Goal: Transaction & Acquisition: Obtain resource

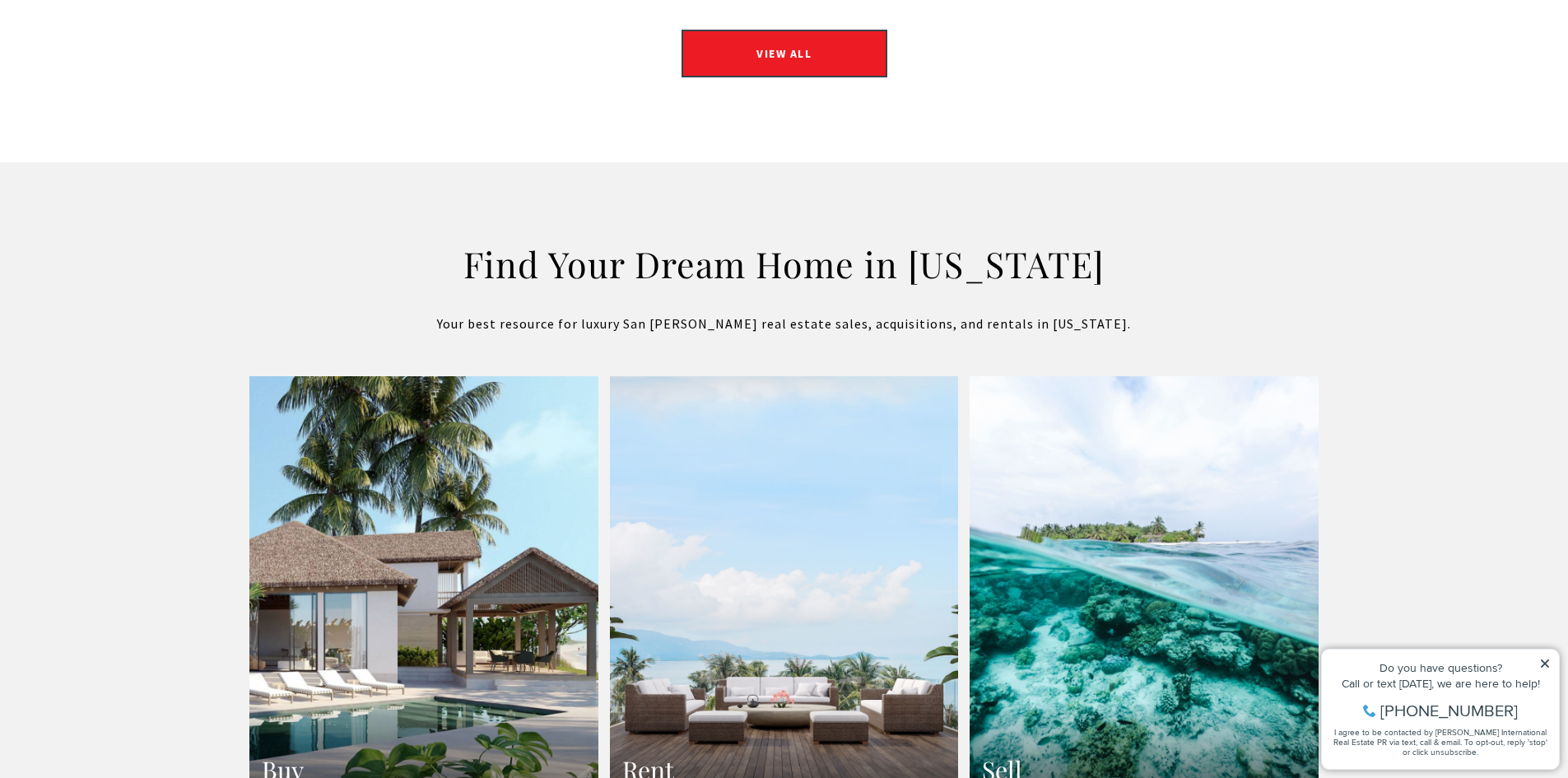
scroll to position [2666, 0]
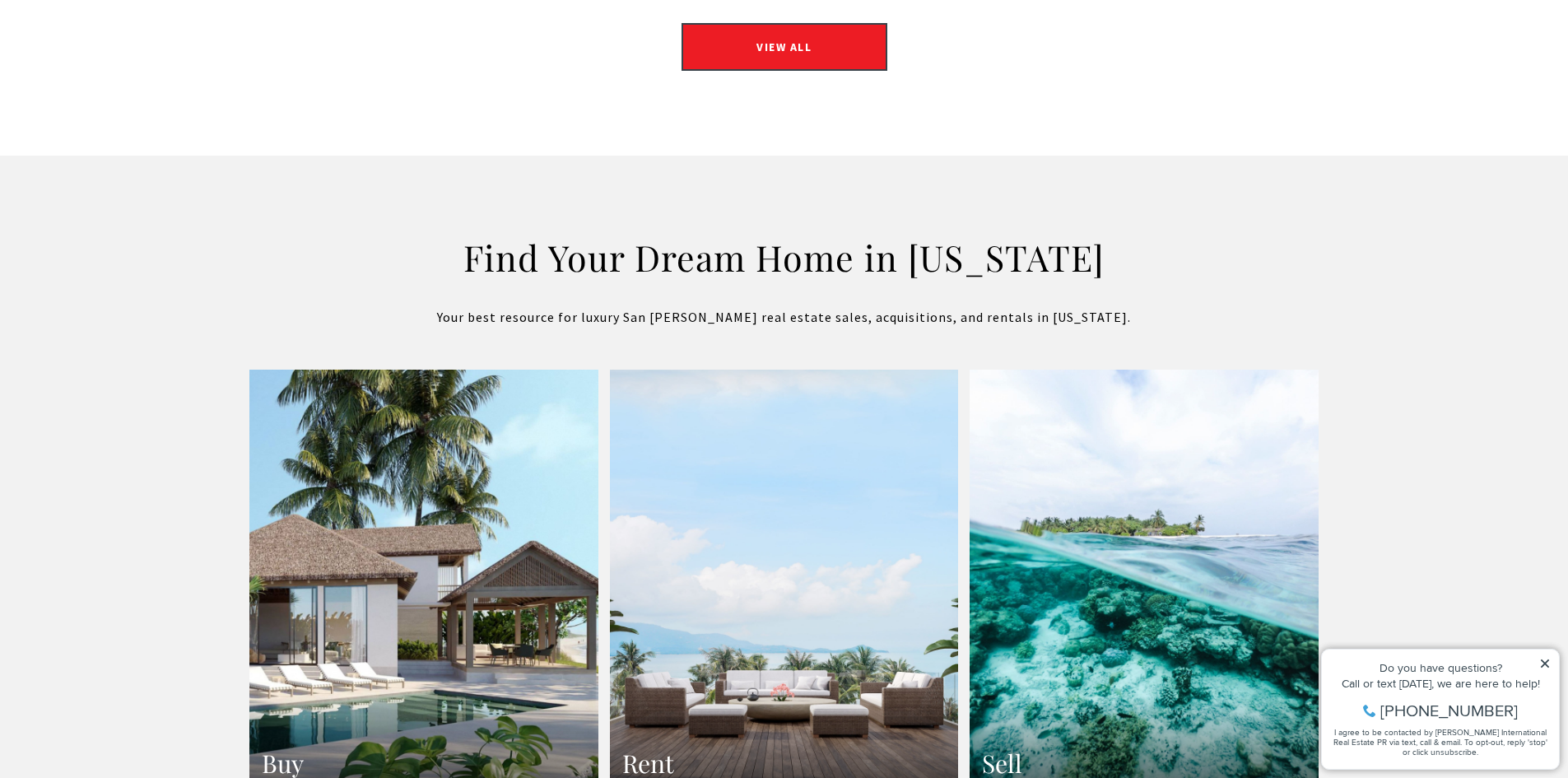
click at [848, 526] on link "Rent" at bounding box center [784, 583] width 349 height 427
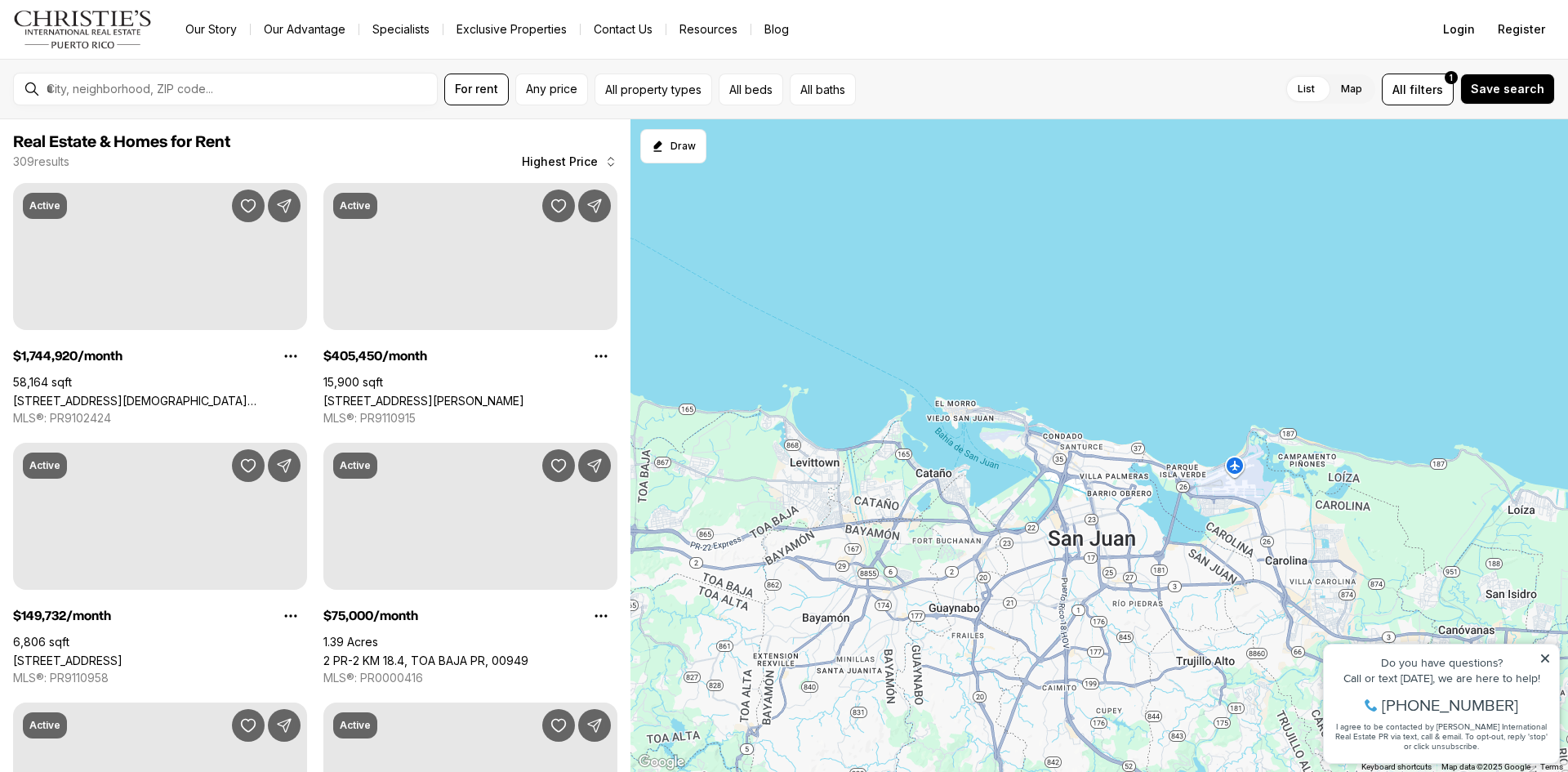
click at [589, 165] on span "Highest Price" at bounding box center [560, 162] width 76 height 13
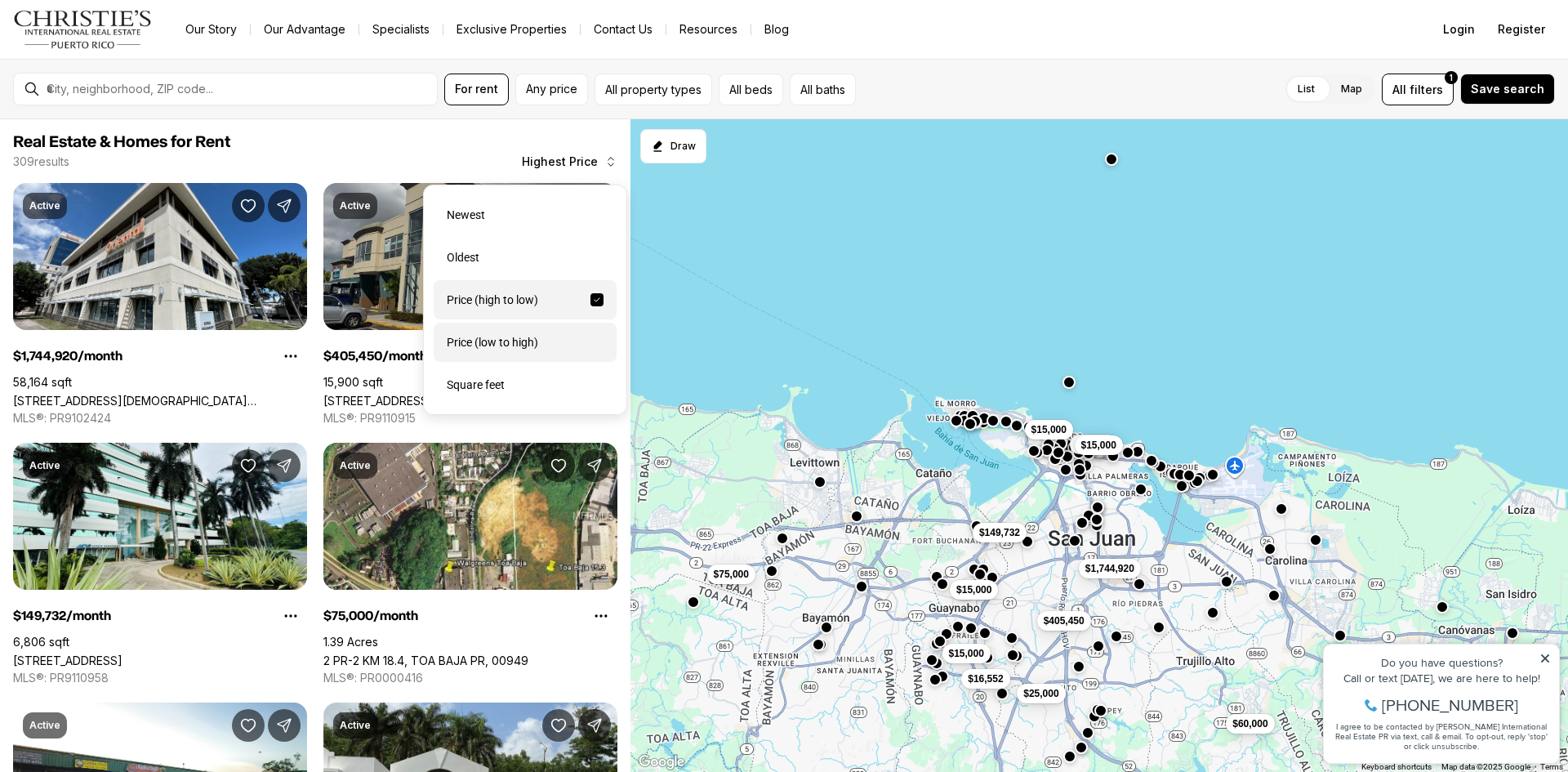
click at [510, 357] on div "Price (low to high)" at bounding box center [525, 342] width 183 height 40
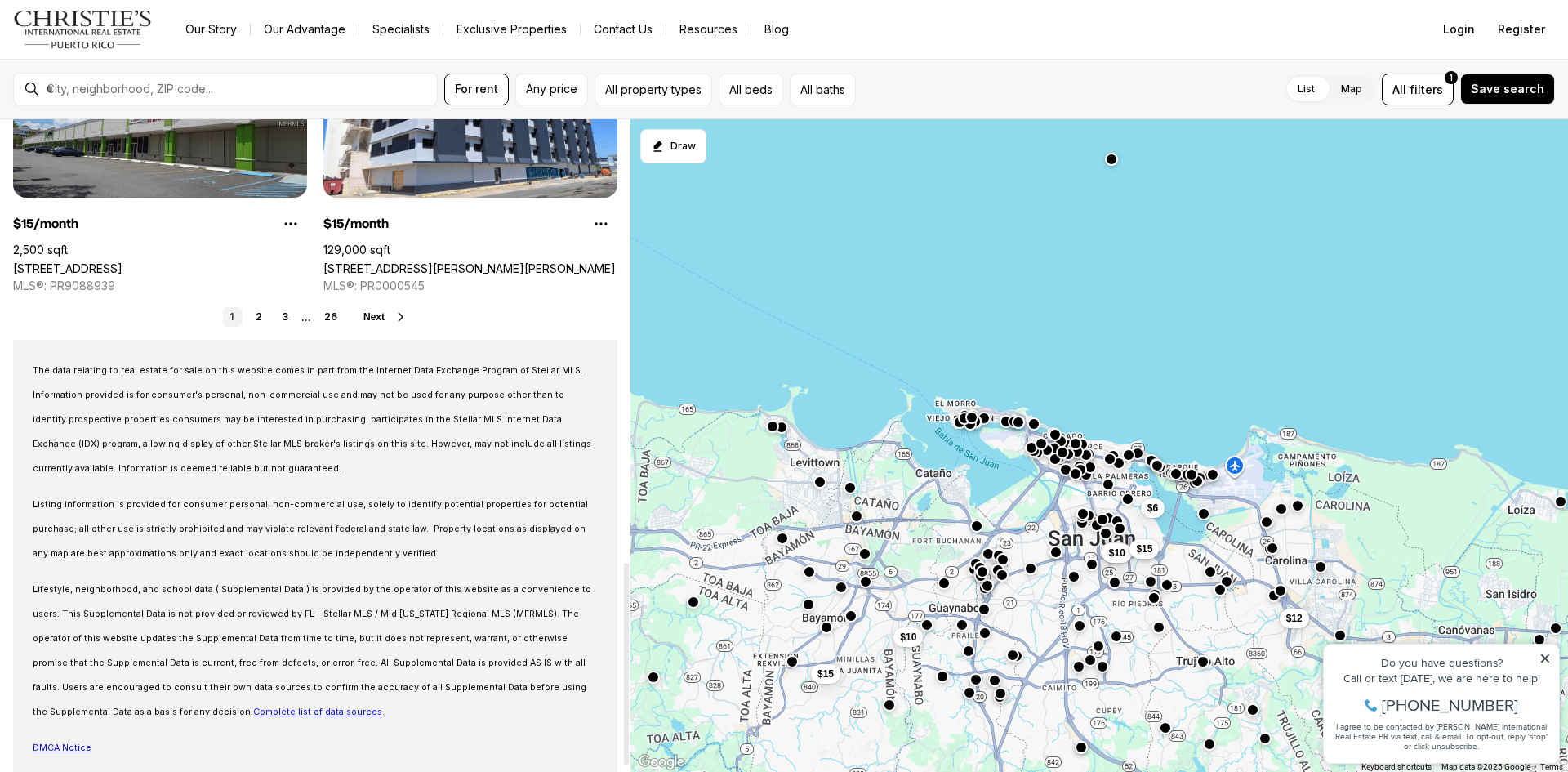
scroll to position [1417, 0]
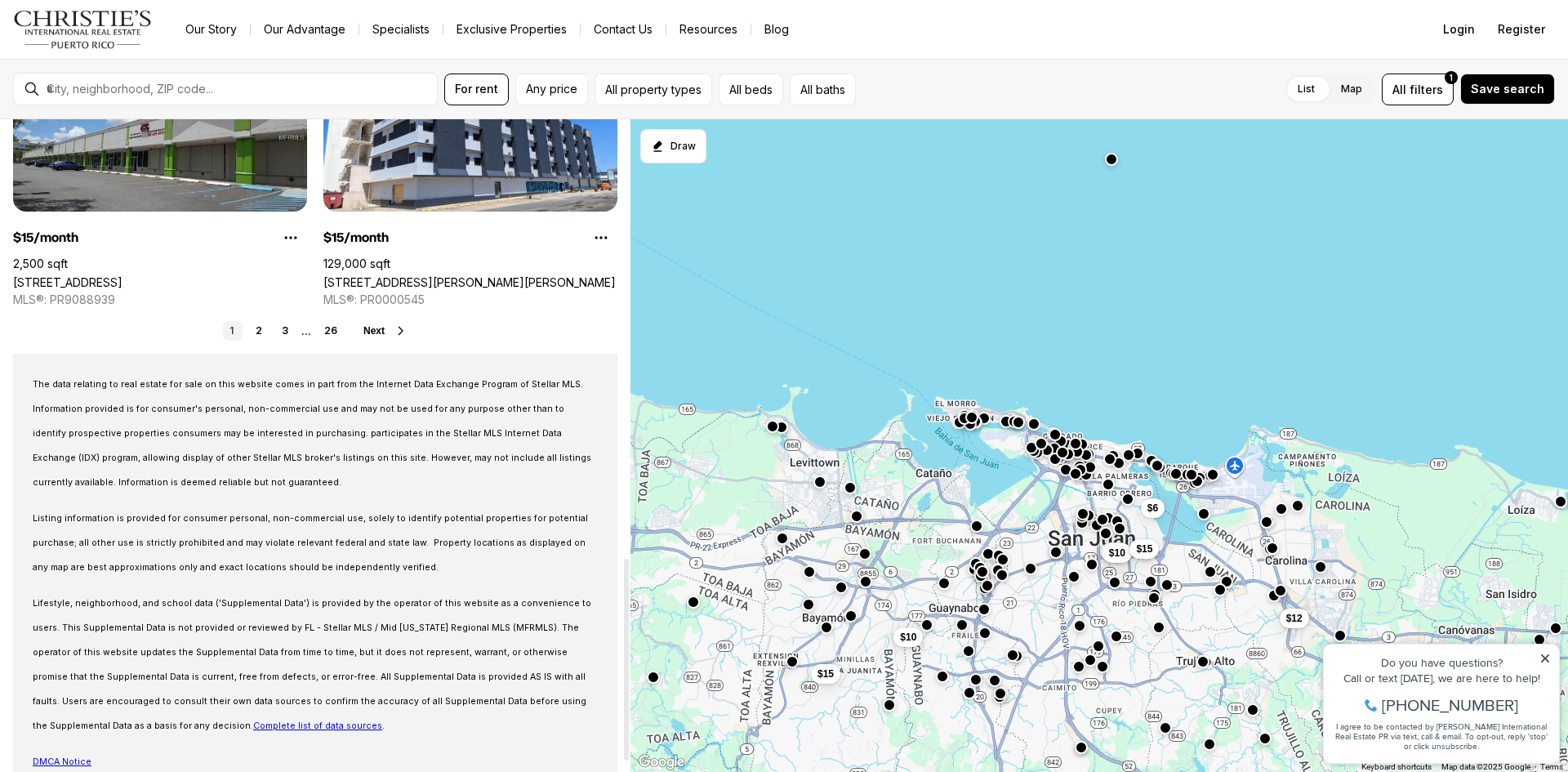
drag, startPoint x: 626, startPoint y: 259, endPoint x: 681, endPoint y: 693, distance: 437.5
click at [629, 693] on div at bounding box center [626, 660] width 5 height 202
click at [269, 324] on link "2" at bounding box center [258, 330] width 20 height 20
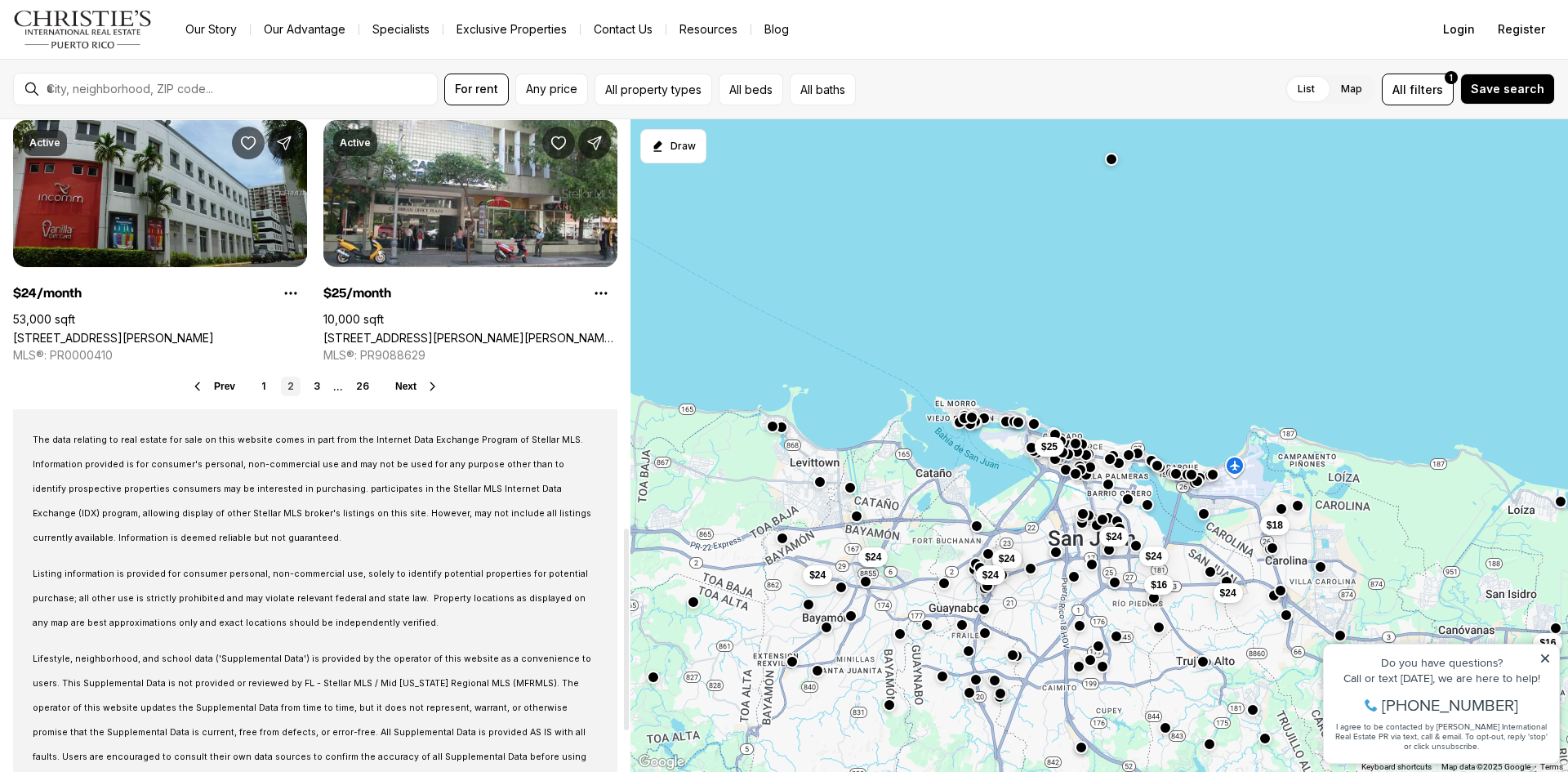
scroll to position [1450, 0]
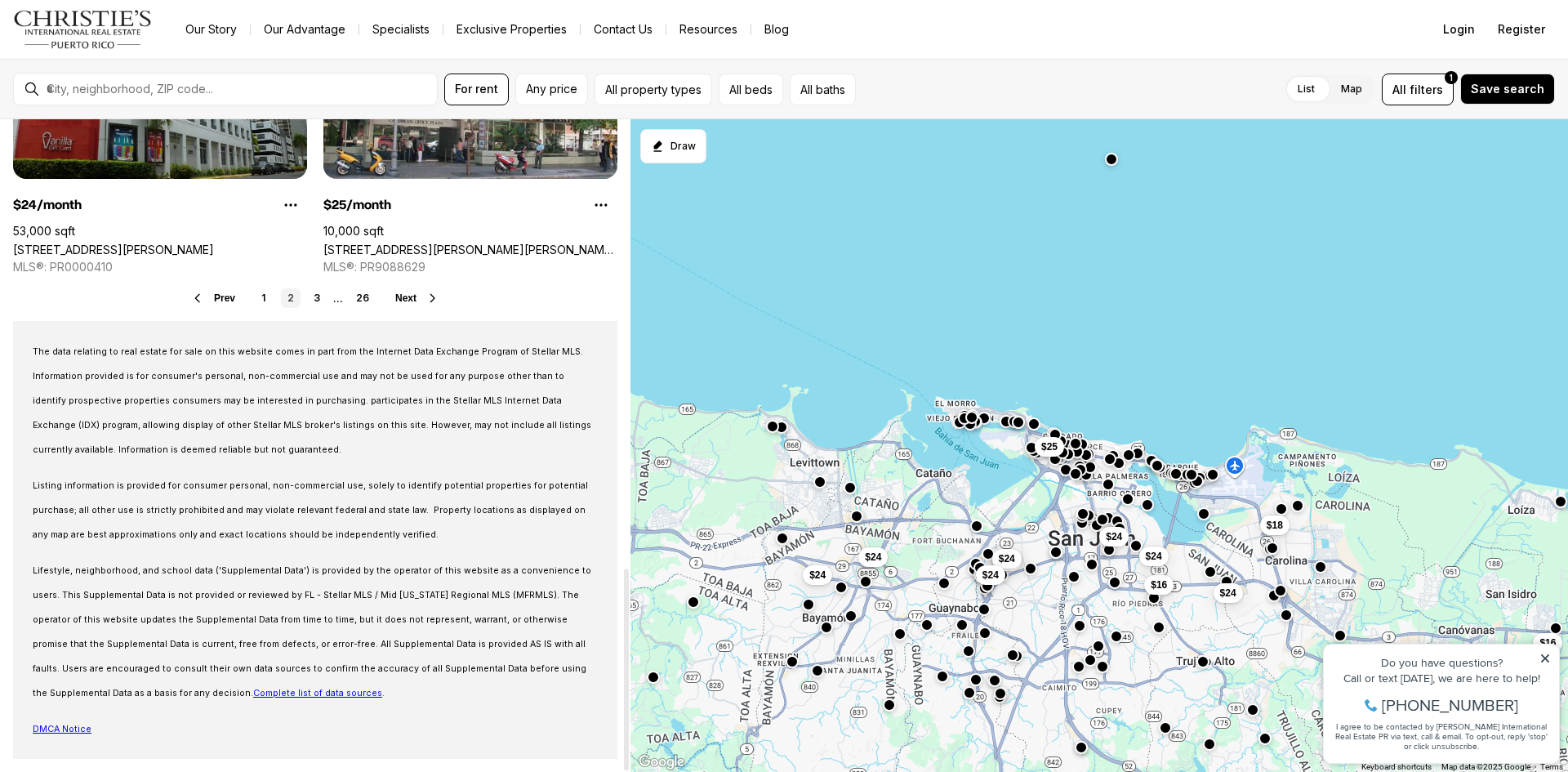
drag, startPoint x: 626, startPoint y: 241, endPoint x: 675, endPoint y: 682, distance: 443.7
click at [629, 697] on div at bounding box center [626, 669] width 5 height 202
click at [316, 296] on link "3" at bounding box center [317, 298] width 20 height 20
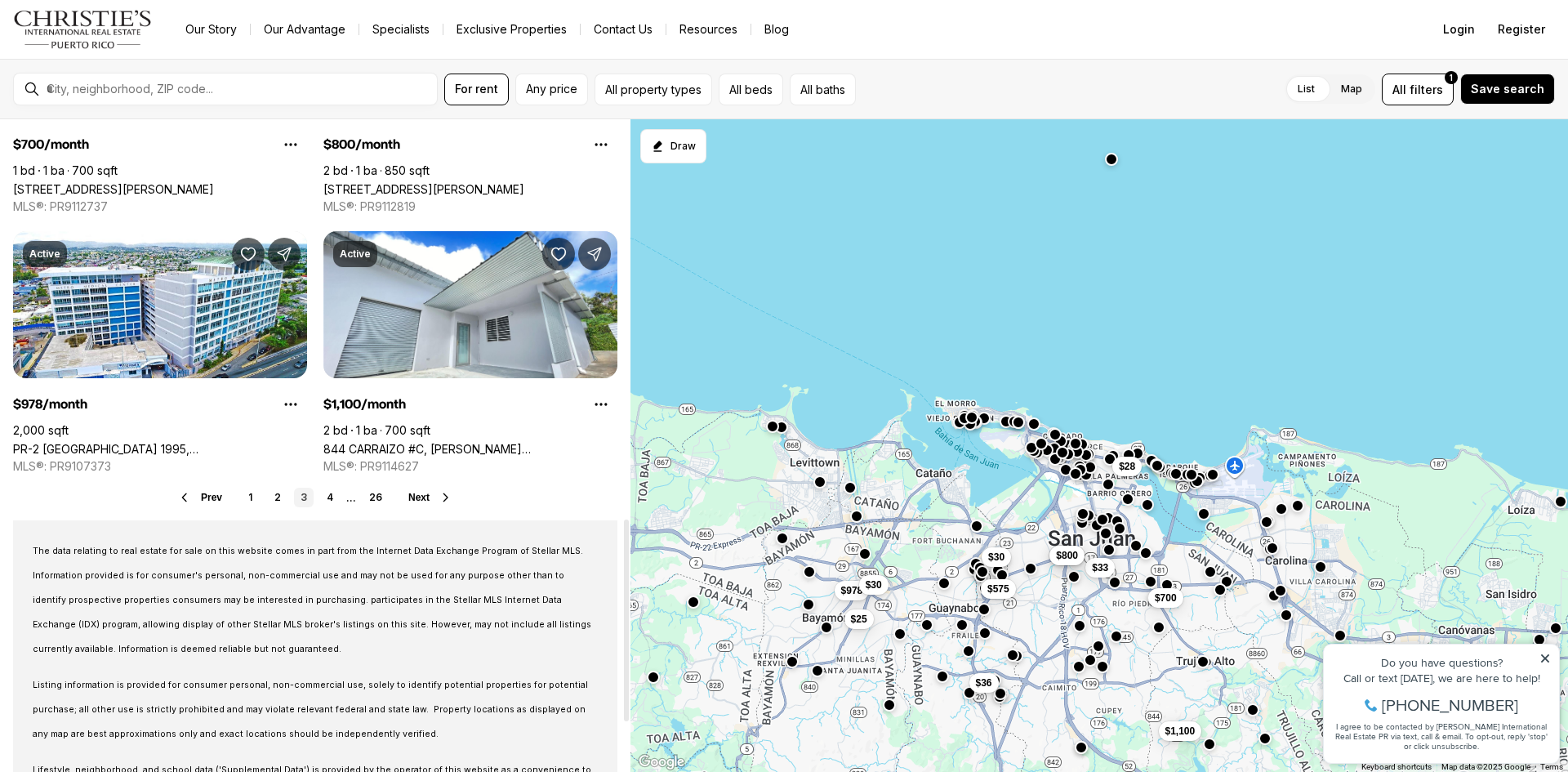
scroll to position [1311, 0]
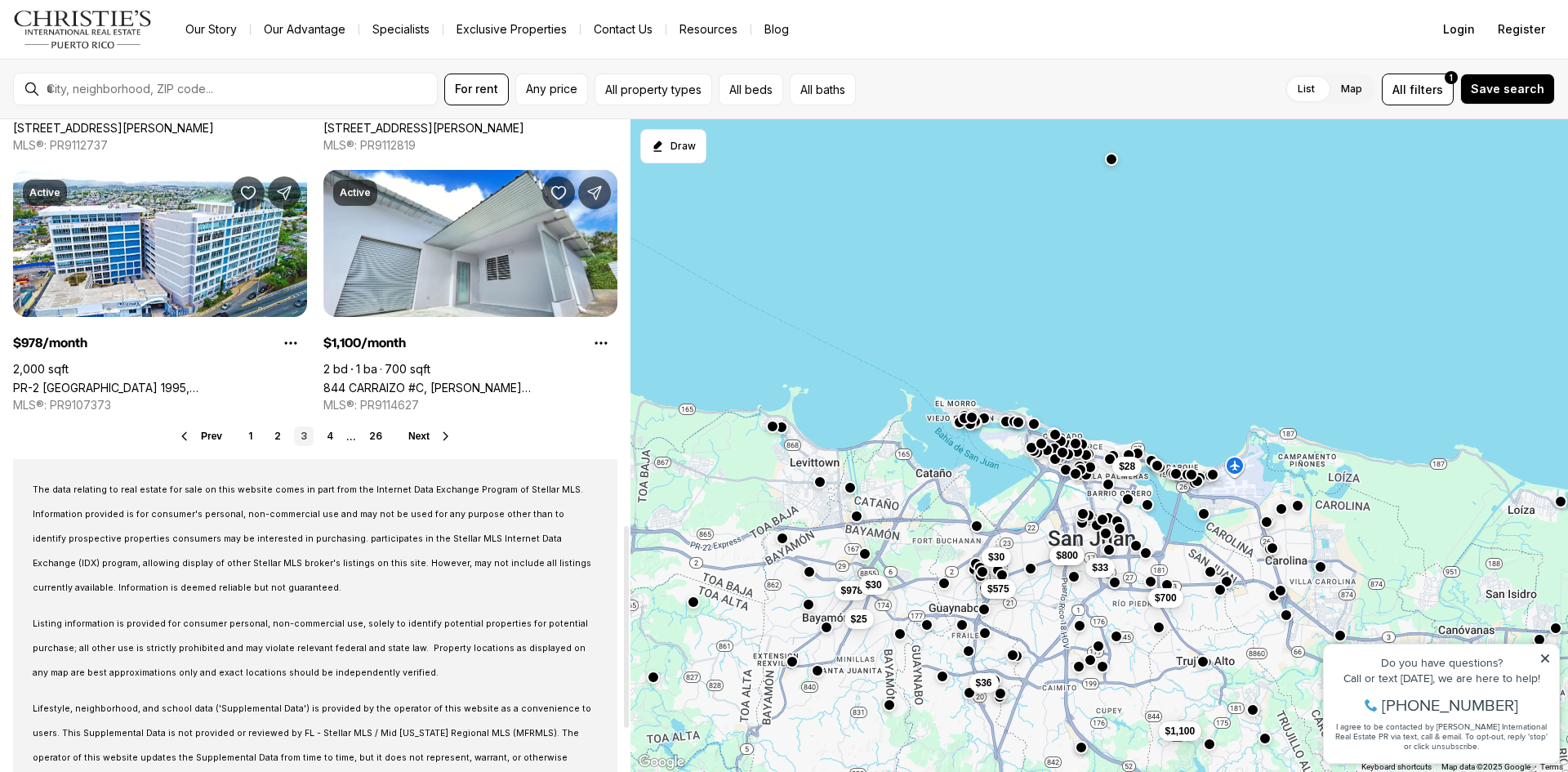
drag, startPoint x: 627, startPoint y: 319, endPoint x: 628, endPoint y: 662, distance: 343.0
click at [628, 662] on div at bounding box center [626, 627] width 5 height 202
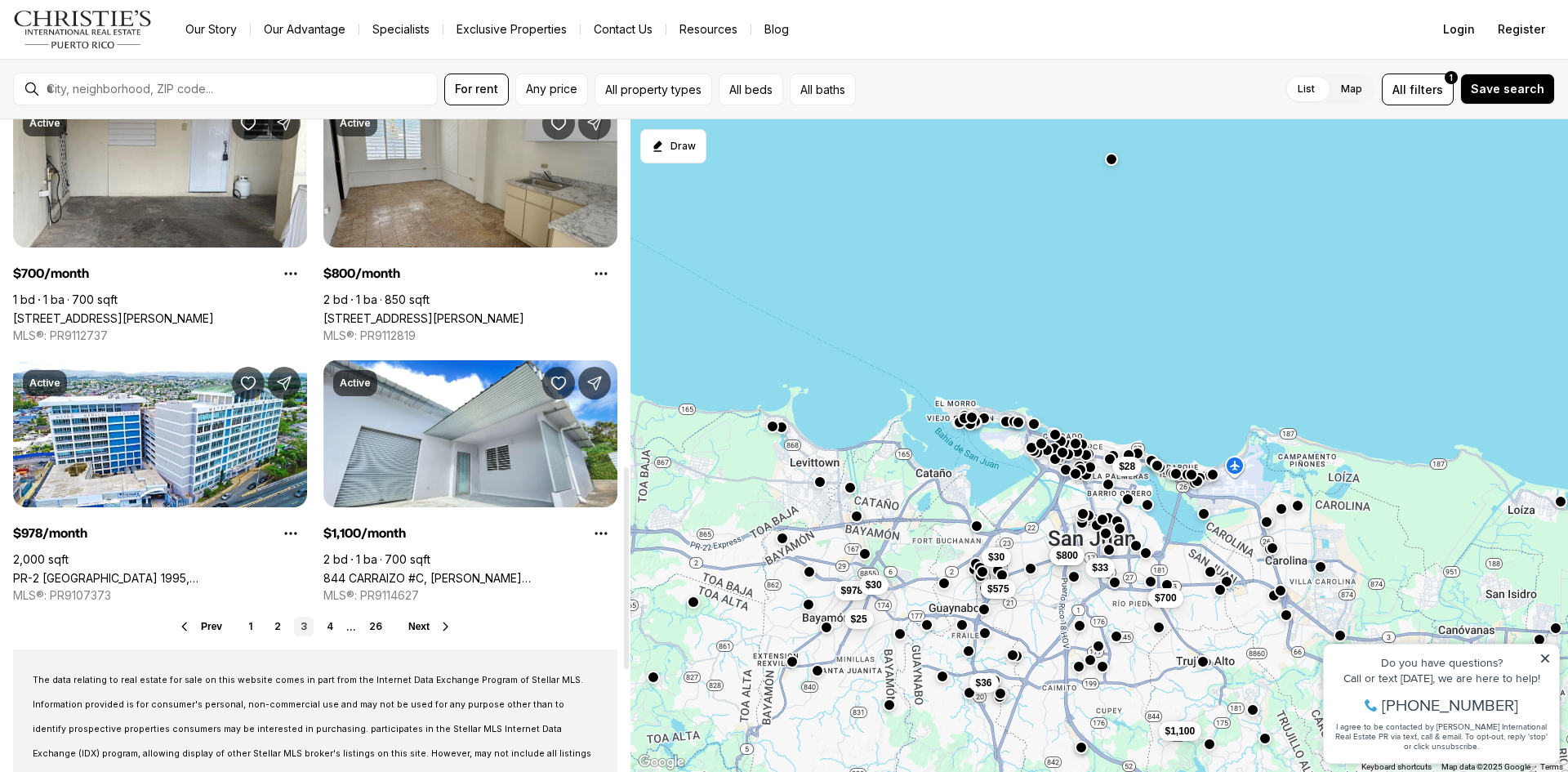
scroll to position [1132, 0]
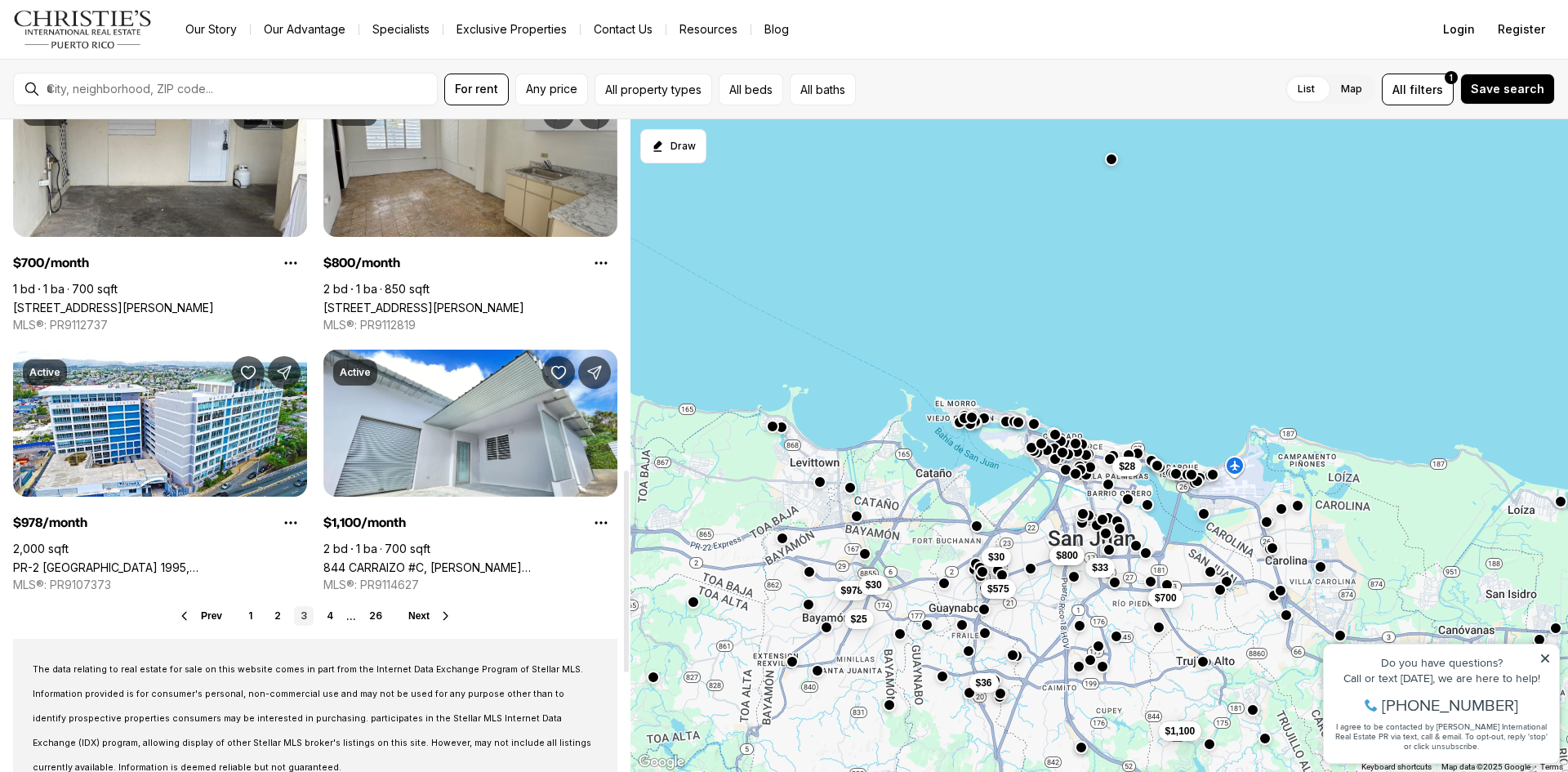
drag, startPoint x: 629, startPoint y: 630, endPoint x: 630, endPoint y: 574, distance: 56.0
click at [629, 574] on div at bounding box center [626, 571] width 5 height 202
click at [331, 616] on link "4" at bounding box center [330, 616] width 20 height 20
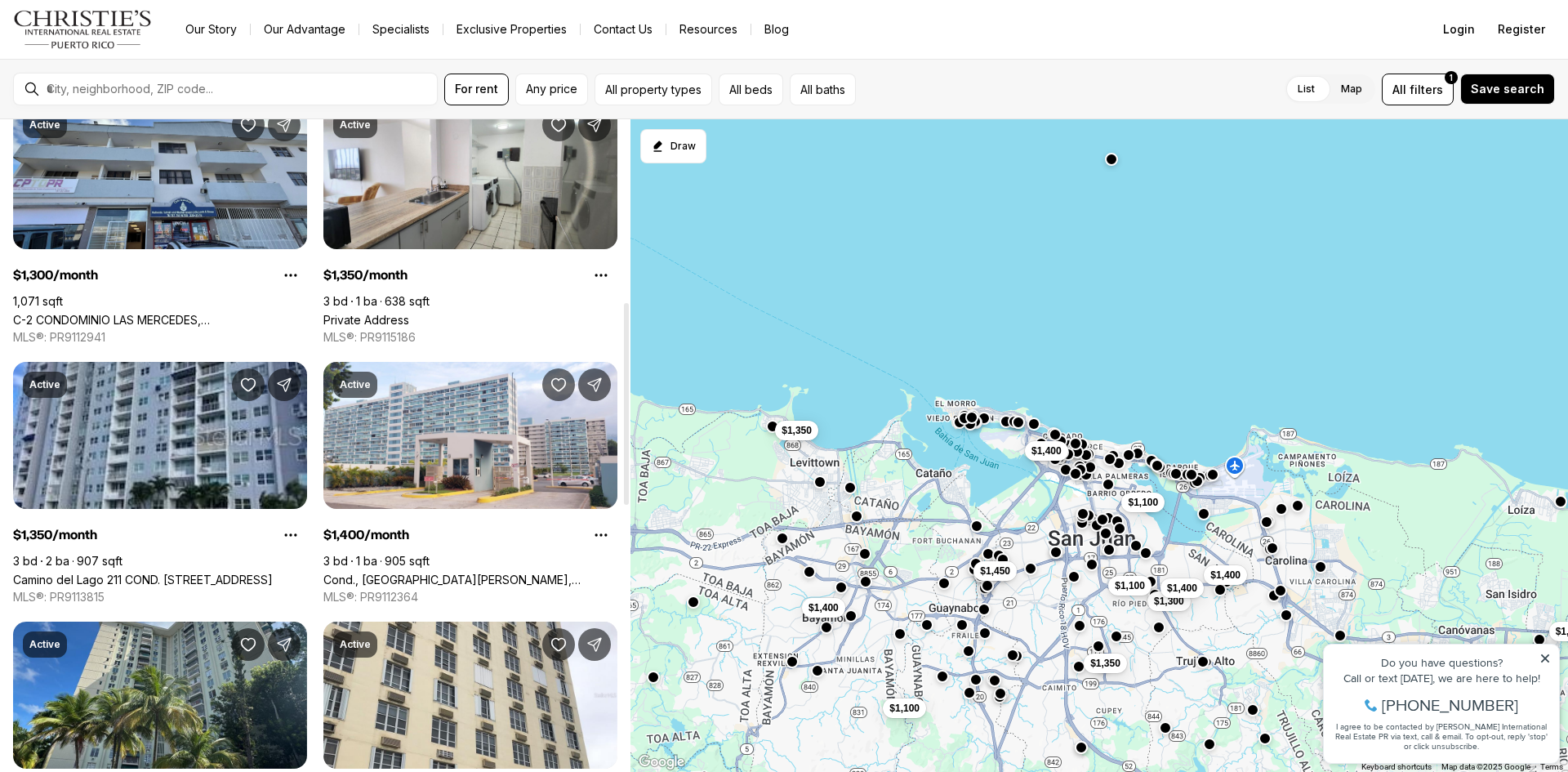
scroll to position [608, 0]
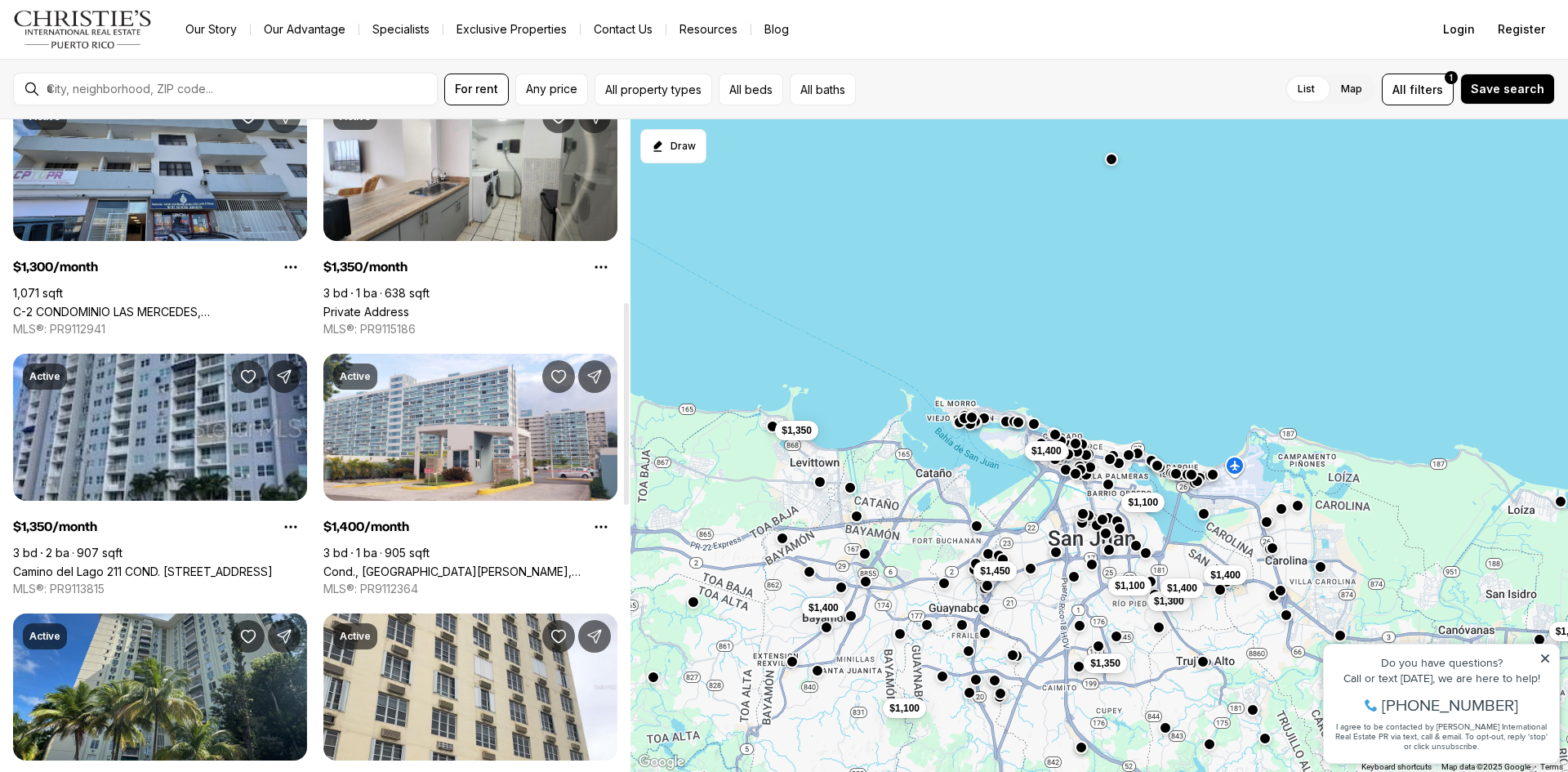
drag, startPoint x: 627, startPoint y: 253, endPoint x: 624, endPoint y: 437, distance: 184.0
click at [624, 437] on div at bounding box center [626, 403] width 5 height 202
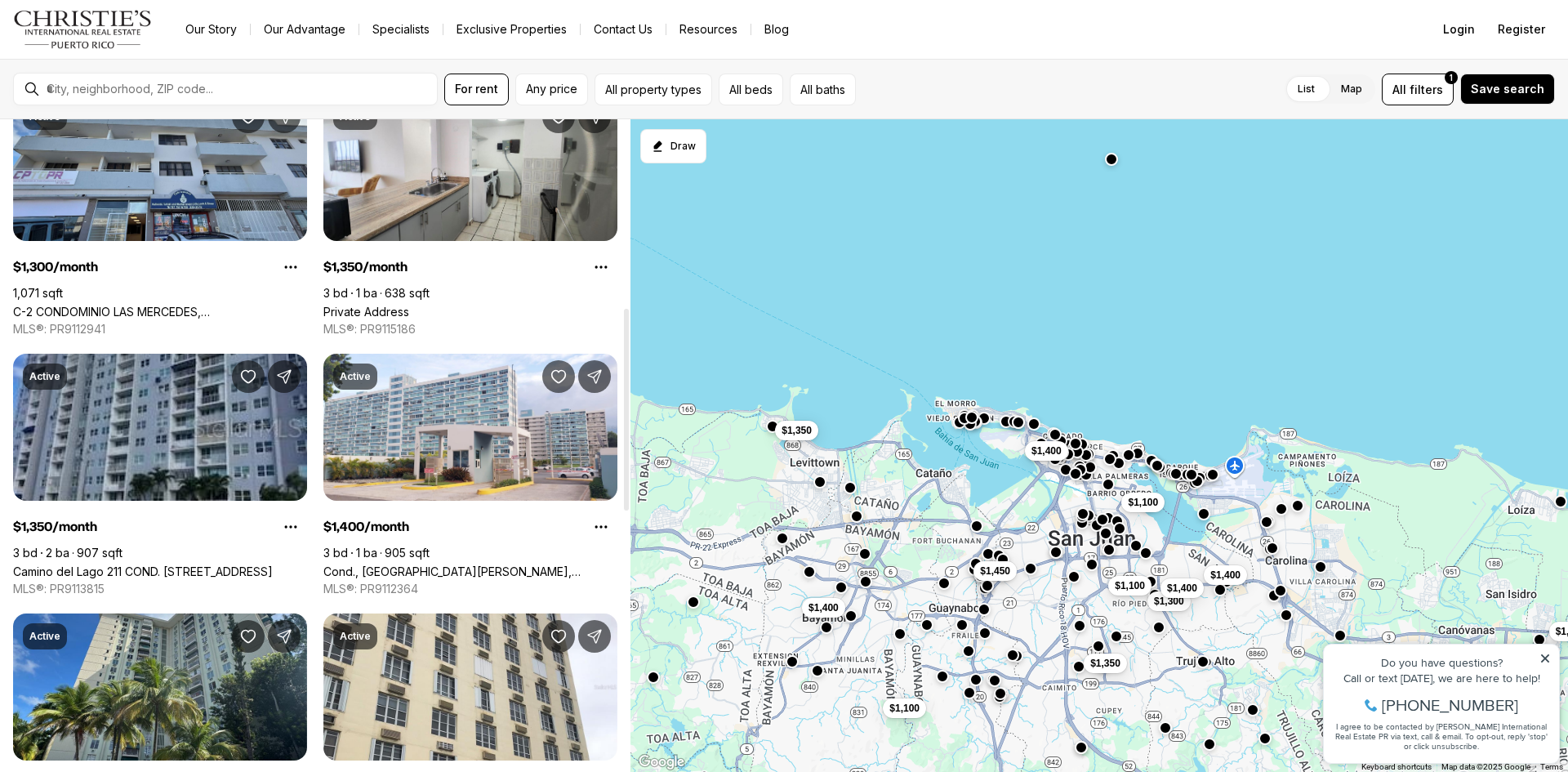
click at [145, 565] on link "Camino del Lago 211 COND. LAGOS DEL NORTE #Apt. 211, TOA BAJA PR, 00949" at bounding box center [142, 571] width 259 height 14
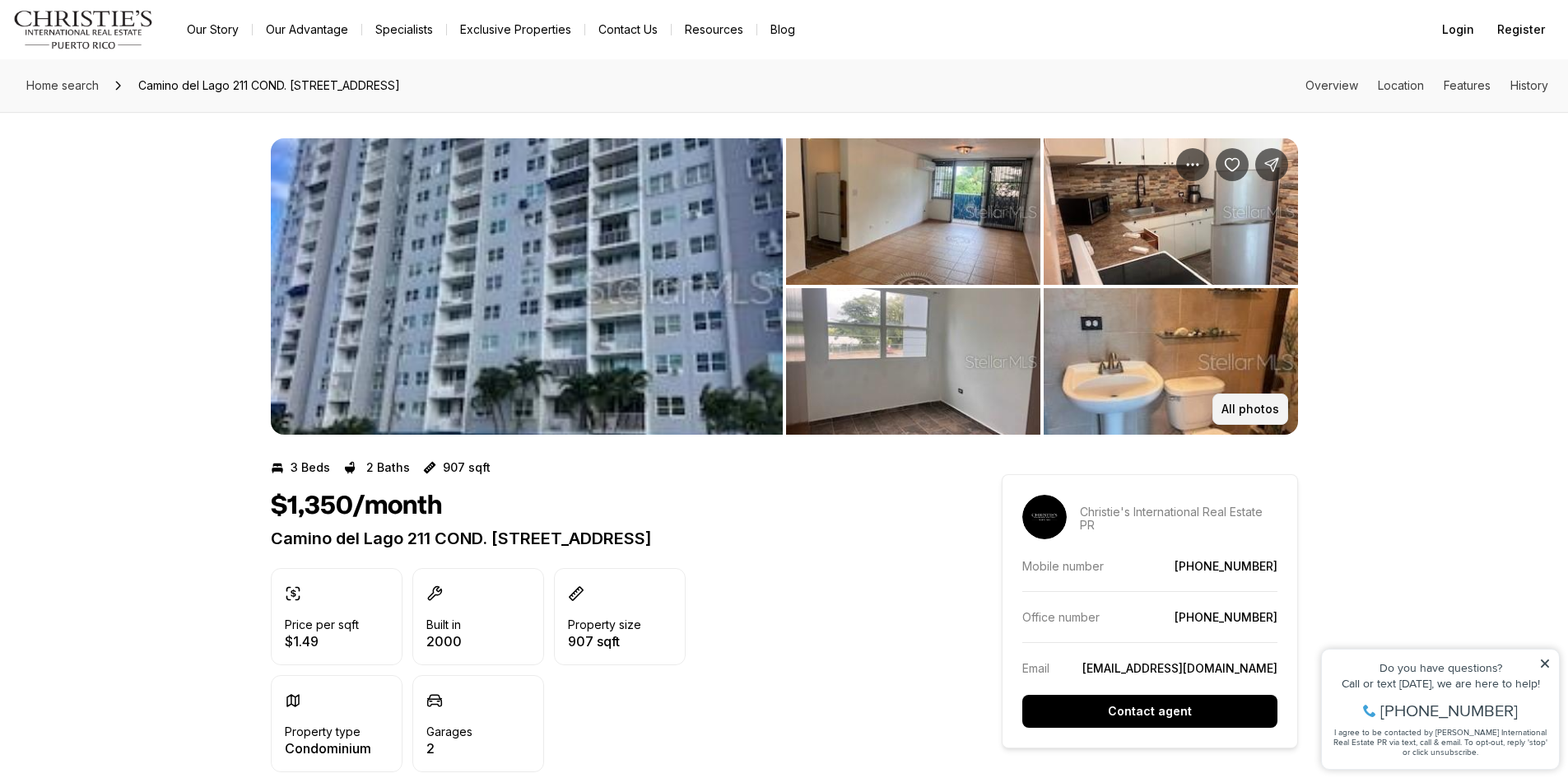
click at [1232, 422] on button "All photos" at bounding box center [1251, 408] width 76 height 31
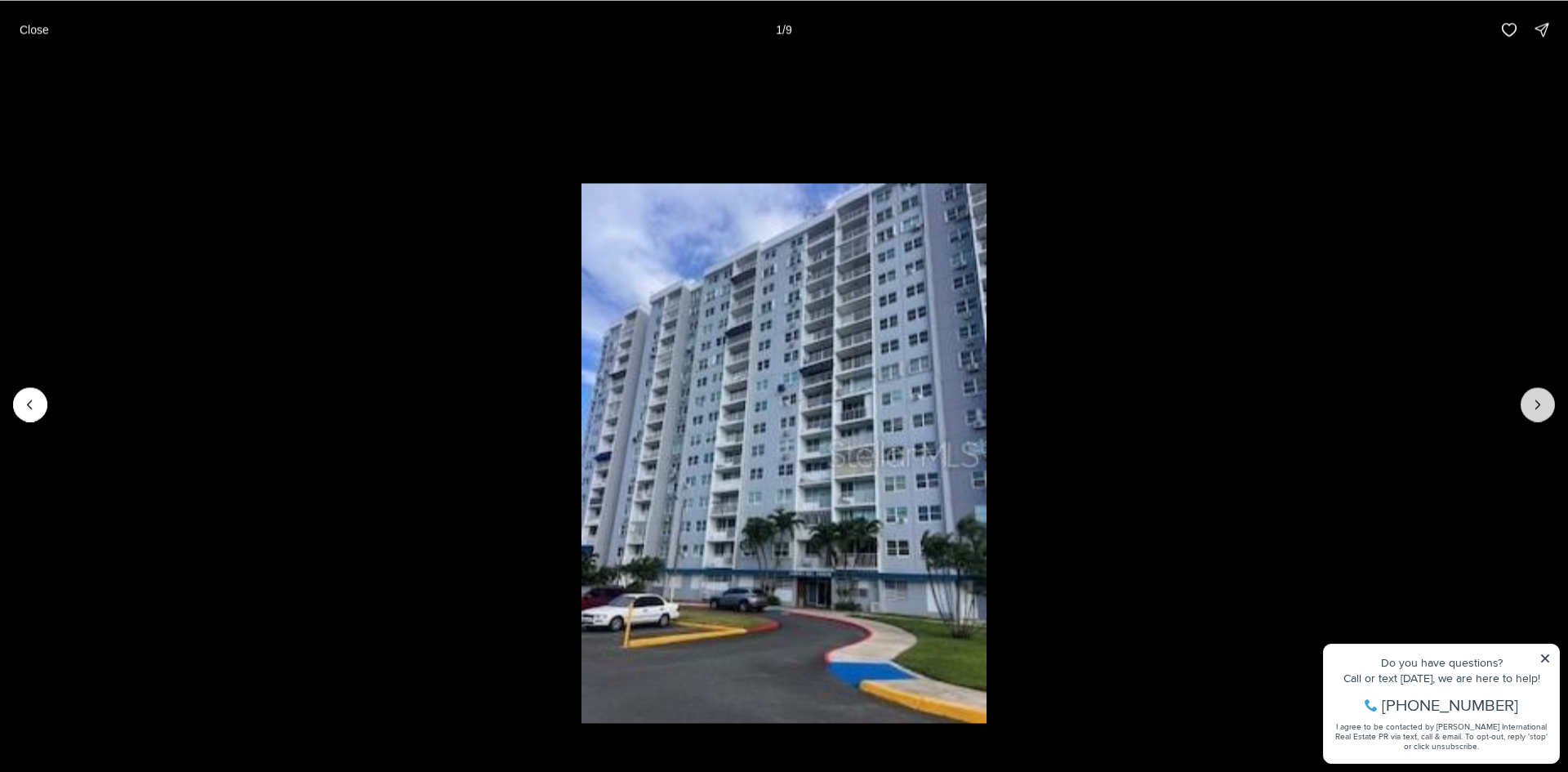
click at [1523, 405] on button "Next slide" at bounding box center [1538, 404] width 34 height 34
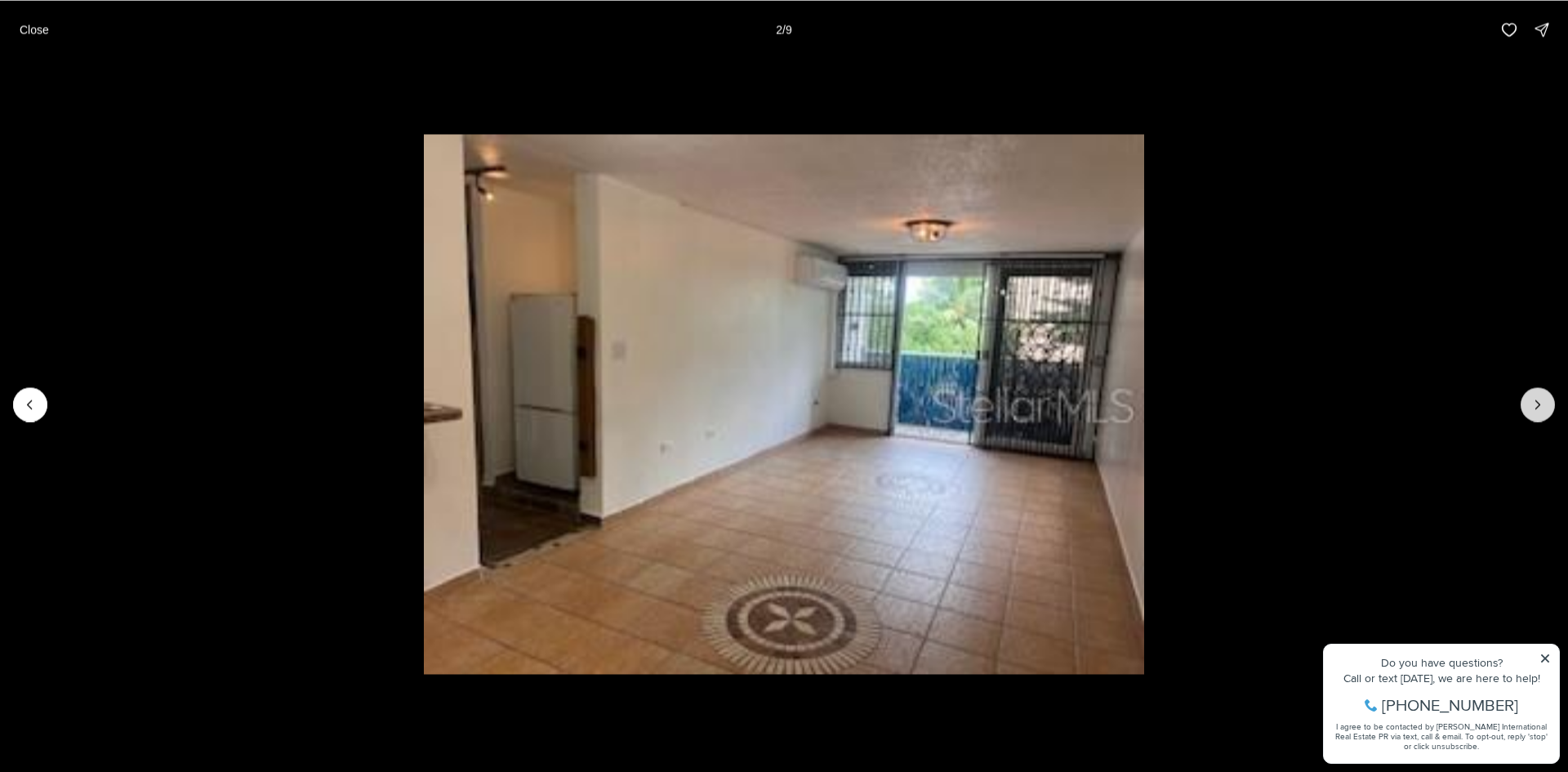
click at [1524, 405] on button "Next slide" at bounding box center [1538, 404] width 34 height 34
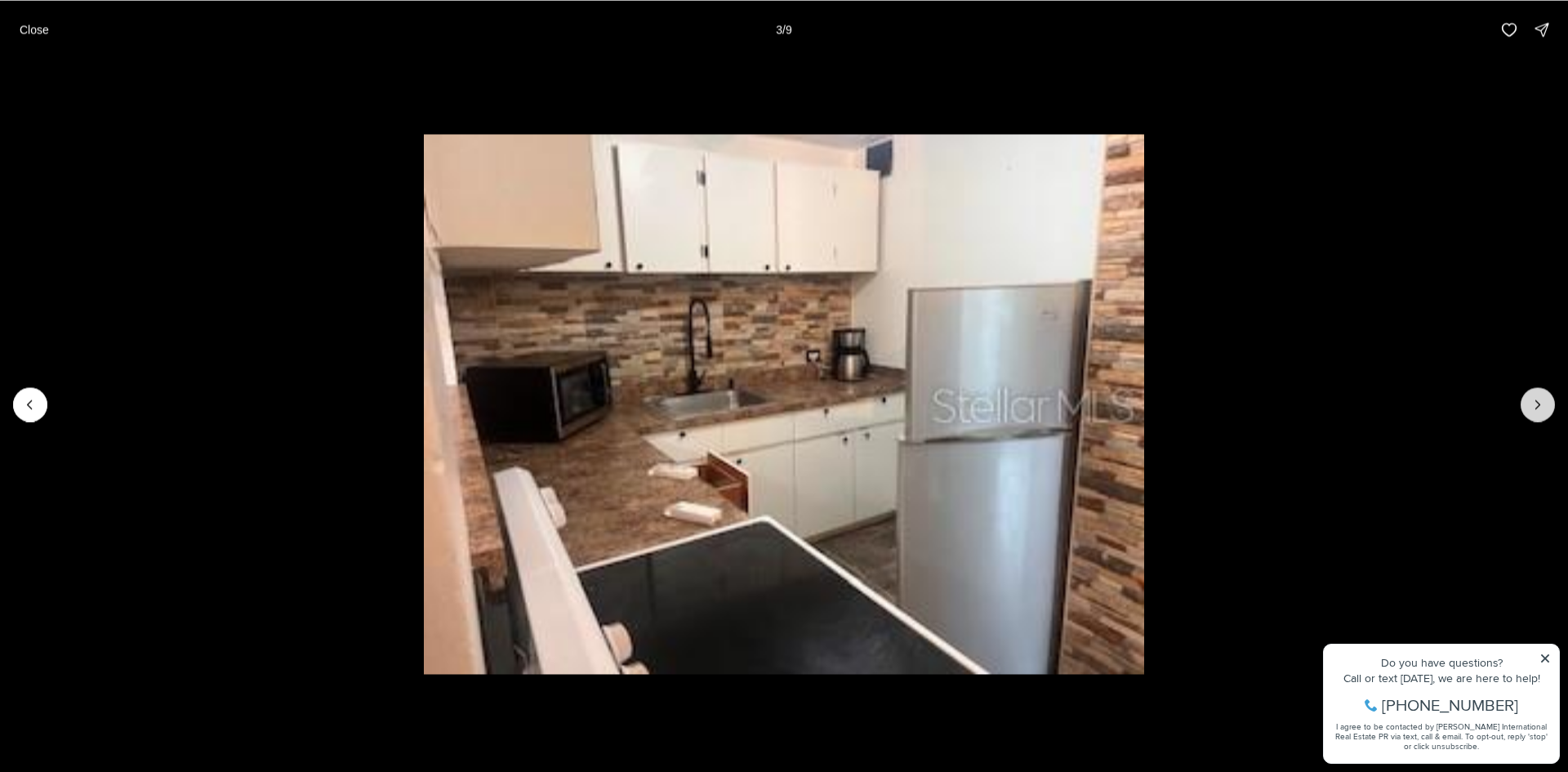
click at [1524, 405] on button "Next slide" at bounding box center [1538, 404] width 34 height 34
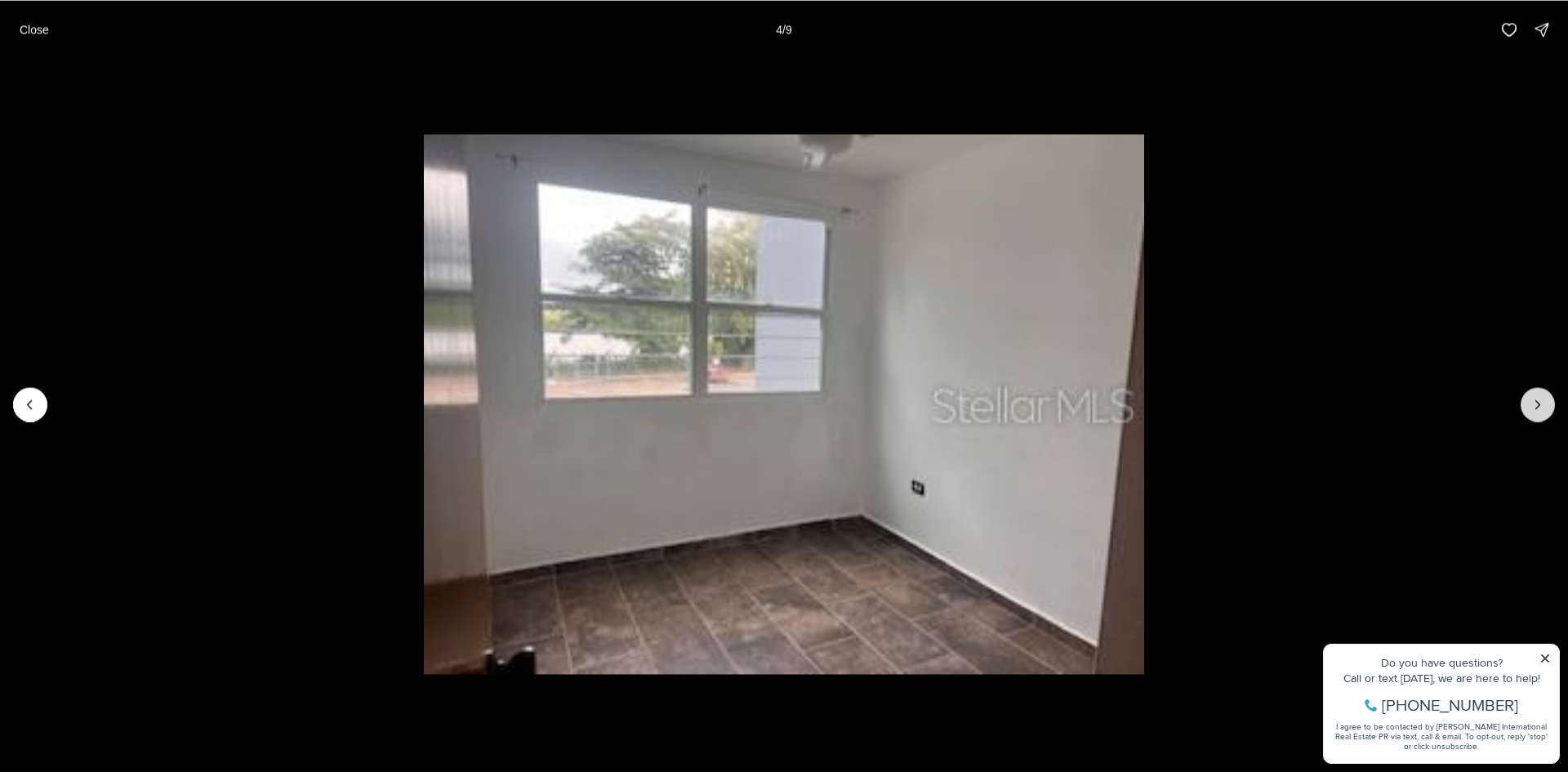
click at [1524, 405] on button "Next slide" at bounding box center [1538, 404] width 34 height 34
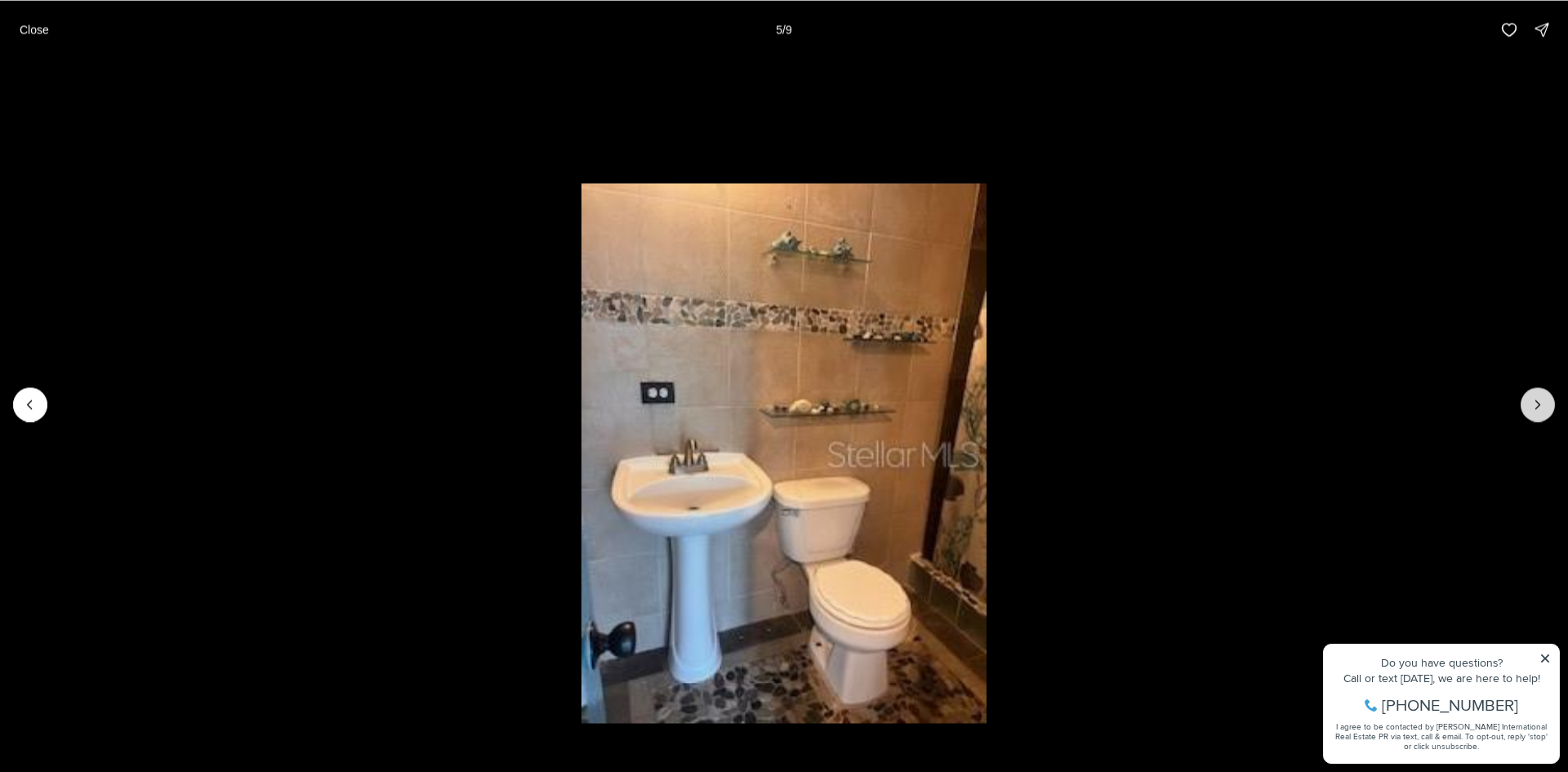
click at [1524, 405] on button "Next slide" at bounding box center [1538, 404] width 34 height 34
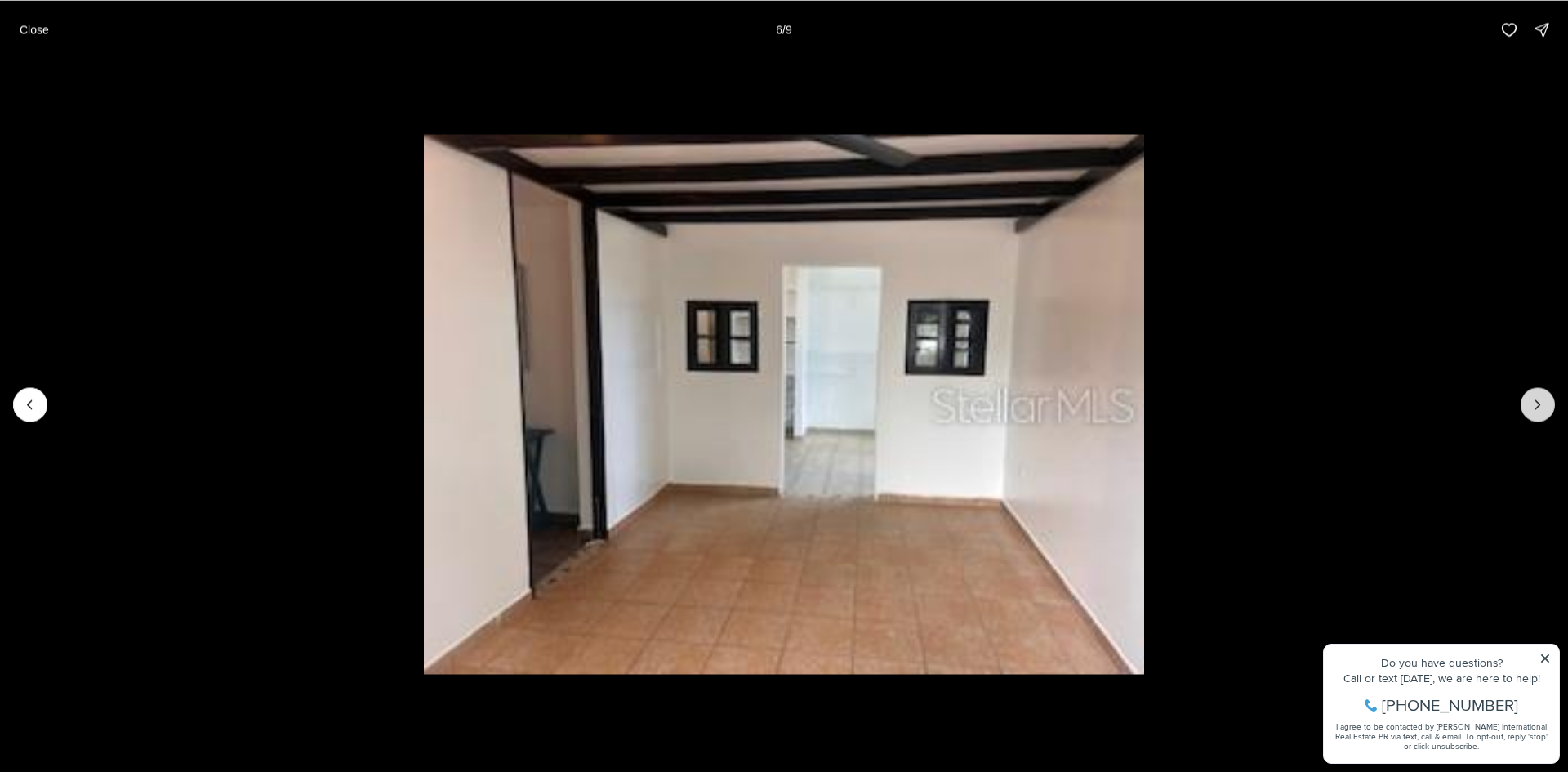
click at [1524, 405] on button "Next slide" at bounding box center [1538, 404] width 34 height 34
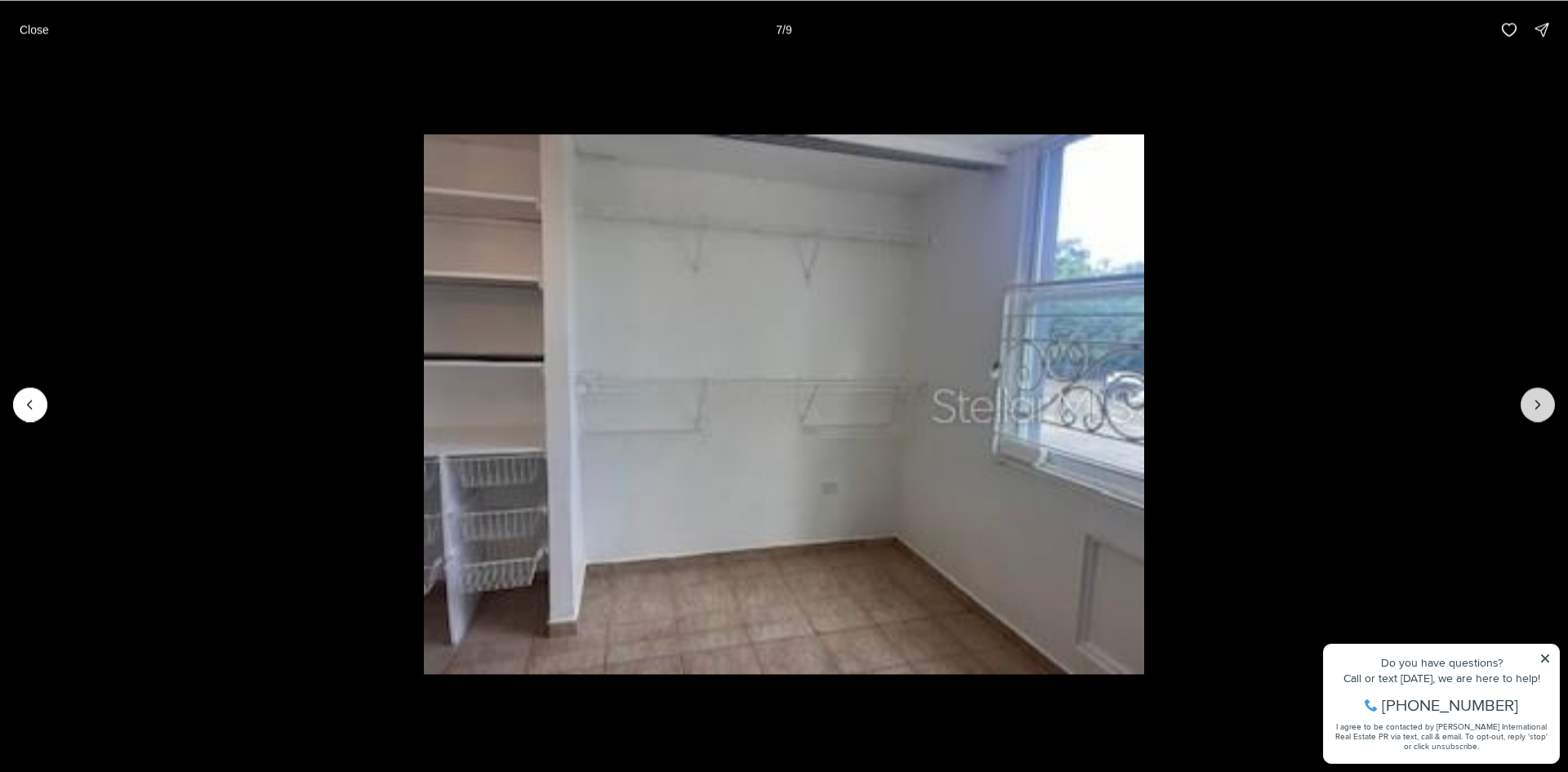
click at [1524, 405] on button "Next slide" at bounding box center [1538, 404] width 34 height 34
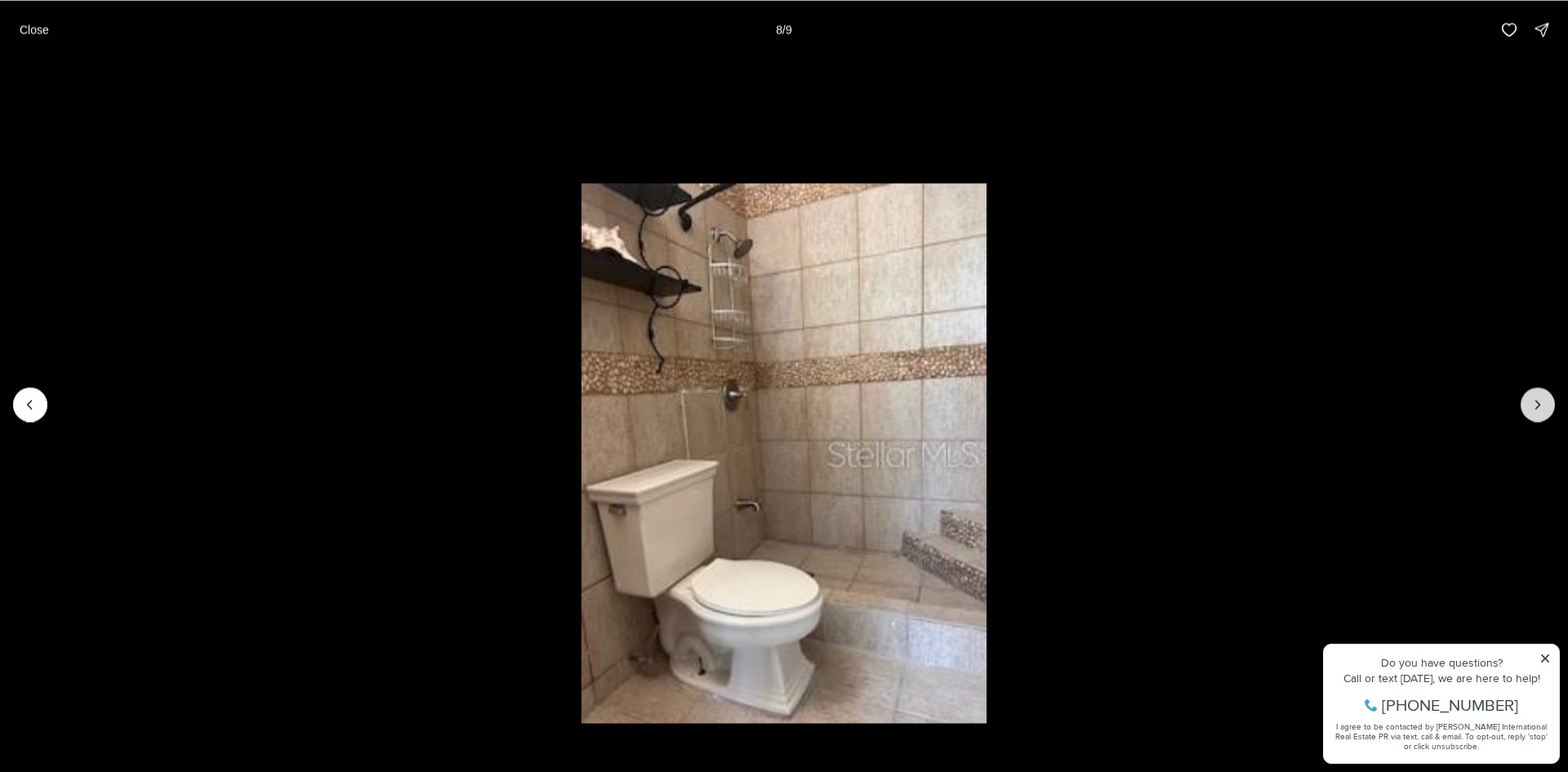
click at [1524, 405] on button "Next slide" at bounding box center [1538, 404] width 34 height 34
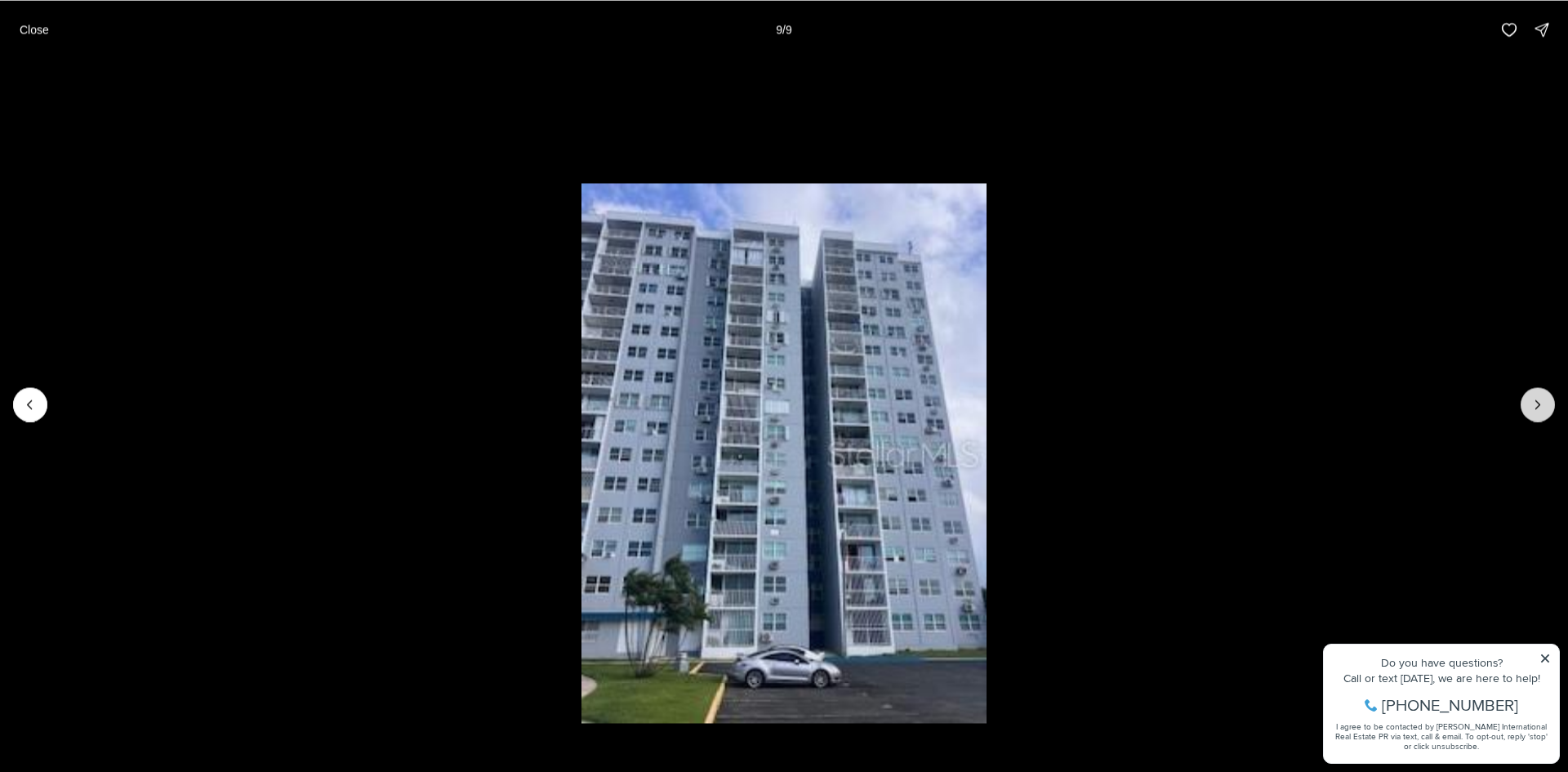
click at [1524, 405] on div at bounding box center [1538, 404] width 34 height 34
click at [1531, 402] on div at bounding box center [1538, 404] width 34 height 34
click at [50, 38] on button "Close" at bounding box center [34, 29] width 49 height 33
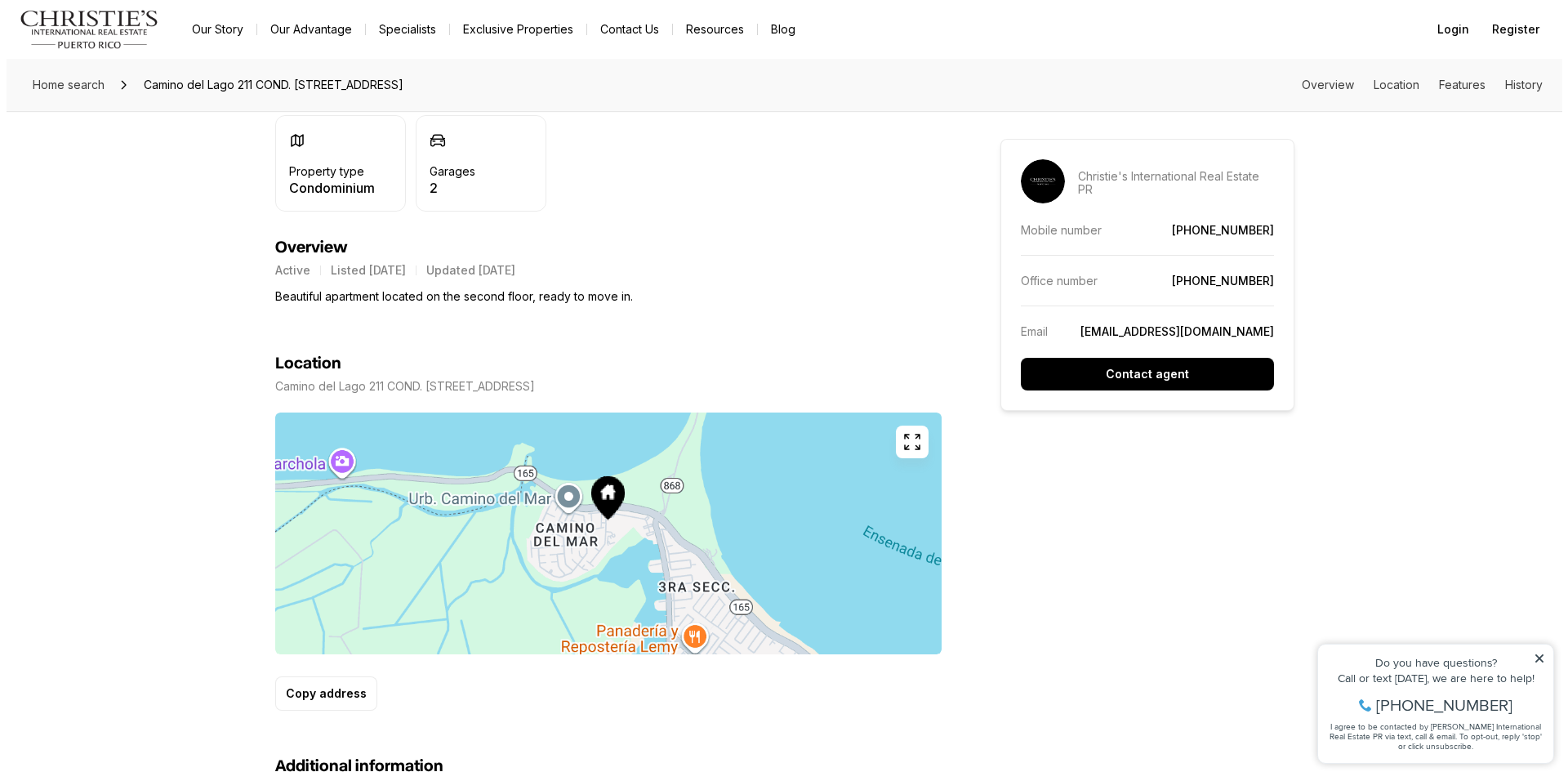
scroll to position [674, 0]
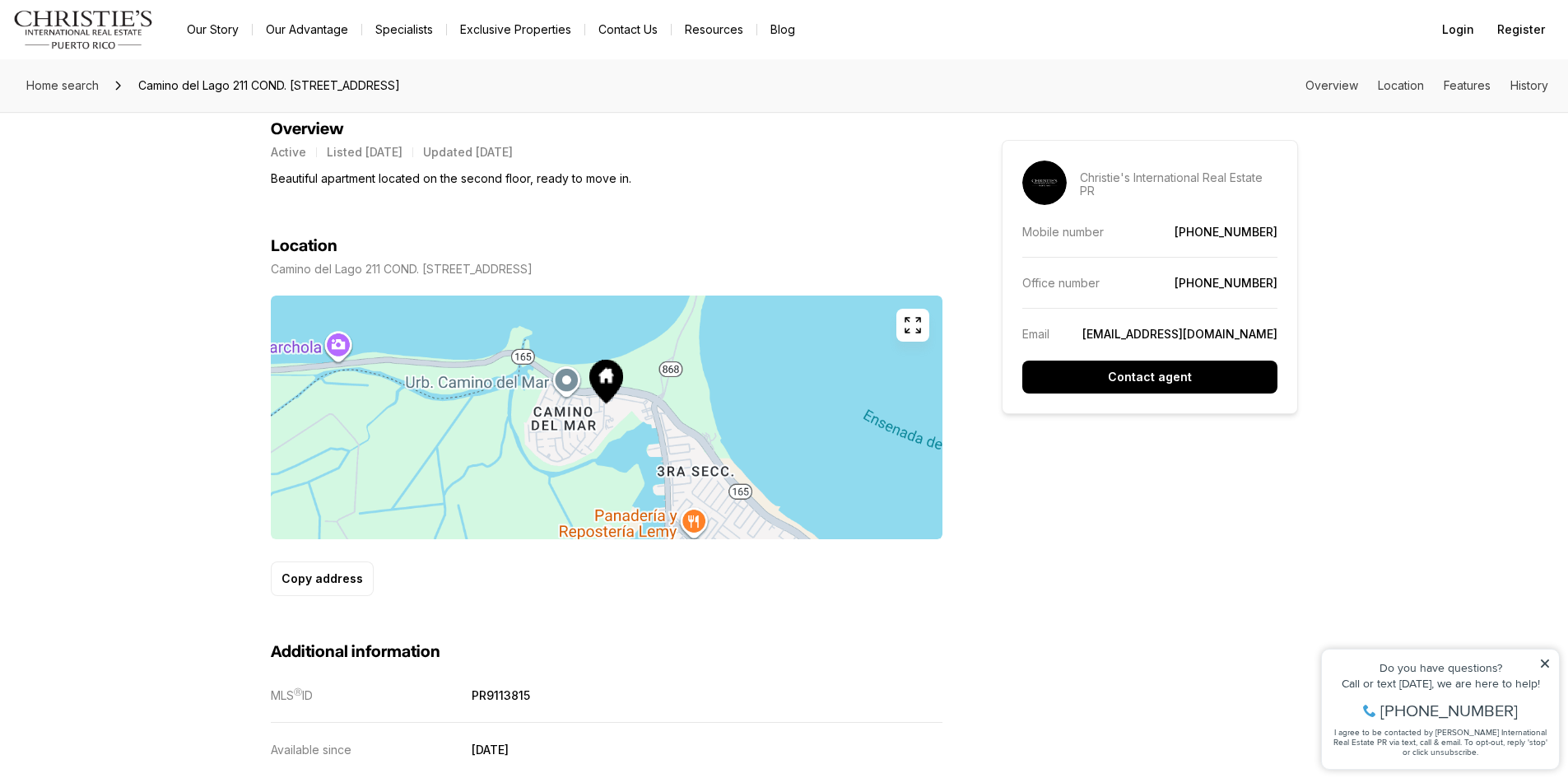
click at [908, 325] on icon "button" at bounding box center [912, 325] width 20 height 20
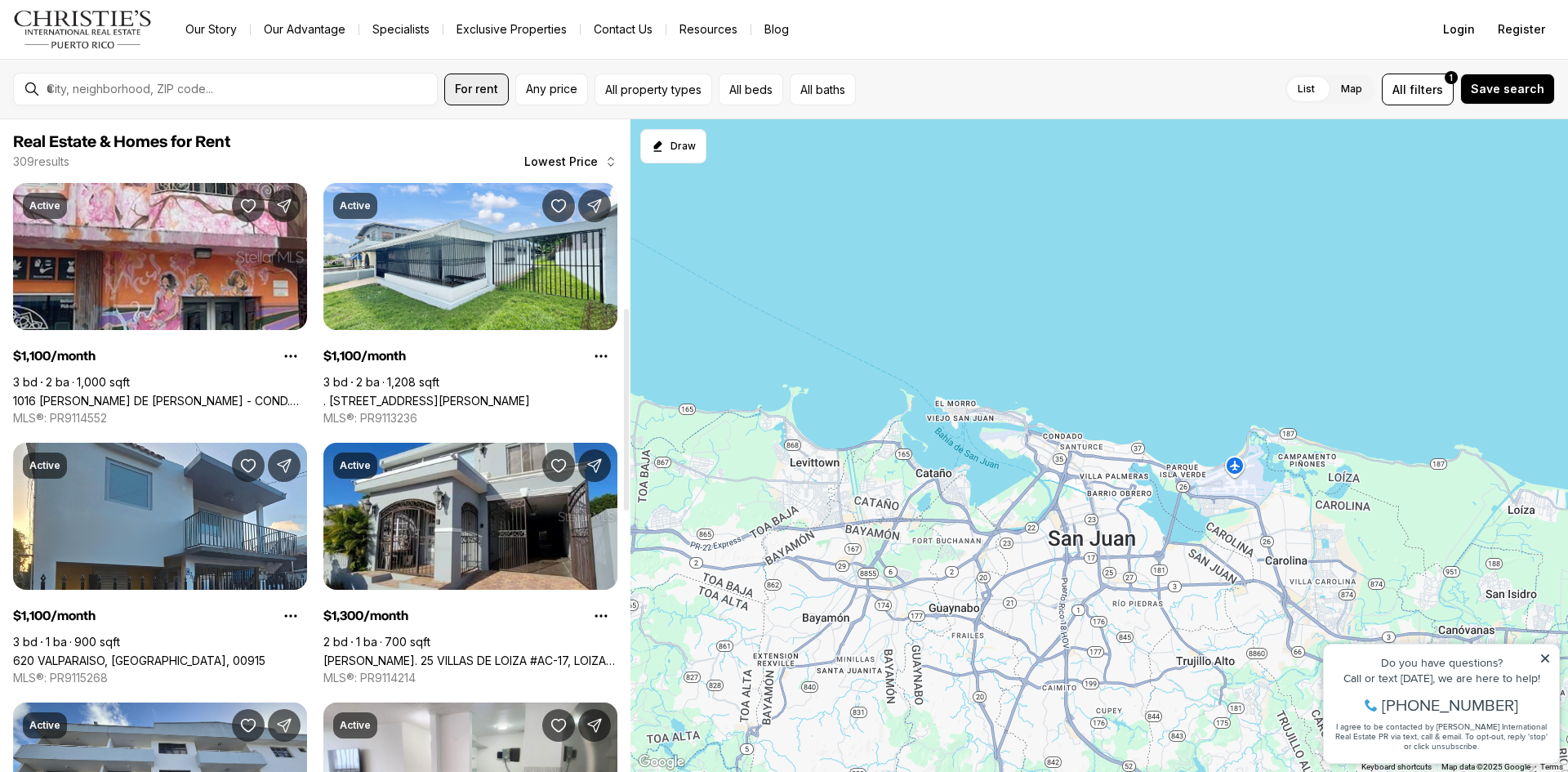
scroll to position [608, 0]
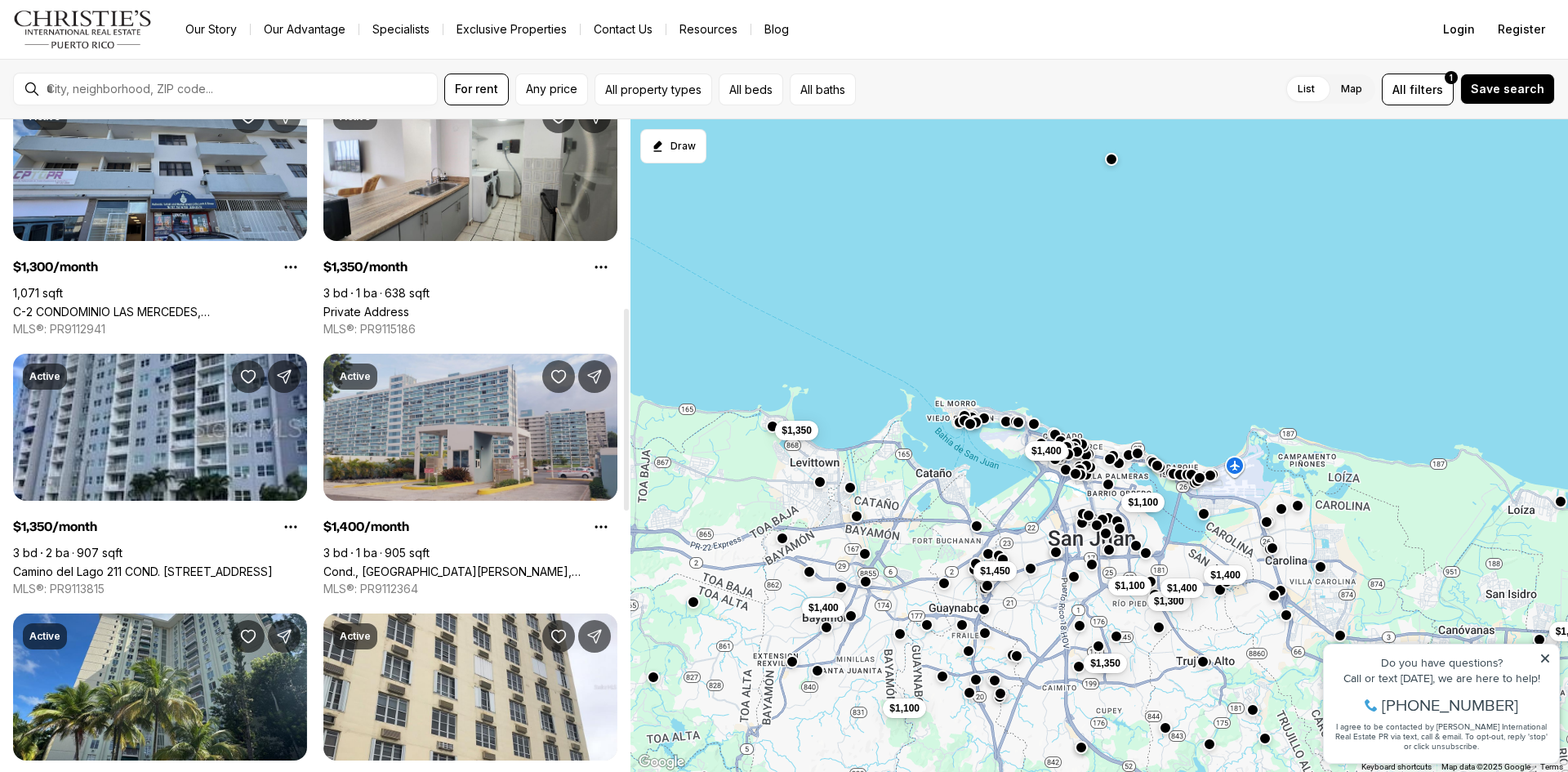
click at [473, 565] on link "Cond., [GEOGRAPHIC_DATA][PERSON_NAME], [STREET_ADDRESS][PERSON_NAME]" at bounding box center [470, 571] width 294 height 14
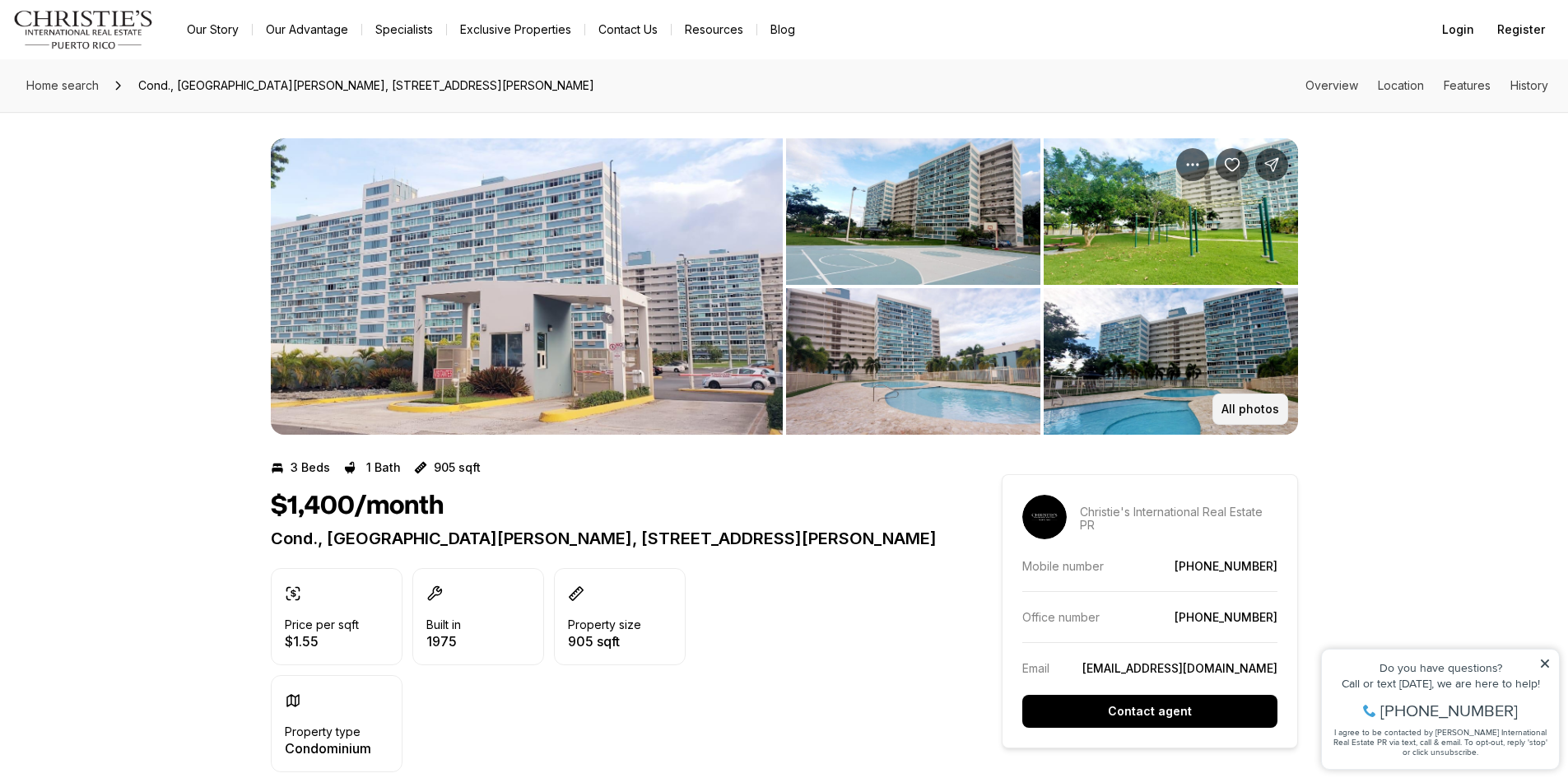
click at [1240, 423] on button "All photos" at bounding box center [1251, 408] width 76 height 31
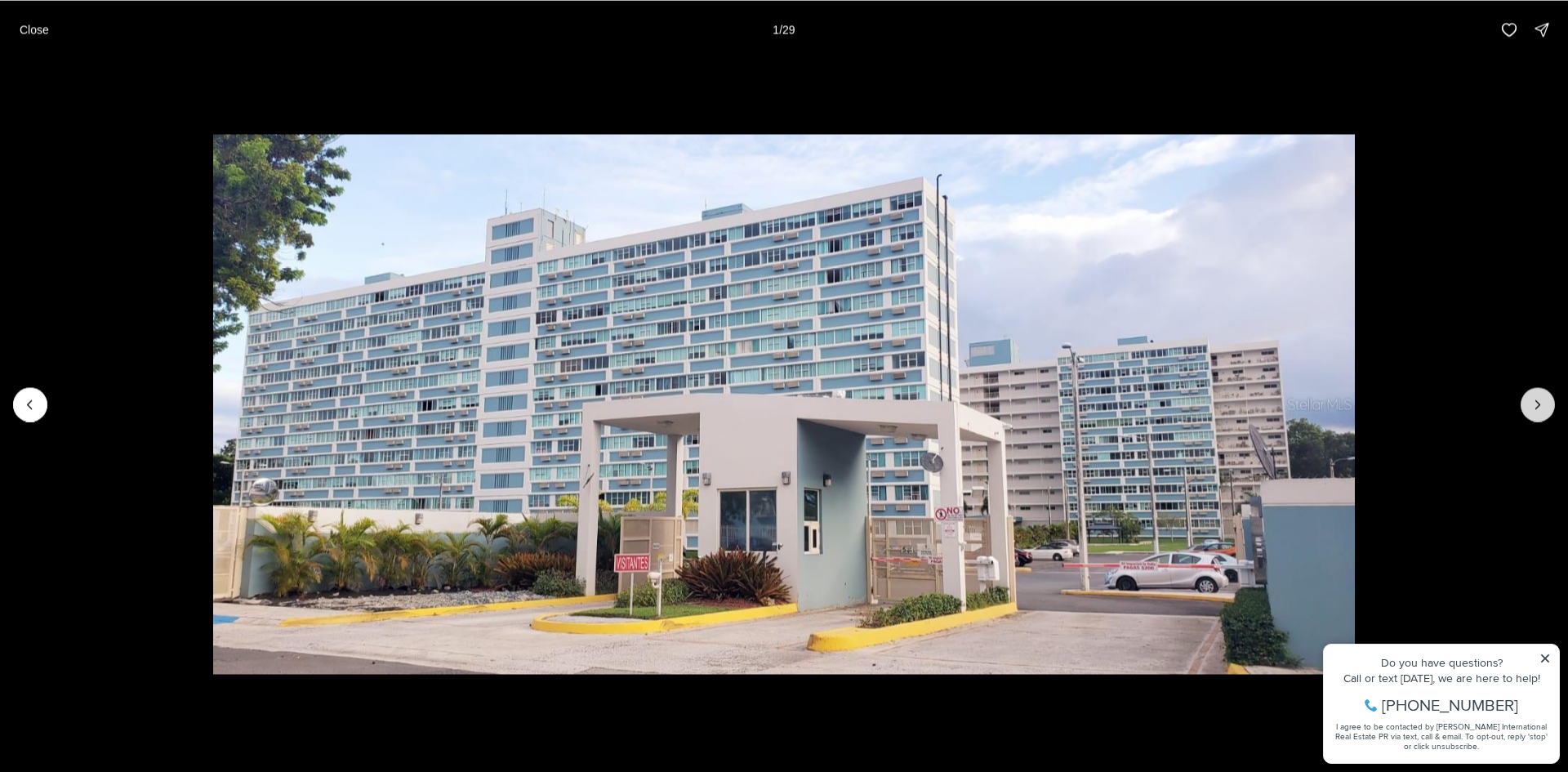
click at [1532, 406] on icon "Next slide" at bounding box center [1537, 403] width 16 height 16
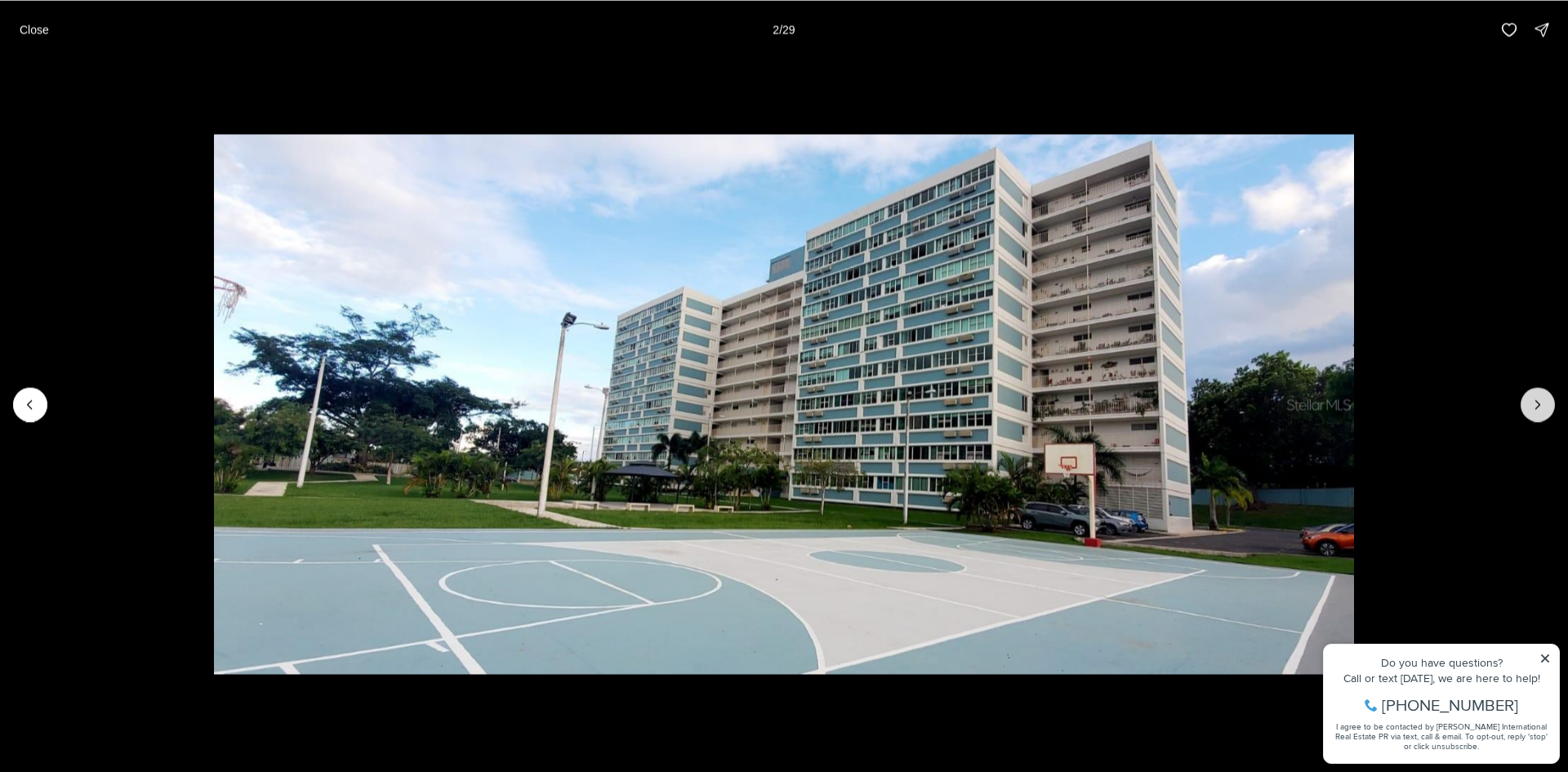
click at [1532, 406] on icon "Next slide" at bounding box center [1537, 403] width 16 height 16
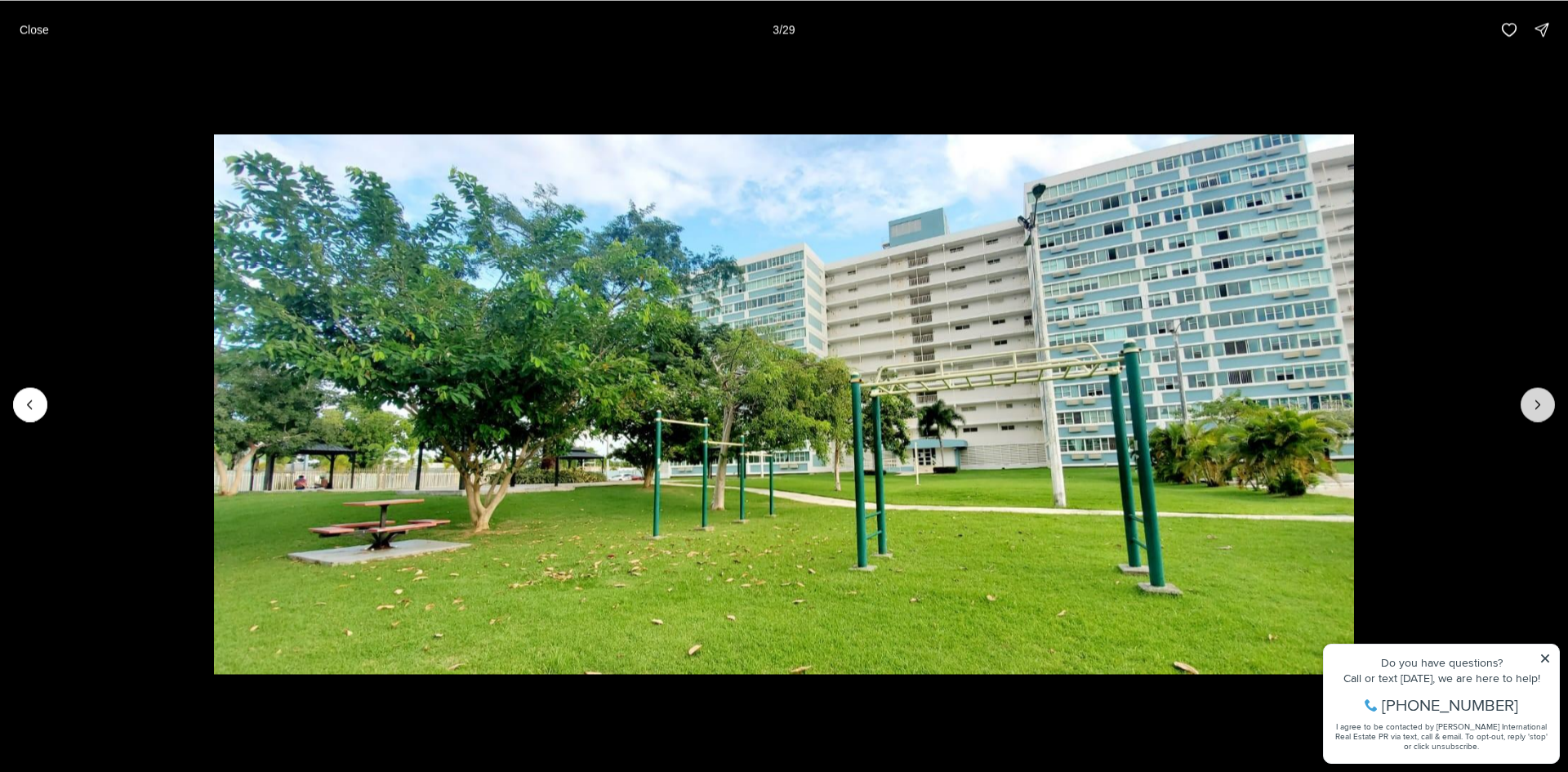
click at [1532, 406] on icon "Next slide" at bounding box center [1537, 403] width 16 height 16
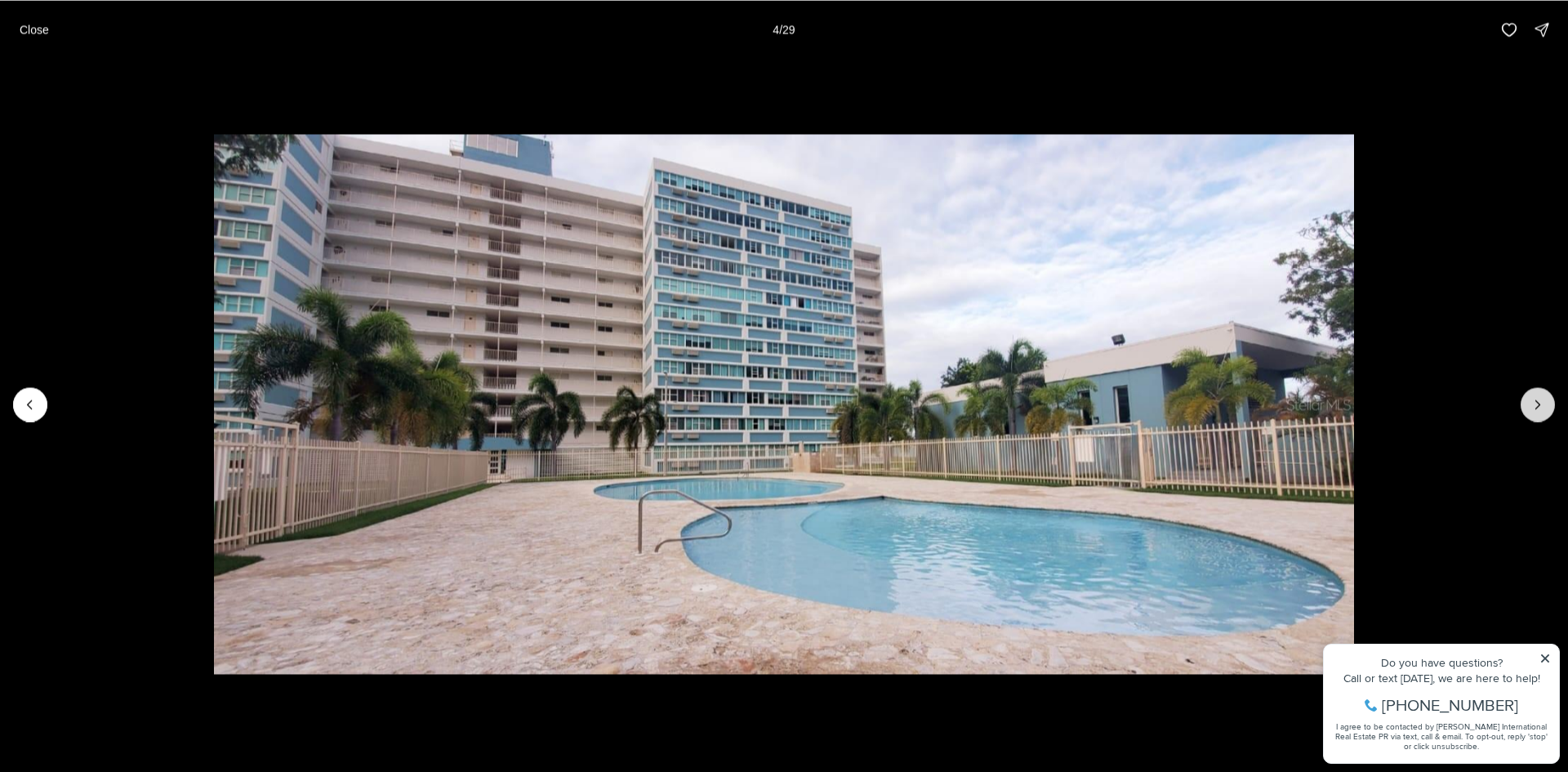
click at [1532, 406] on icon "Next slide" at bounding box center [1537, 403] width 16 height 16
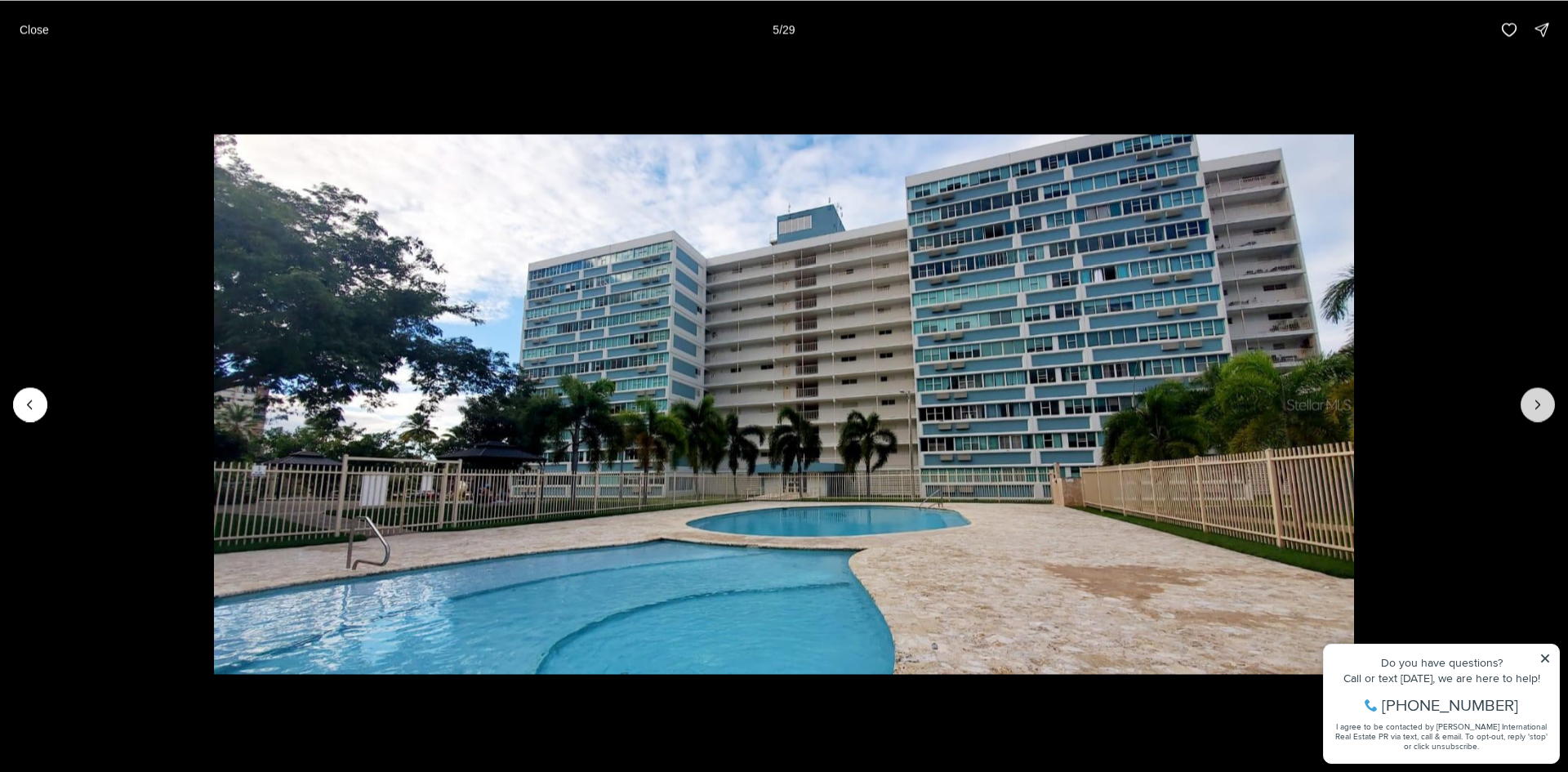
click at [1532, 406] on icon "Next slide" at bounding box center [1537, 403] width 16 height 16
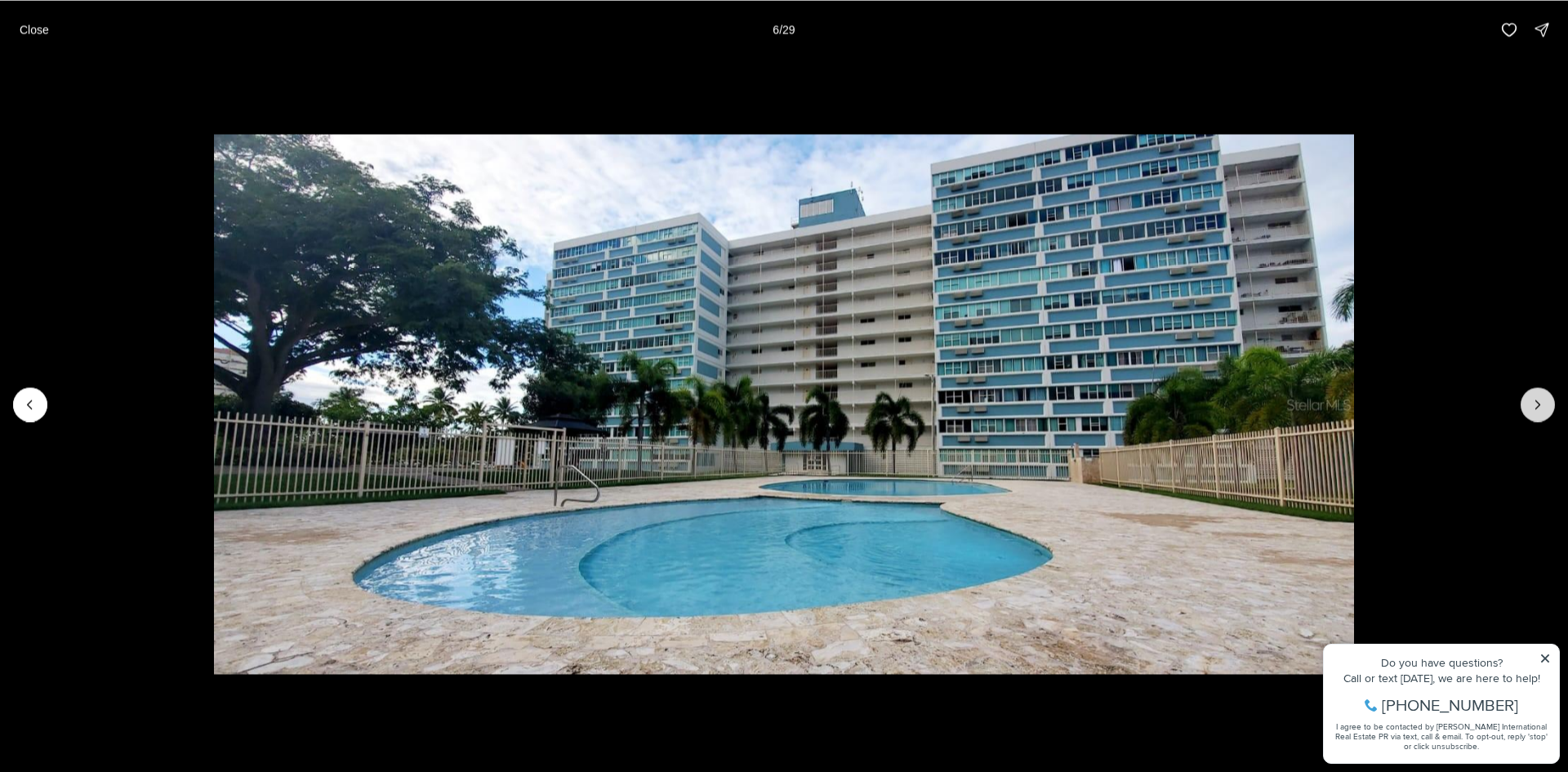
click at [1532, 406] on icon "Next slide" at bounding box center [1537, 403] width 16 height 16
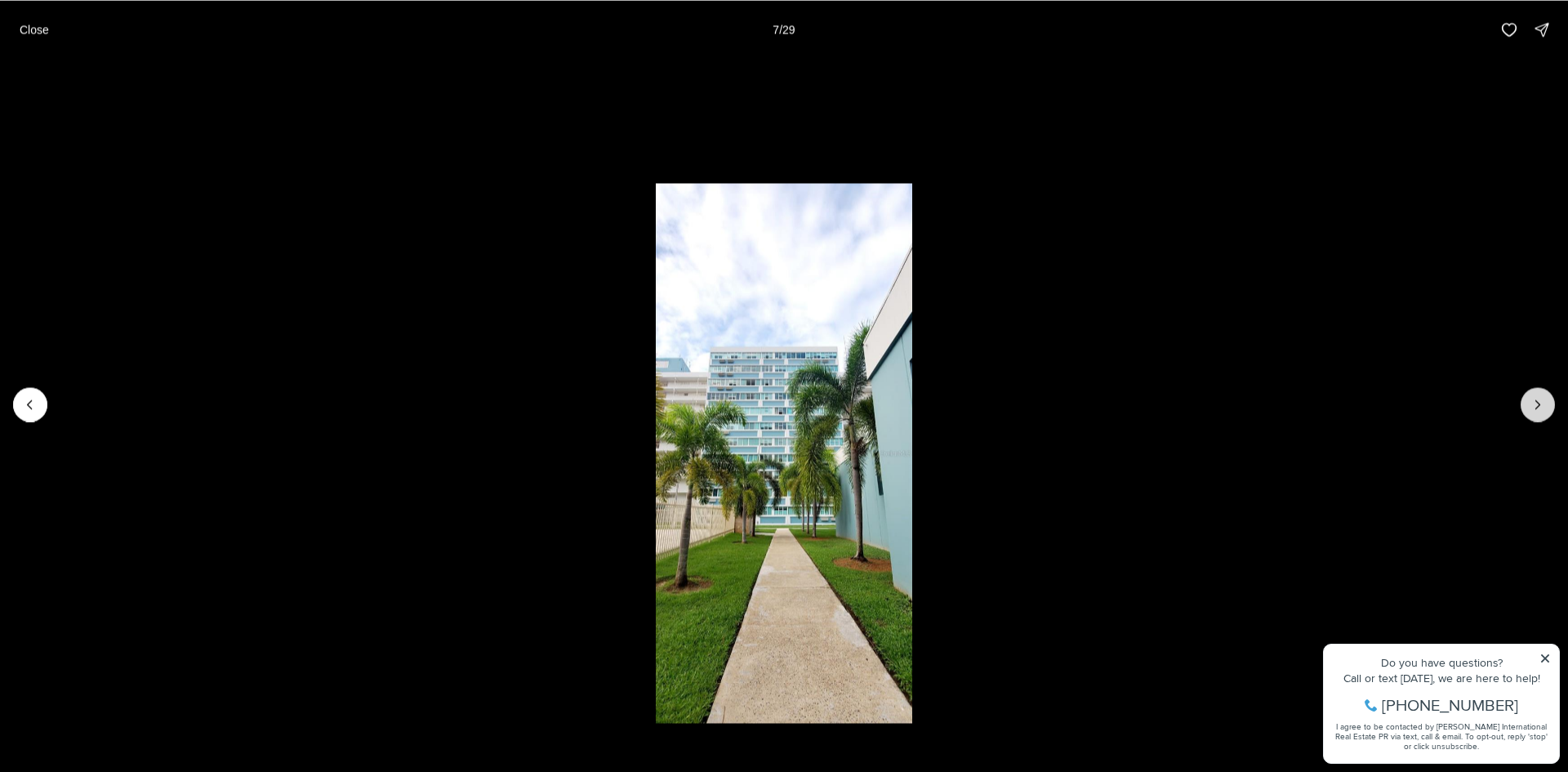
click at [1532, 406] on icon "Next slide" at bounding box center [1537, 403] width 16 height 16
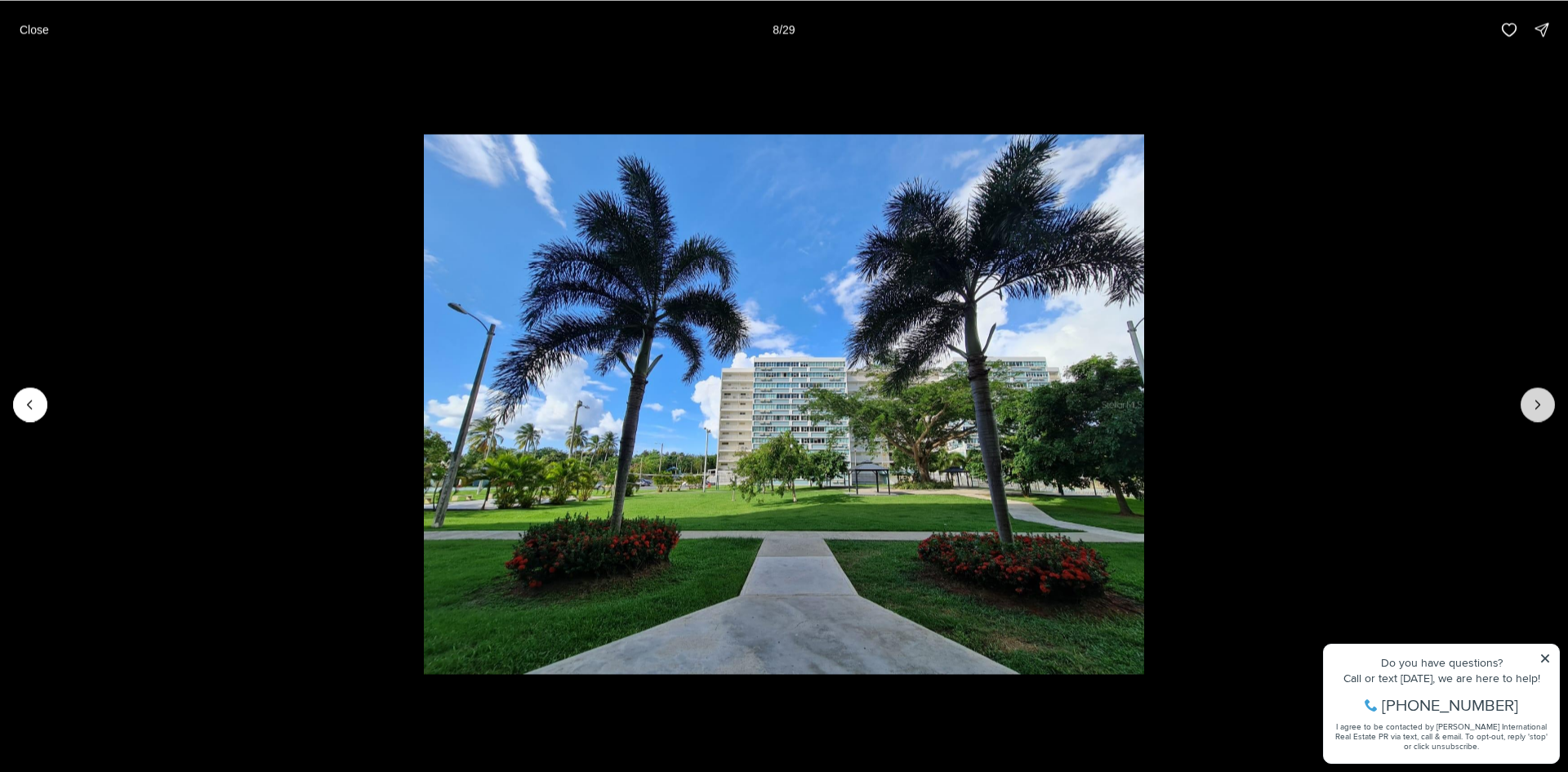
click at [1532, 406] on icon "Next slide" at bounding box center [1537, 403] width 16 height 16
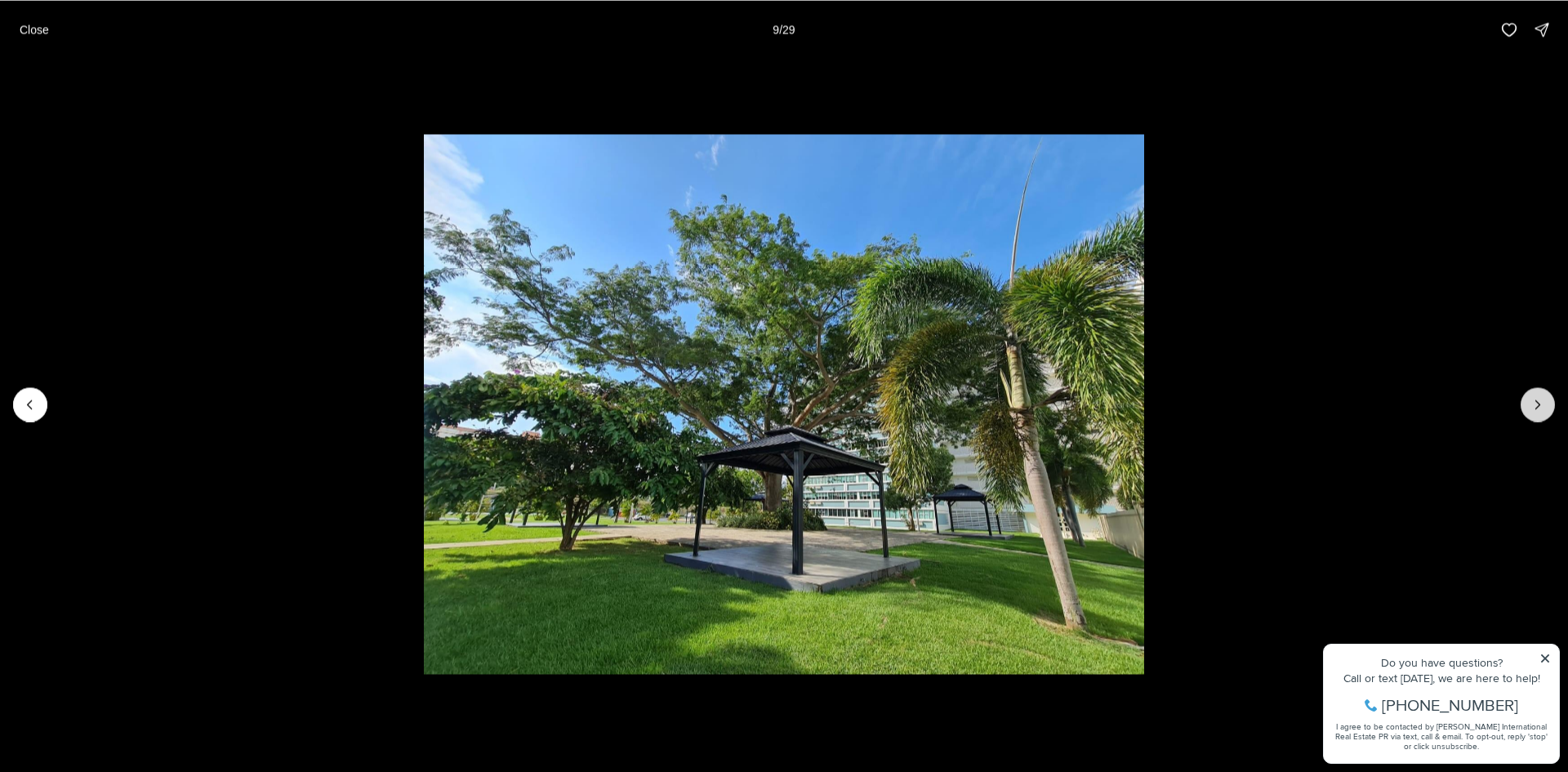
click at [1532, 406] on icon "Next slide" at bounding box center [1537, 403] width 16 height 16
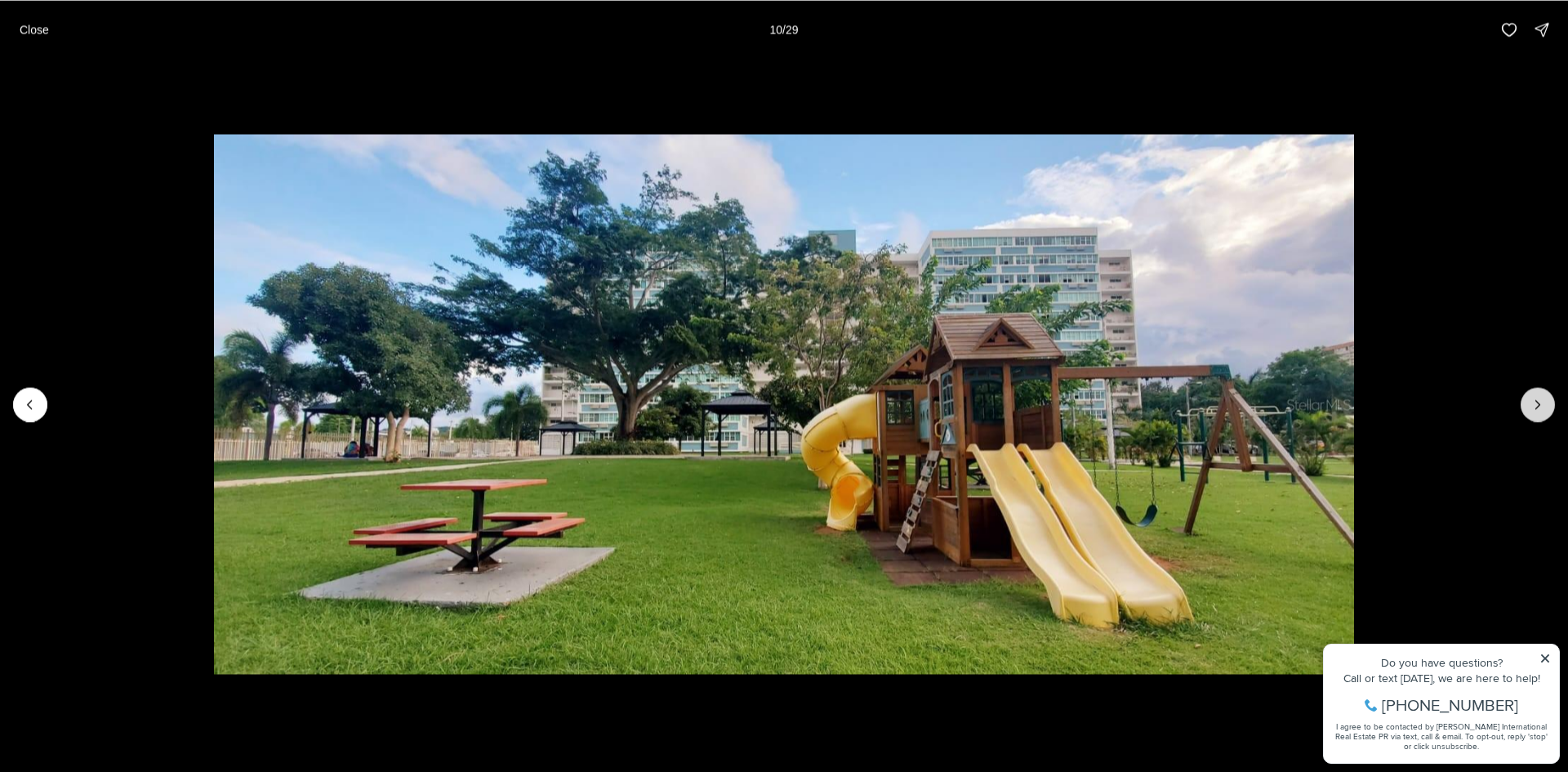
click at [1532, 406] on icon "Next slide" at bounding box center [1537, 403] width 16 height 16
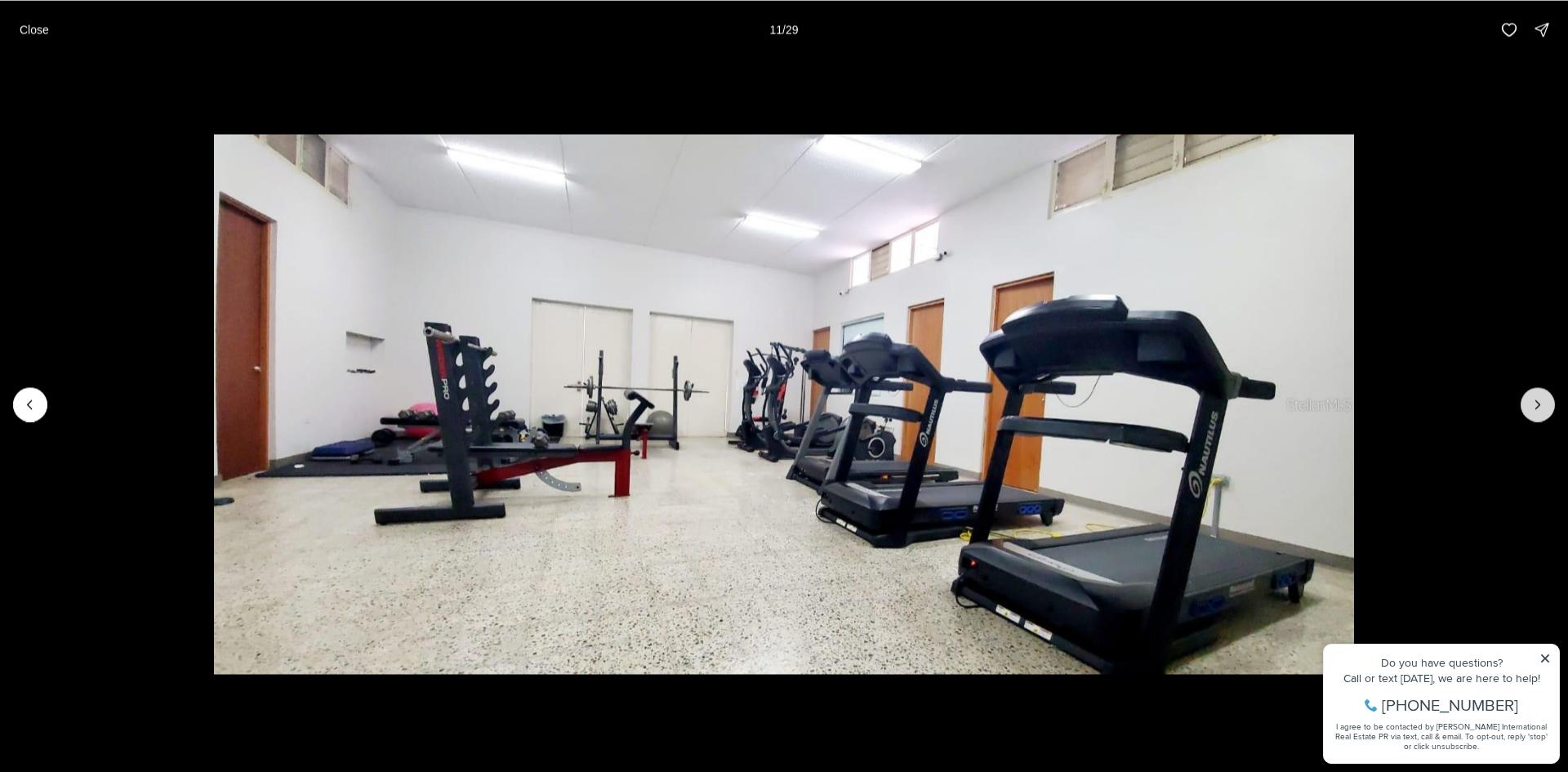
click at [1532, 406] on icon "Next slide" at bounding box center [1537, 403] width 16 height 16
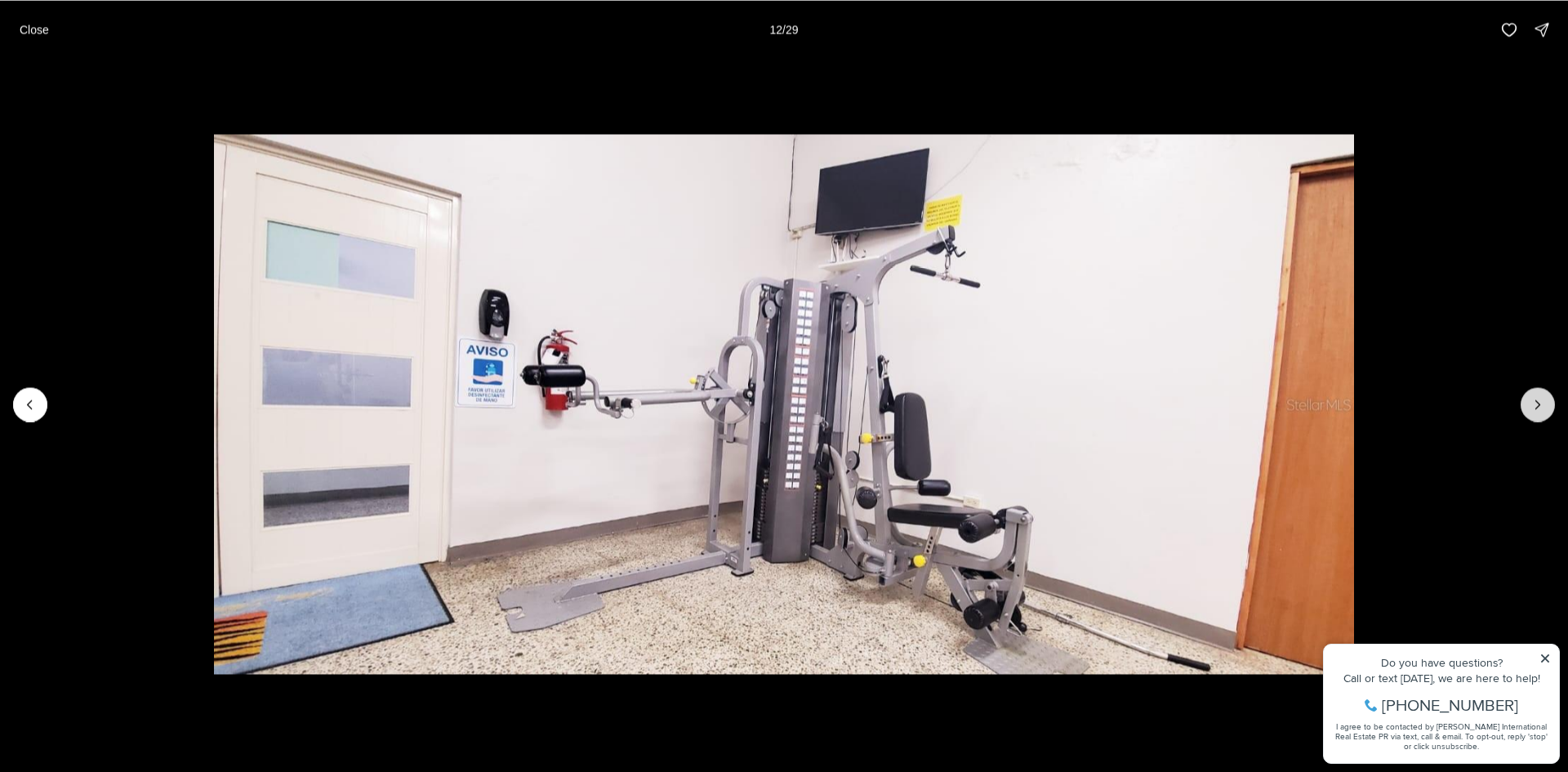
click at [1532, 406] on icon "Next slide" at bounding box center [1537, 403] width 16 height 16
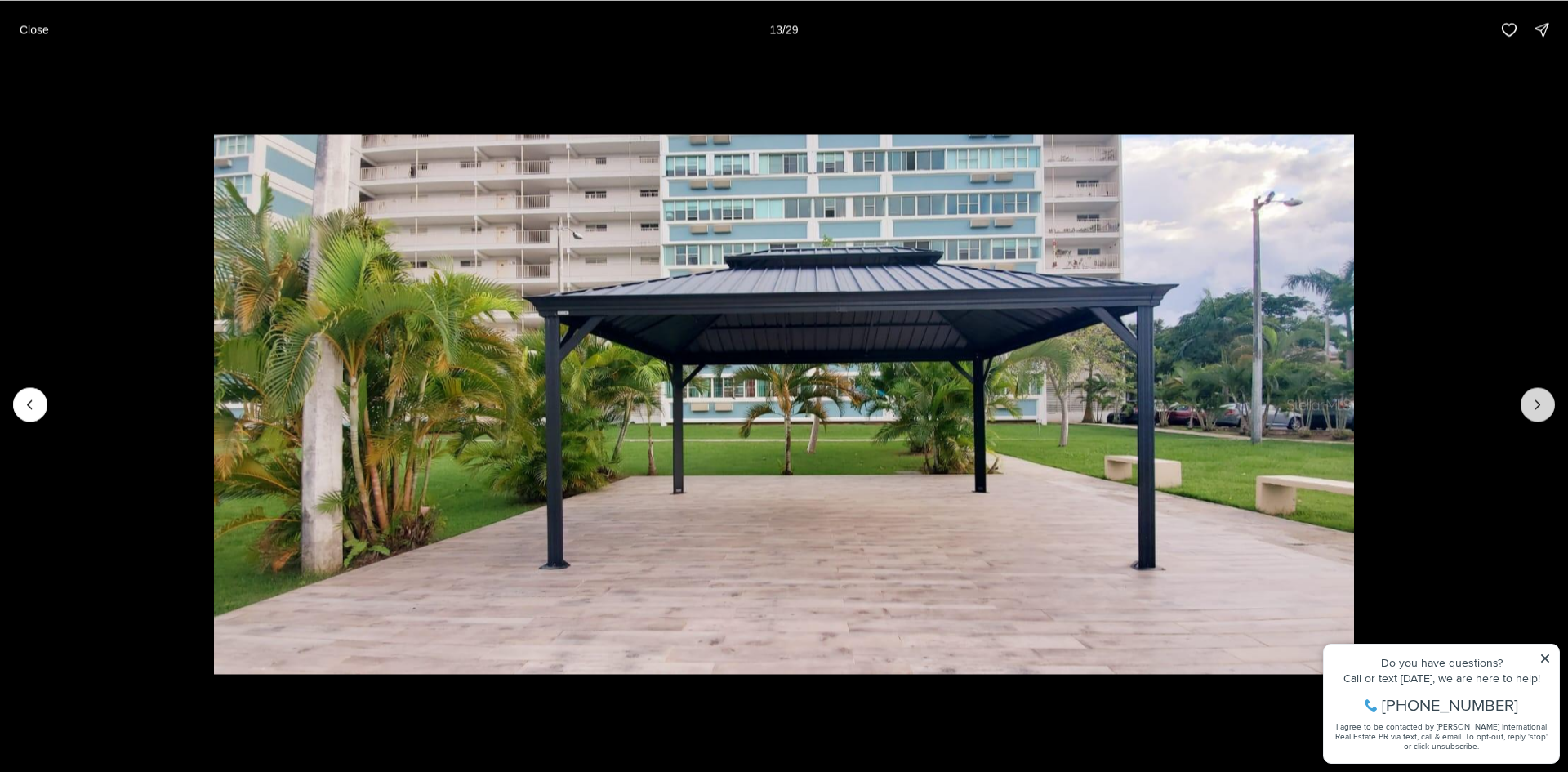
click at [1532, 406] on icon "Next slide" at bounding box center [1537, 403] width 16 height 16
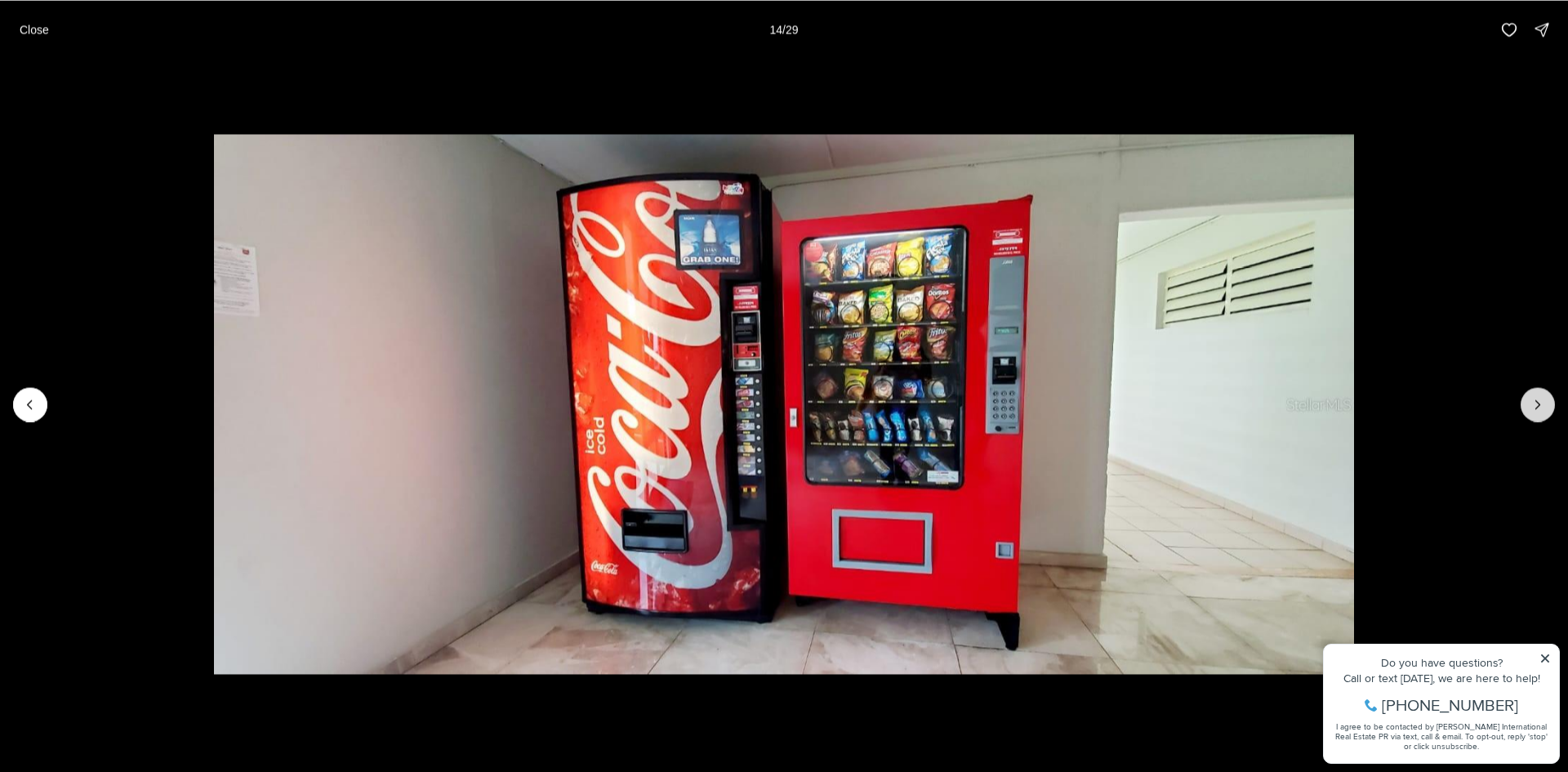
click at [1532, 406] on icon "Next slide" at bounding box center [1537, 403] width 16 height 16
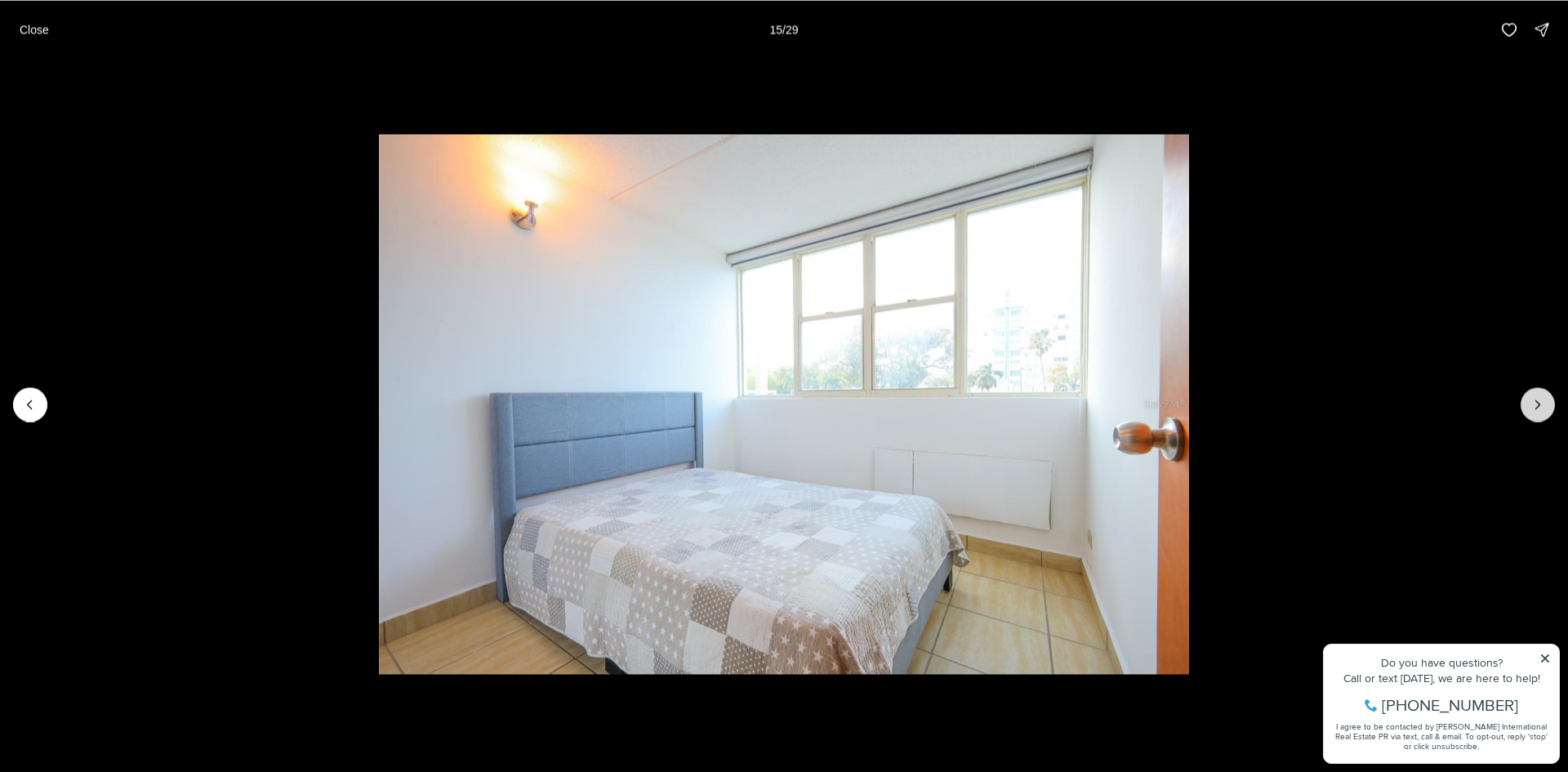
click at [1532, 406] on icon "Next slide" at bounding box center [1537, 403] width 16 height 16
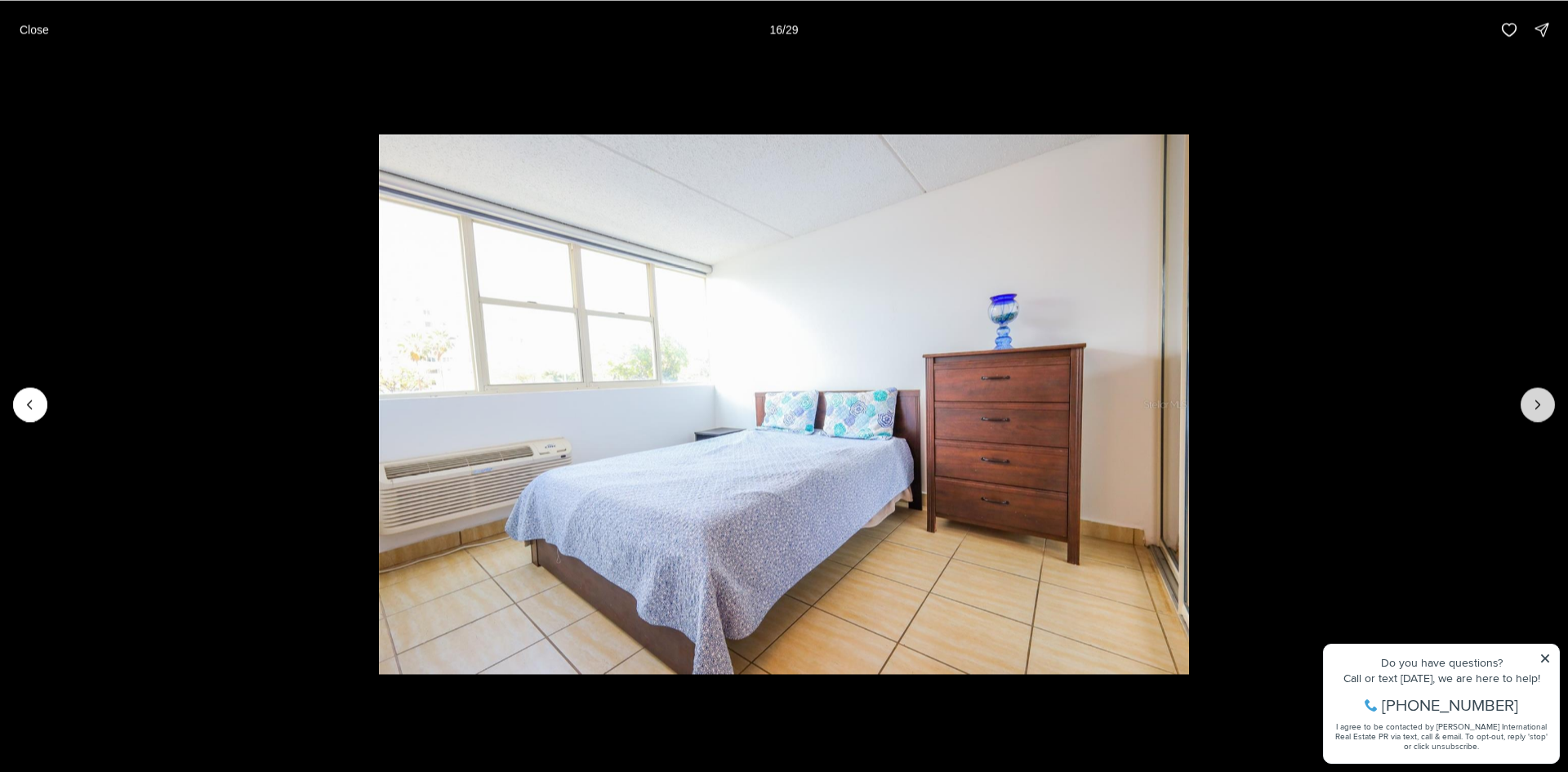
click at [1532, 406] on icon "Next slide" at bounding box center [1537, 403] width 16 height 16
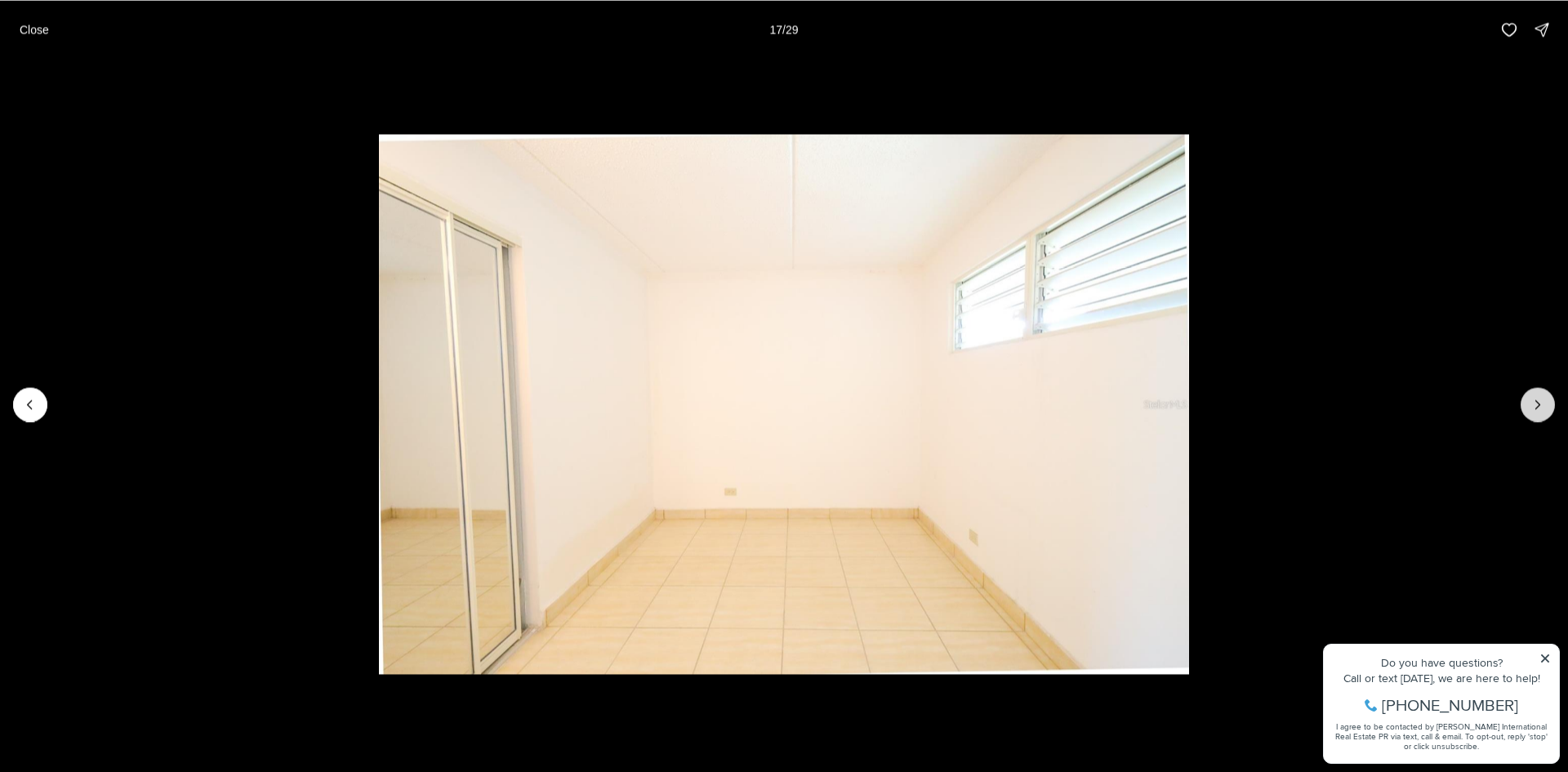
click at [1532, 406] on icon "Next slide" at bounding box center [1537, 403] width 16 height 16
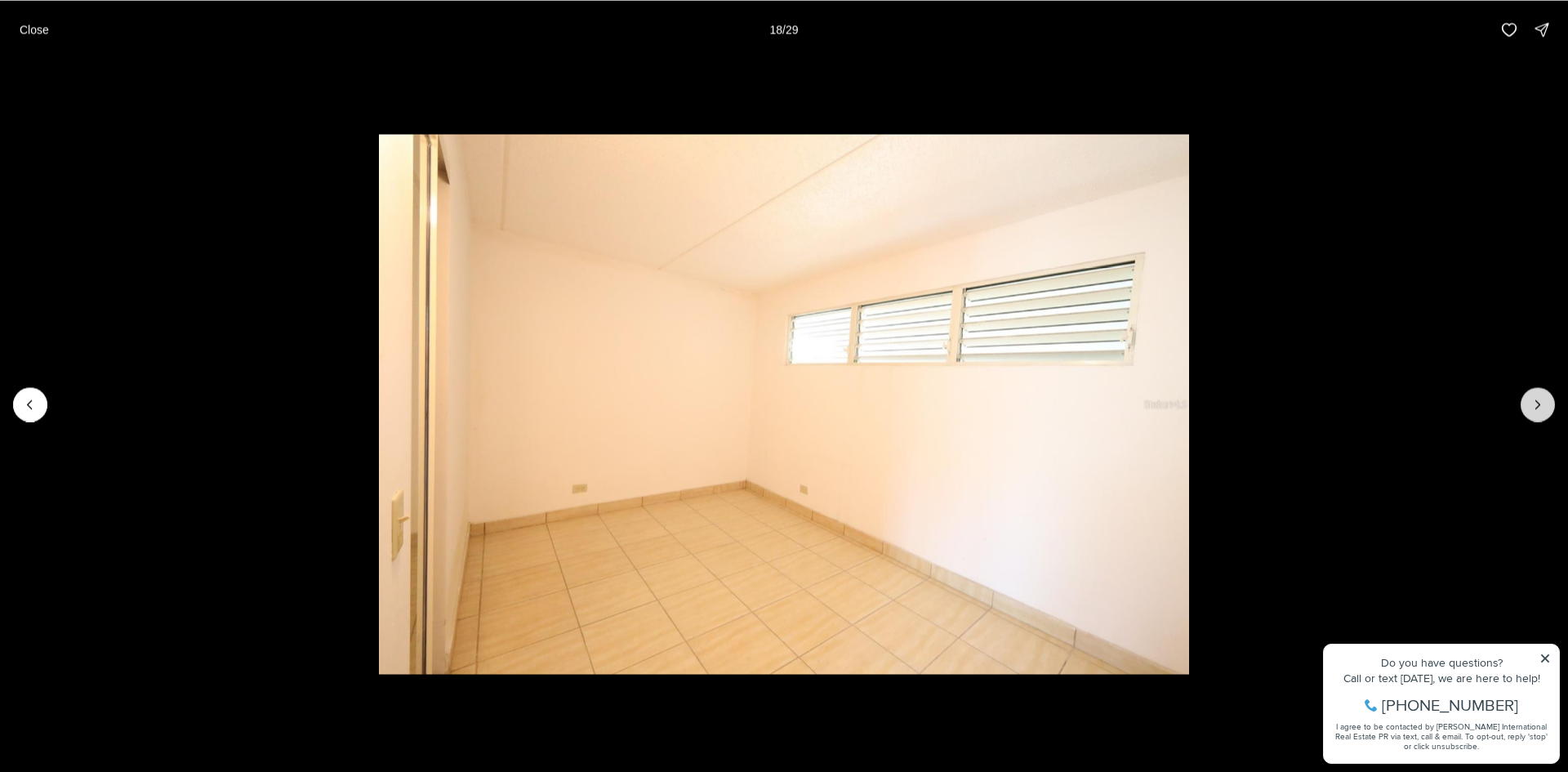
click at [1532, 406] on icon "Next slide" at bounding box center [1537, 403] width 16 height 16
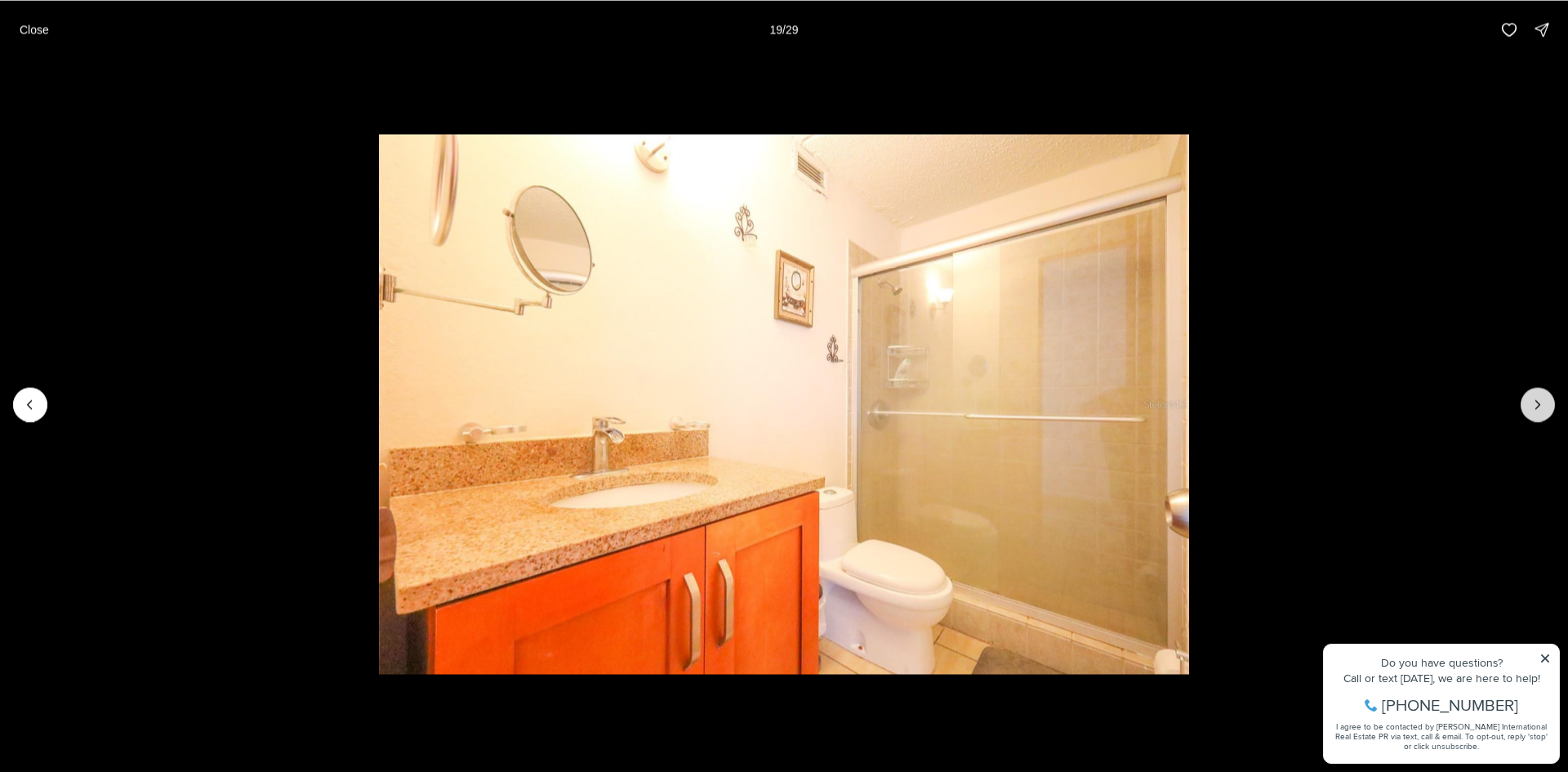
click at [1532, 406] on icon "Next slide" at bounding box center [1537, 403] width 16 height 16
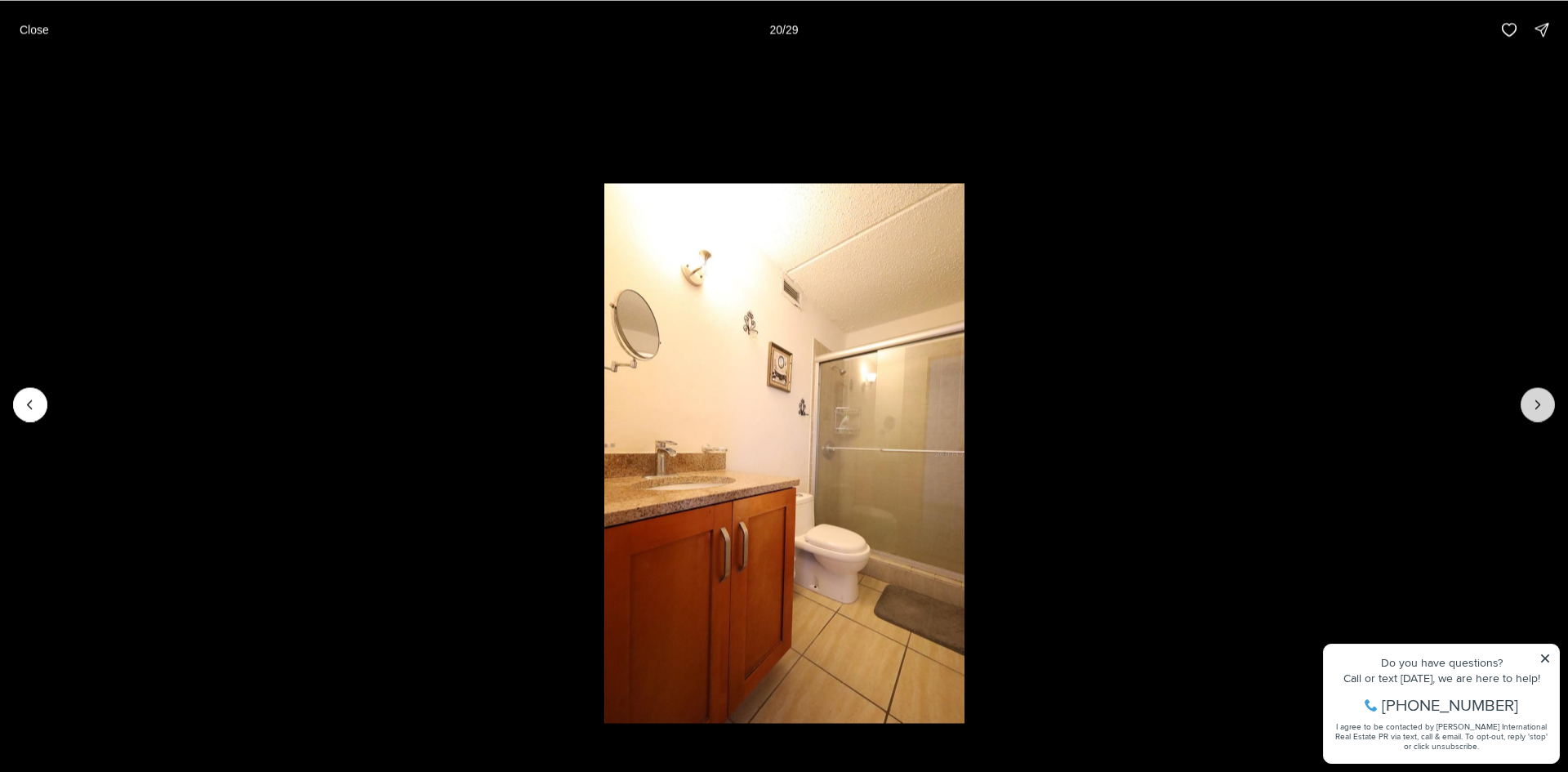
click at [1532, 406] on icon "Next slide" at bounding box center [1537, 403] width 16 height 16
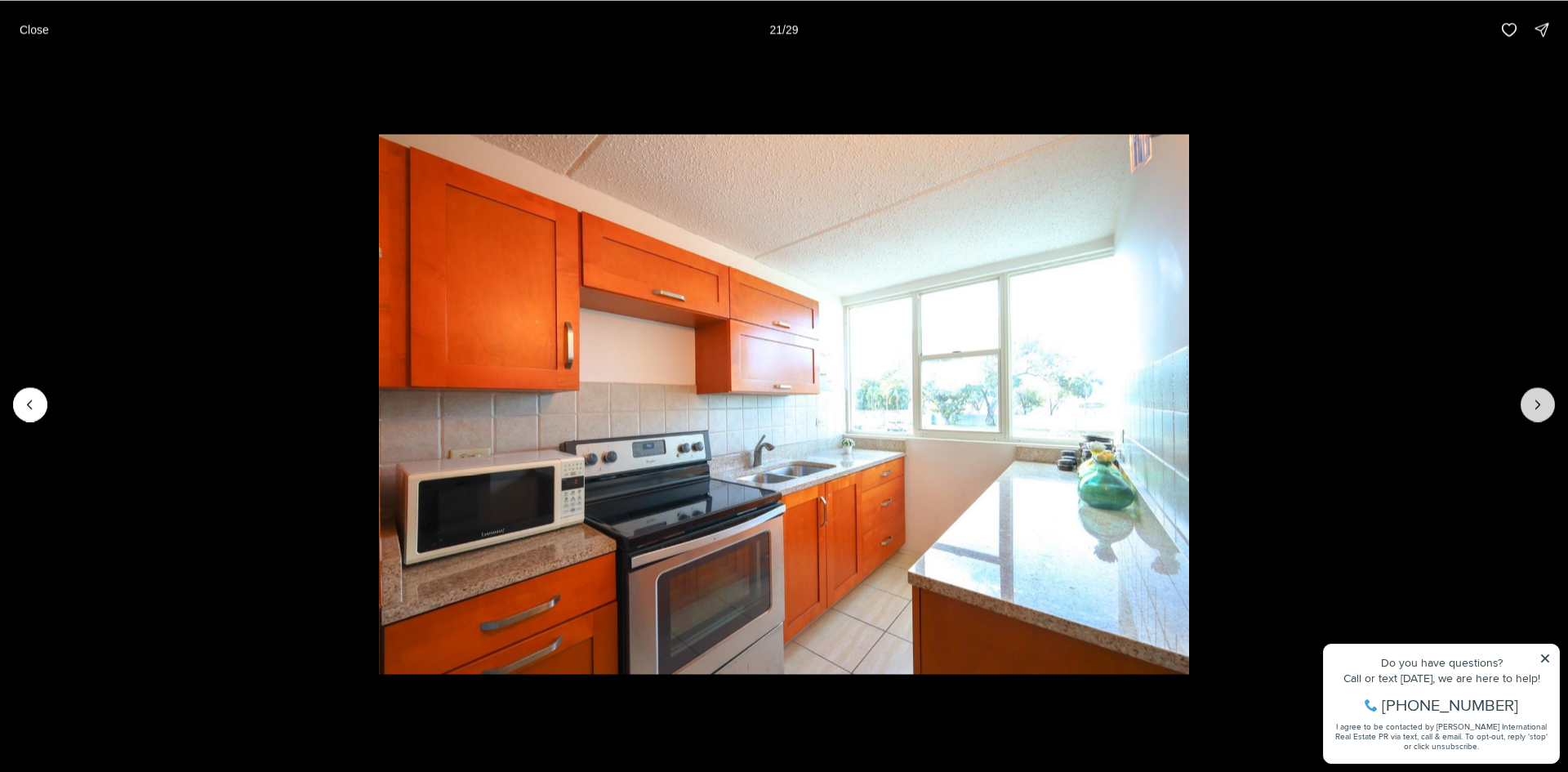
click at [1532, 406] on icon "Next slide" at bounding box center [1537, 403] width 16 height 16
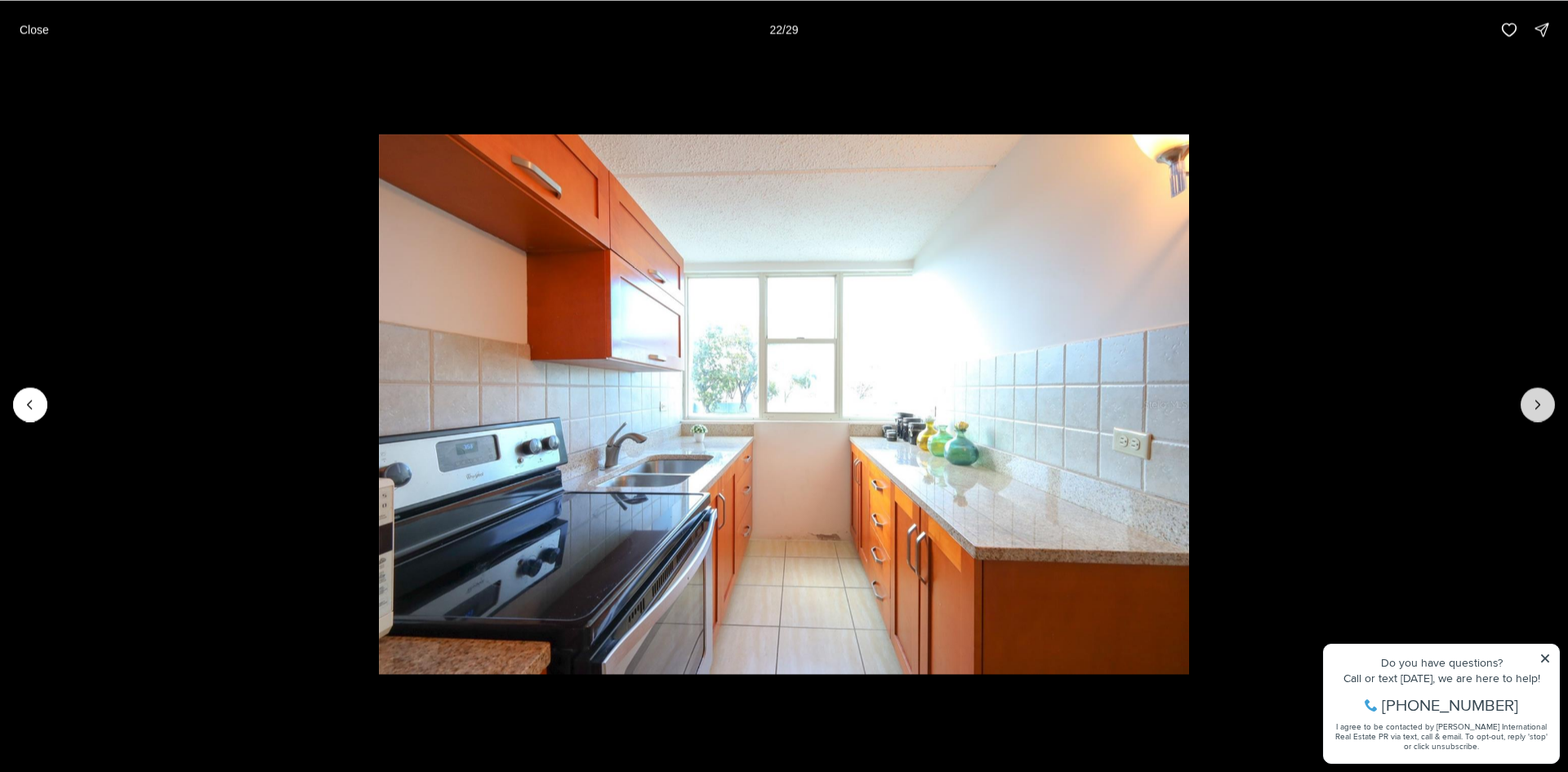
click at [1532, 406] on icon "Next slide" at bounding box center [1537, 403] width 16 height 16
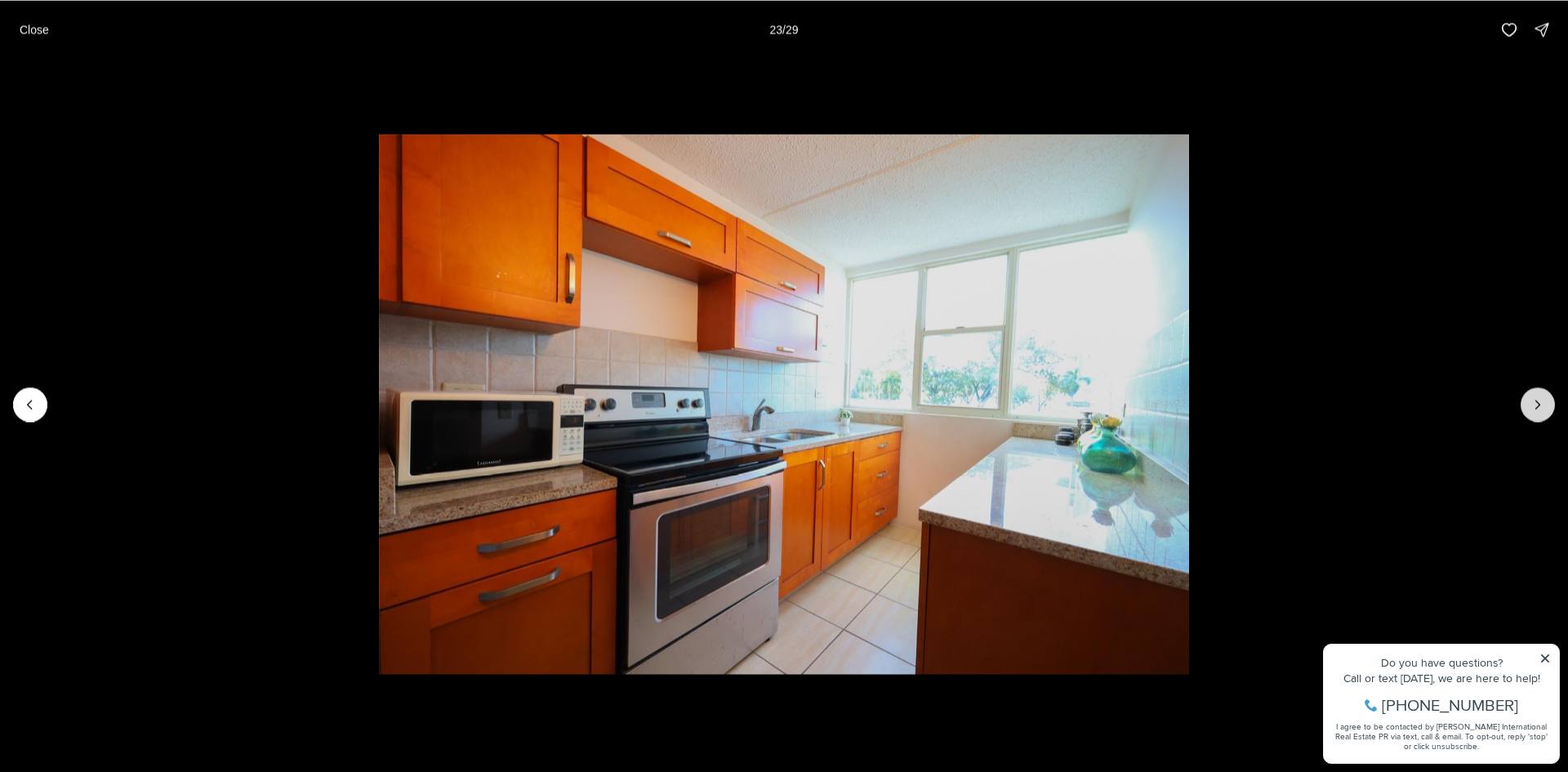
click at [1532, 406] on icon "Next slide" at bounding box center [1537, 403] width 16 height 16
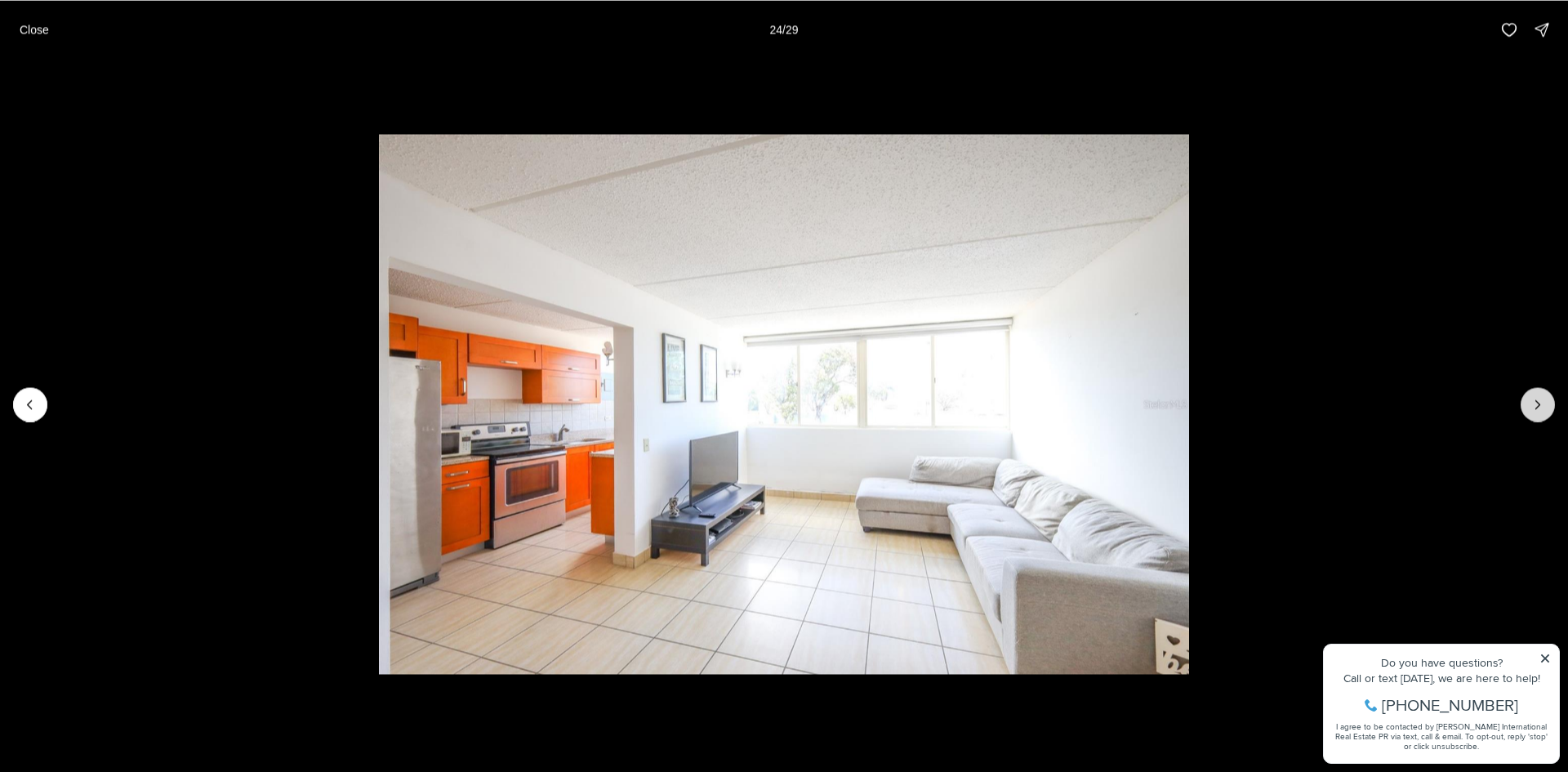
click at [1532, 406] on icon "Next slide" at bounding box center [1537, 403] width 16 height 16
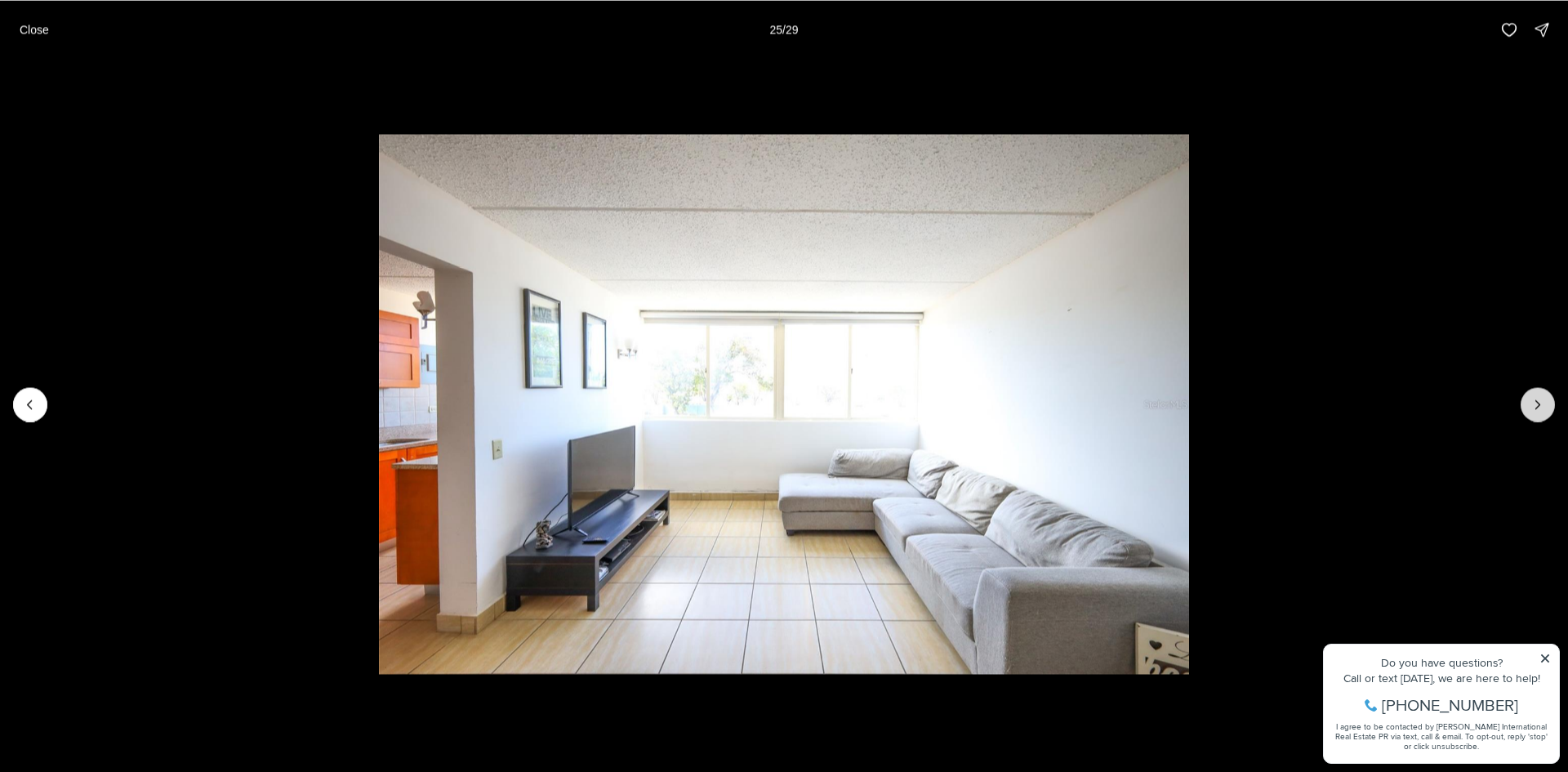
click at [1532, 406] on icon "Next slide" at bounding box center [1537, 403] width 16 height 16
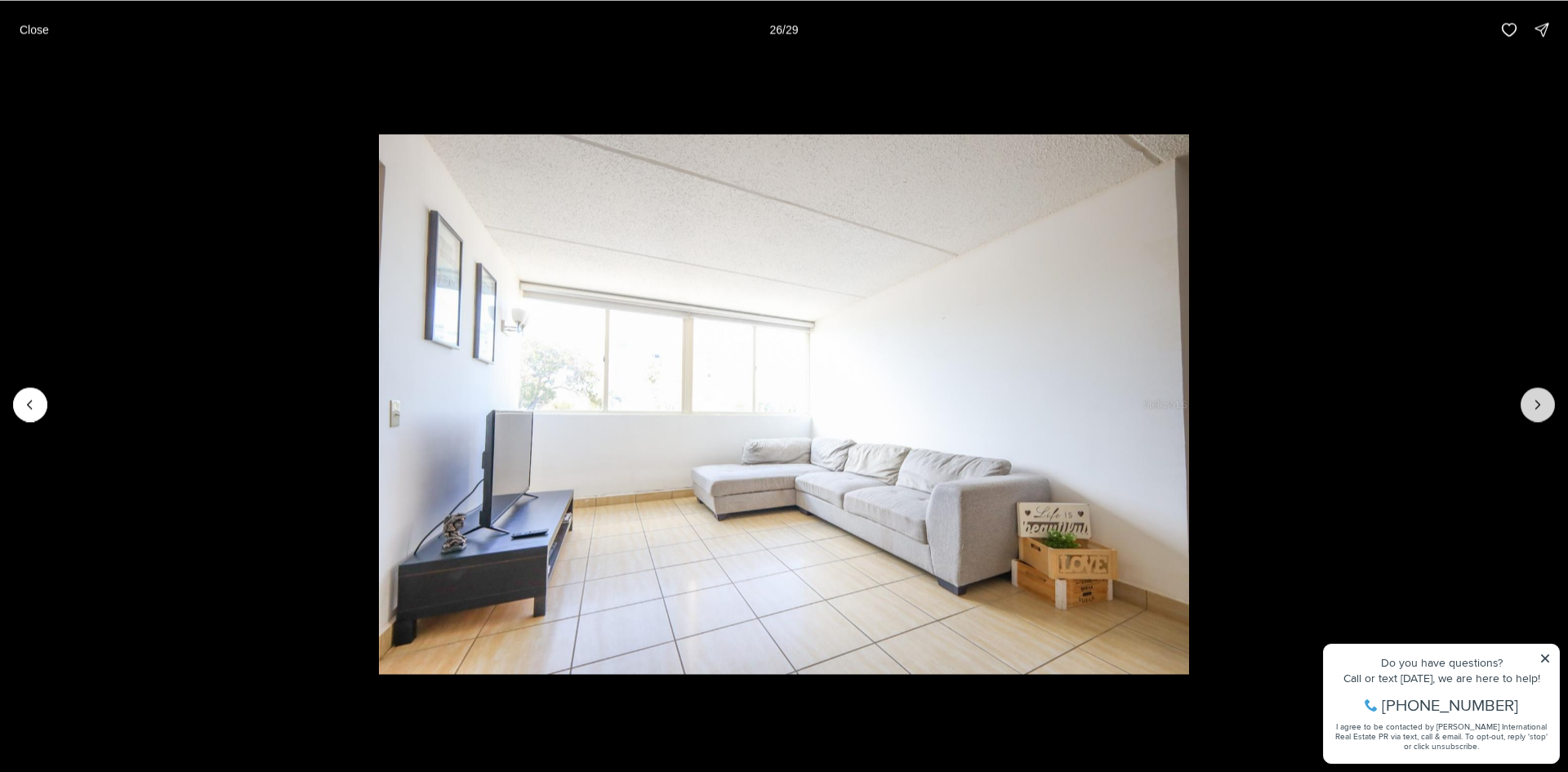
click at [1532, 406] on icon "Next slide" at bounding box center [1537, 403] width 16 height 16
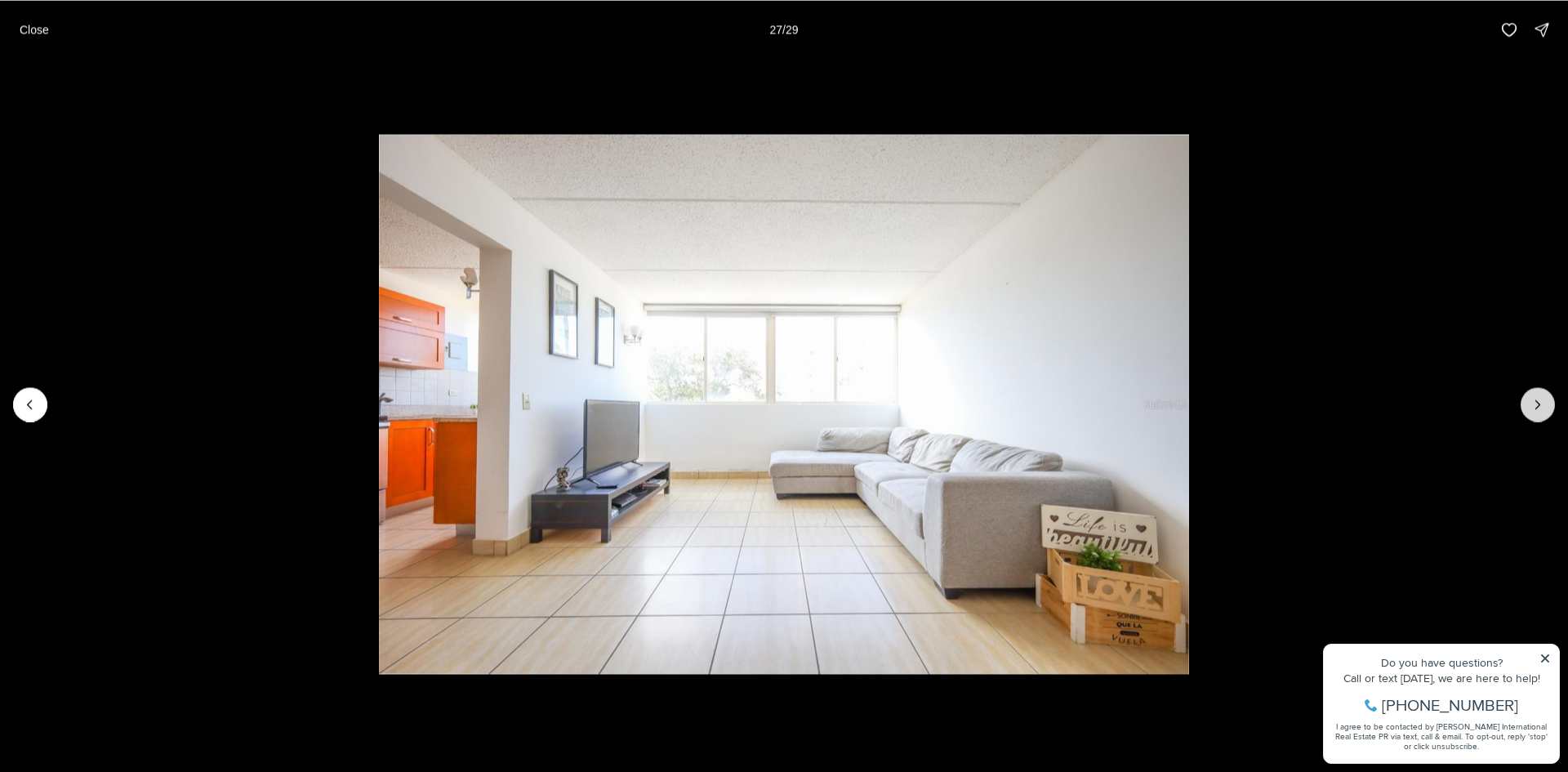
click at [1532, 406] on icon "Next slide" at bounding box center [1537, 403] width 16 height 16
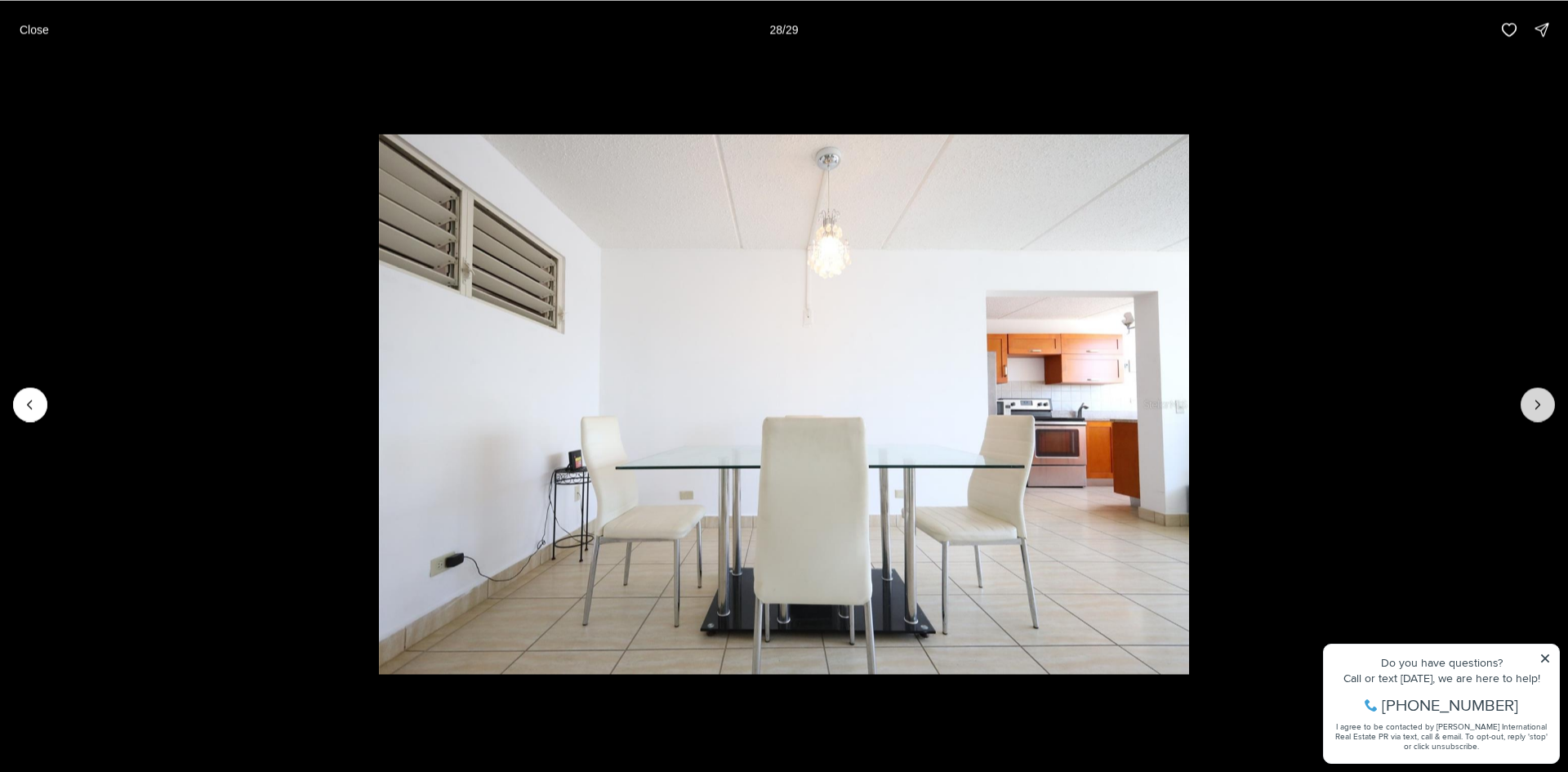
click at [1532, 406] on icon "Next slide" at bounding box center [1537, 403] width 16 height 16
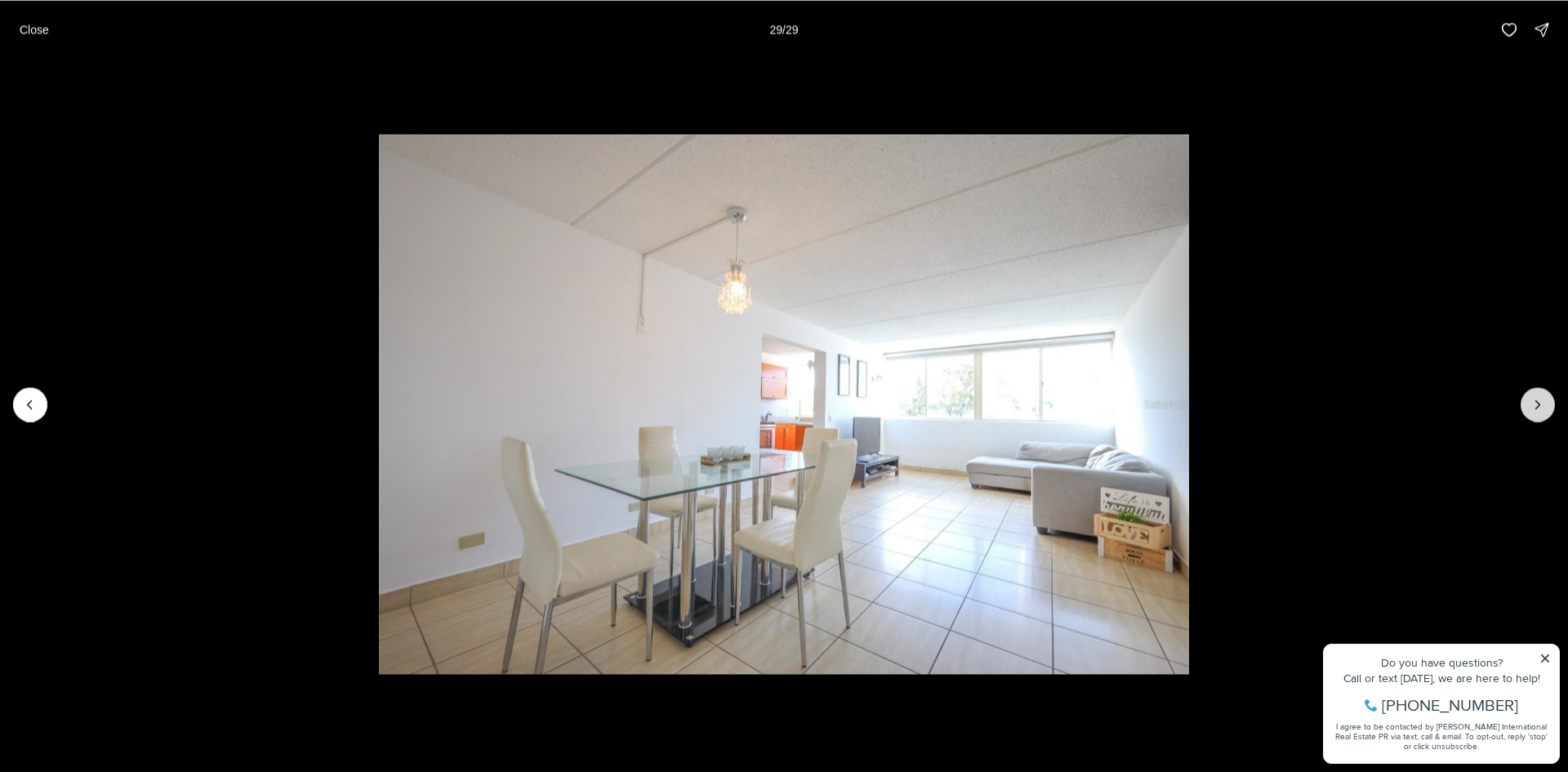
click at [1532, 406] on div at bounding box center [1538, 404] width 34 height 34
click at [26, 23] on p "Close" at bounding box center [34, 29] width 29 height 13
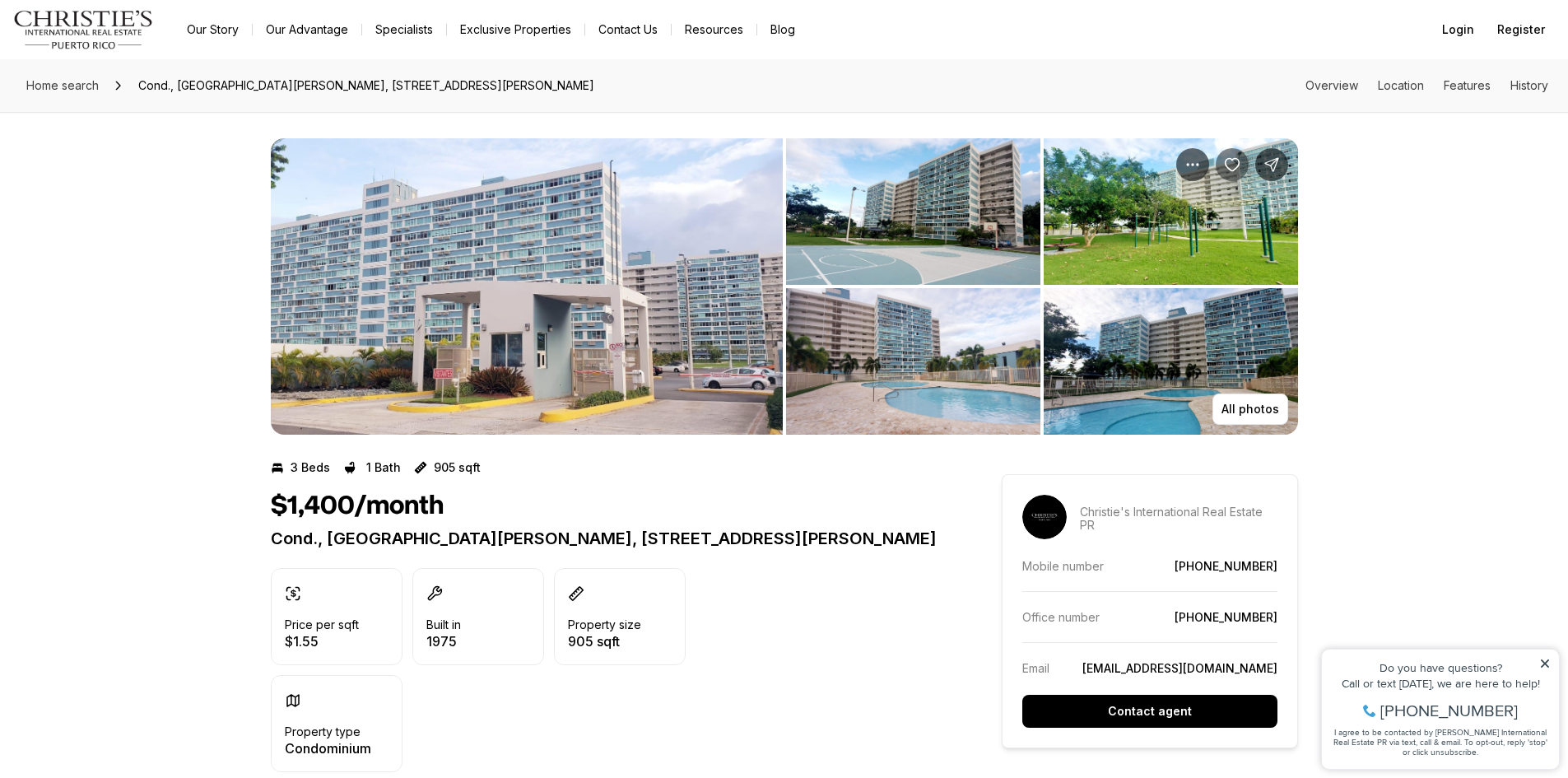
click at [1227, 158] on icon "Save Property: Cond., San Juan View, 850 CALLE EIDER #210B" at bounding box center [1232, 164] width 16 height 16
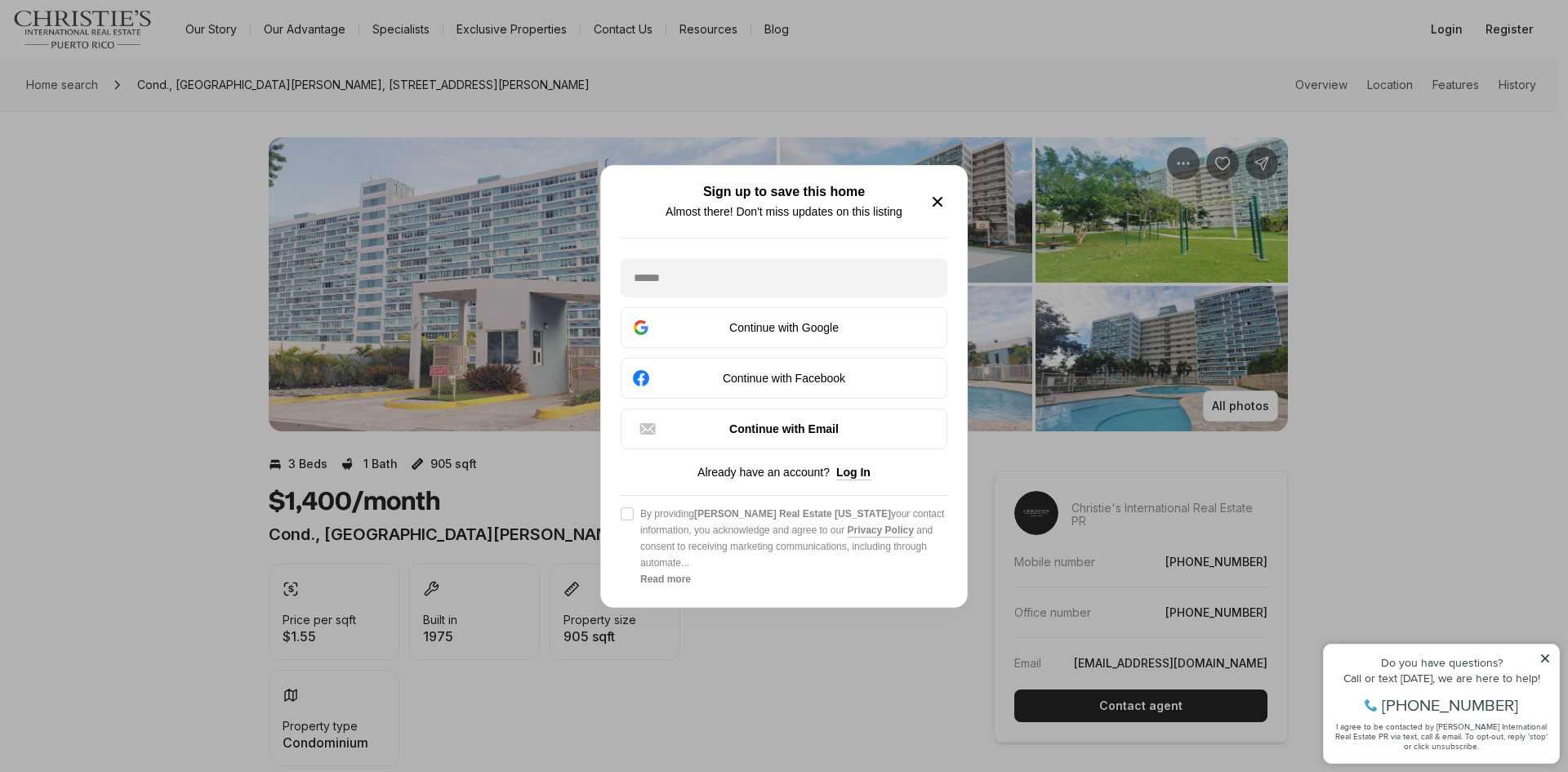
drag, startPoint x: 933, startPoint y: 205, endPoint x: 1554, endPoint y: 202, distance: 621.0
click at [934, 205] on icon "button" at bounding box center [937, 202] width 20 height 20
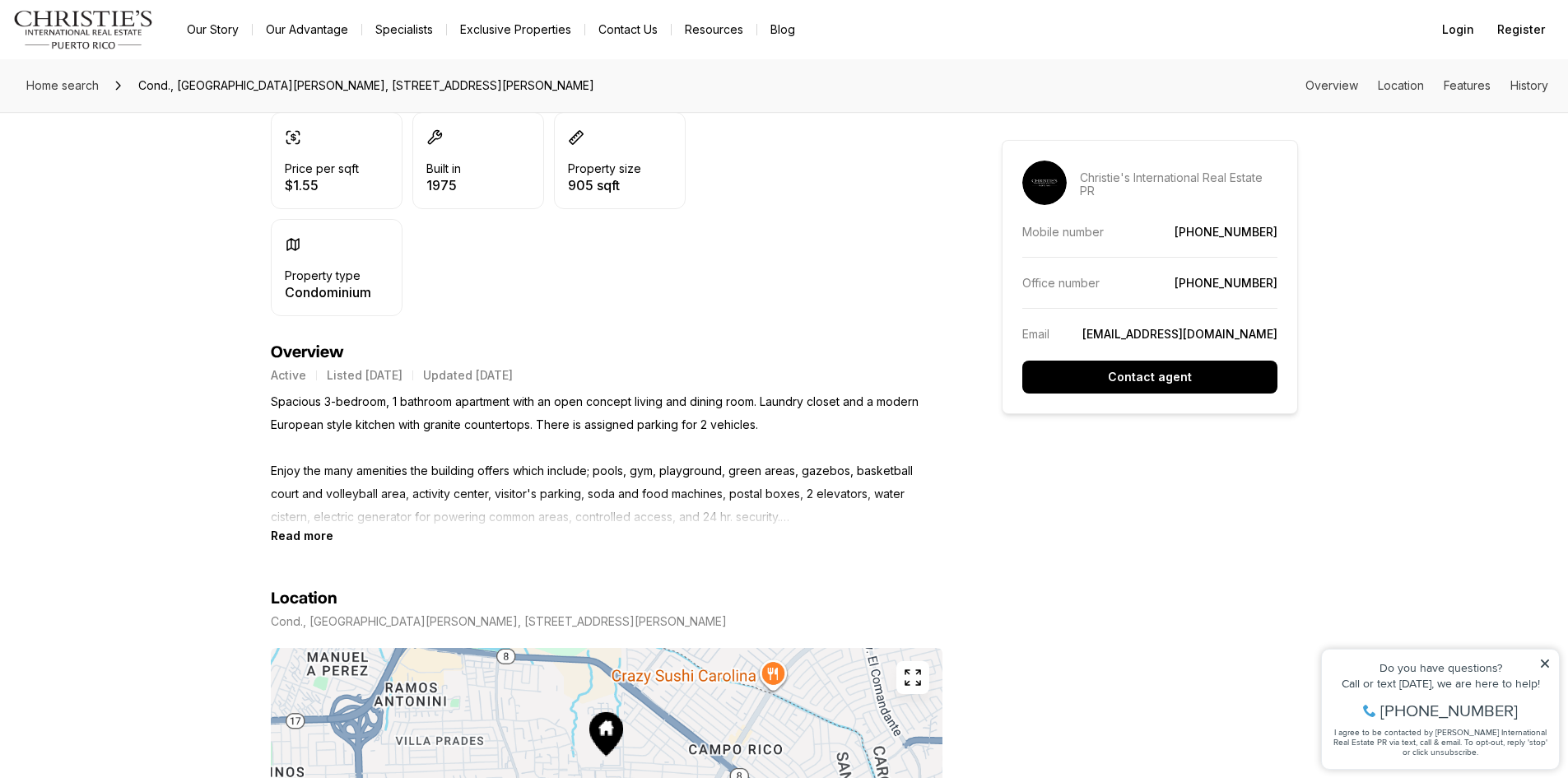
scroll to position [484, 0]
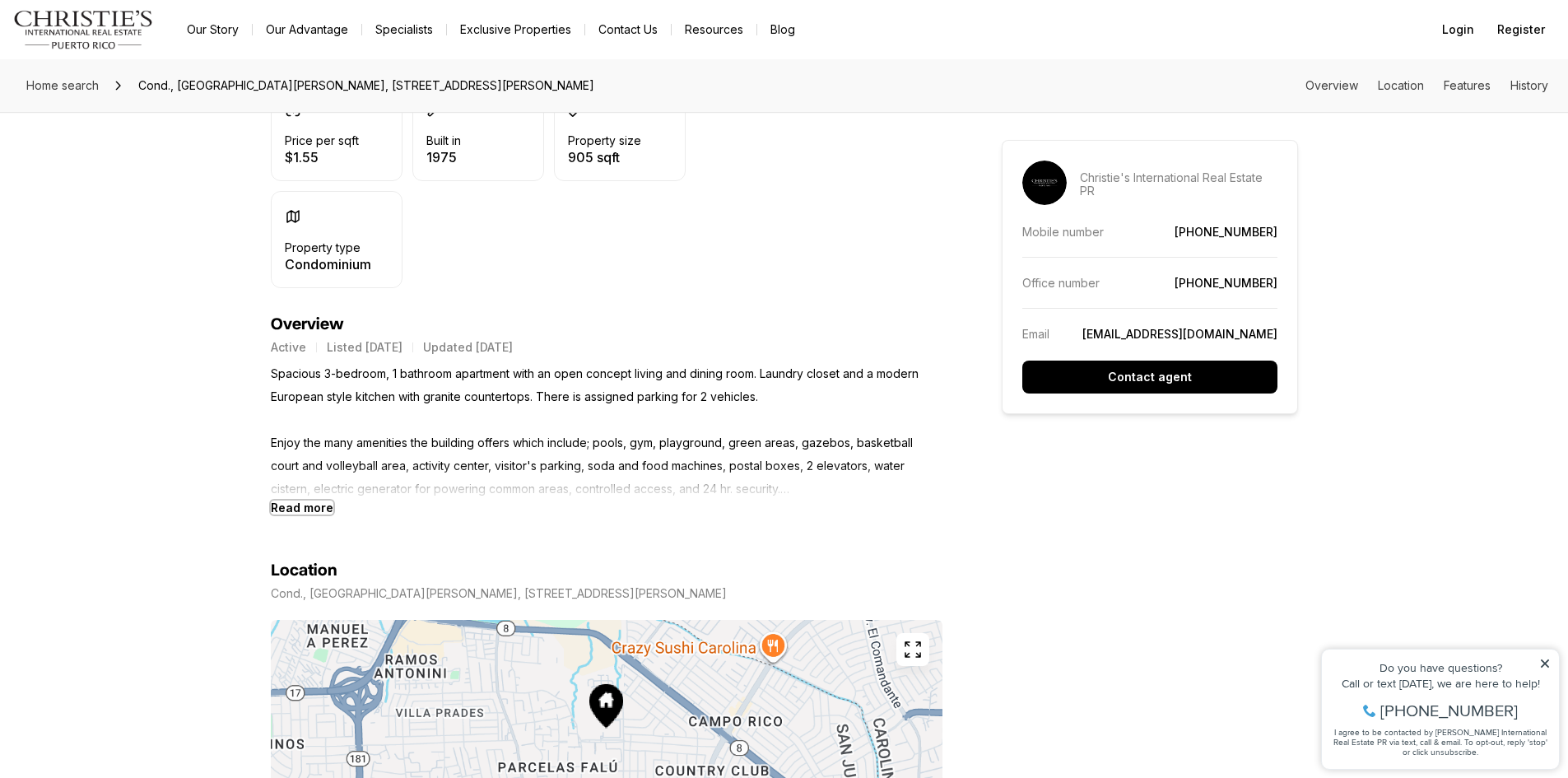
click at [293, 503] on b "Read more" at bounding box center [302, 507] width 63 height 14
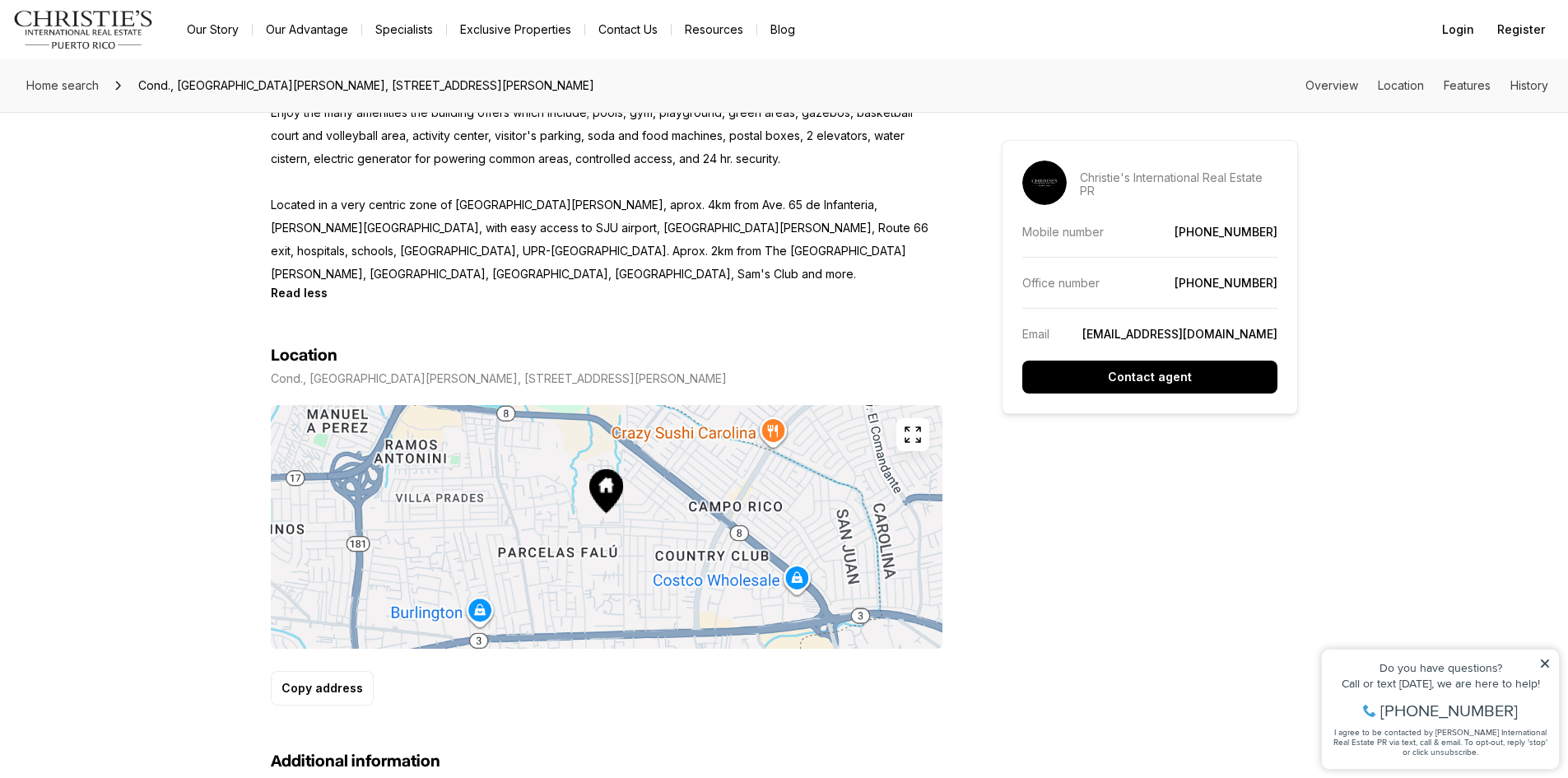
scroll to position [944, 0]
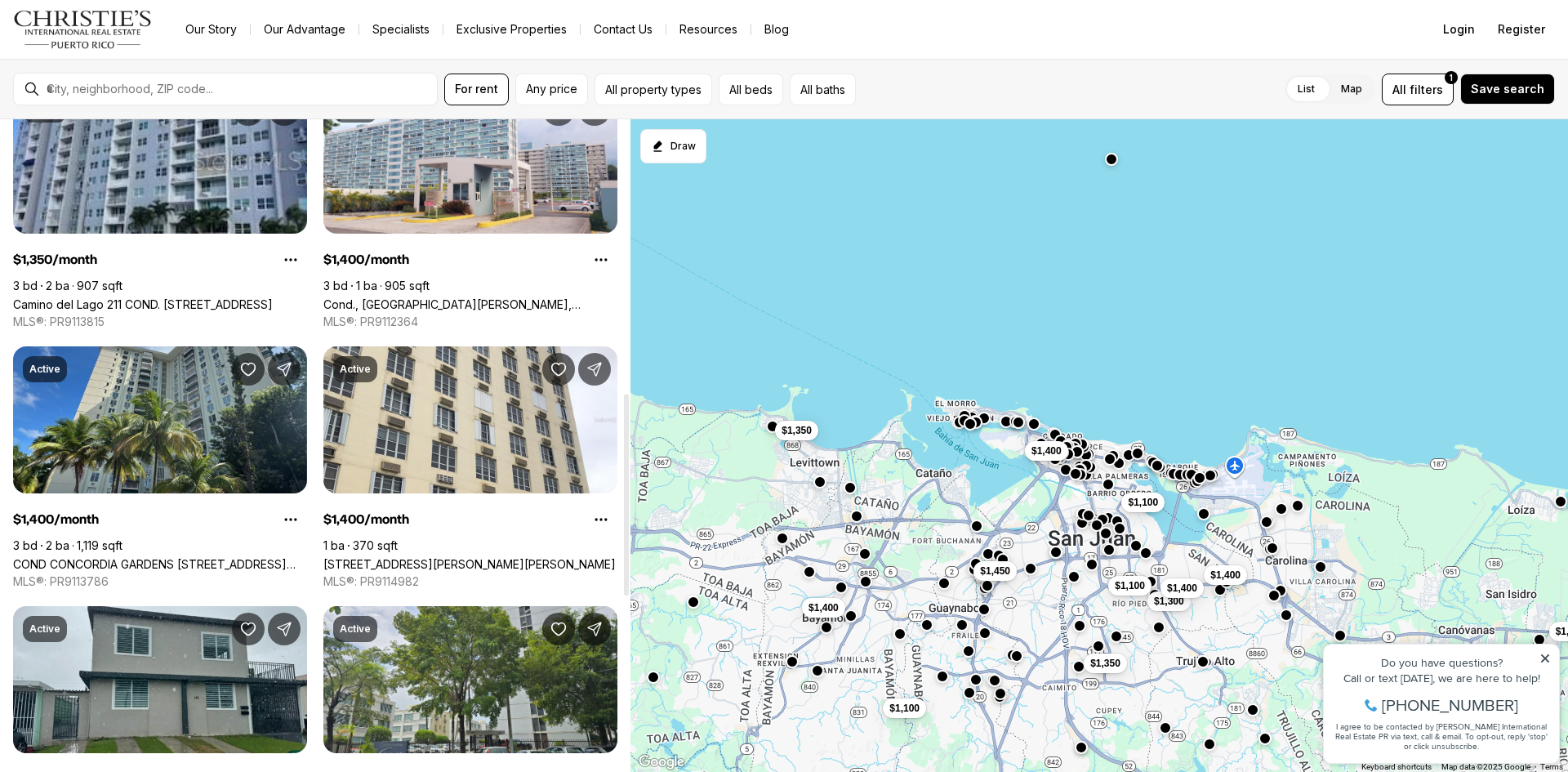
scroll to position [883, 0]
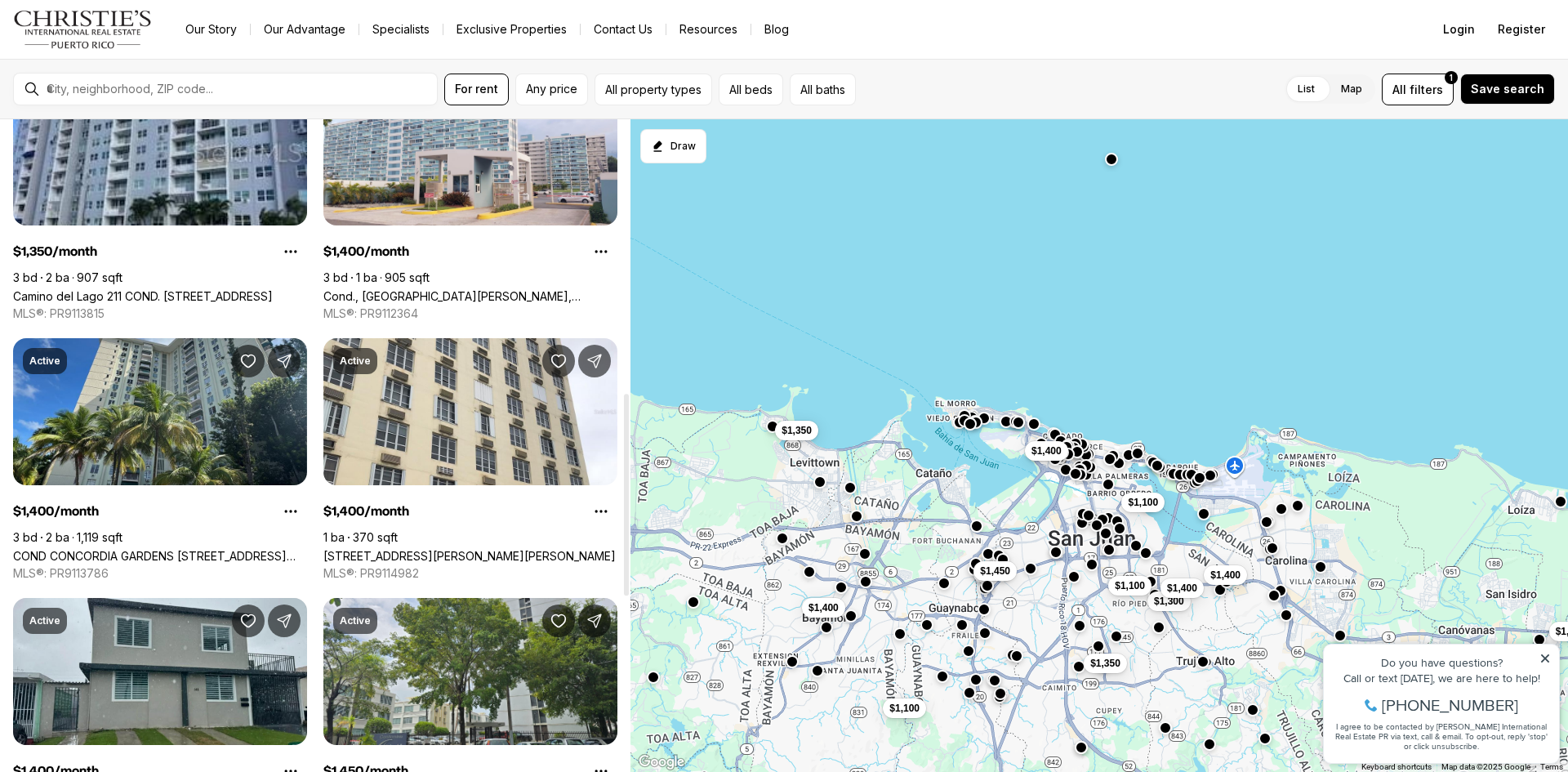
drag, startPoint x: 624, startPoint y: 320, endPoint x: 628, endPoint y: 404, distance: 84.1
click at [628, 404] on div at bounding box center [626, 495] width 5 height 202
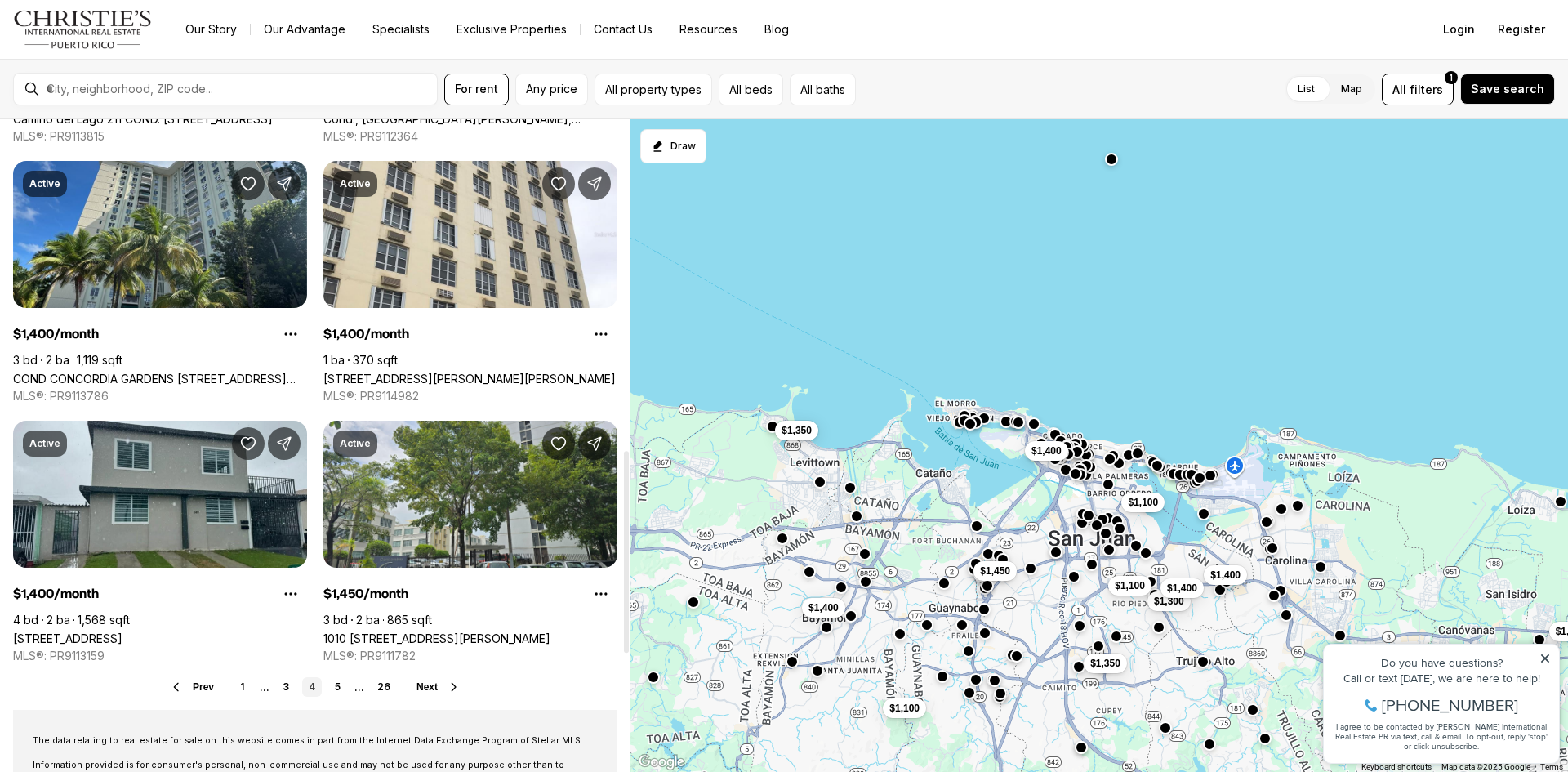
scroll to position [1072, 0]
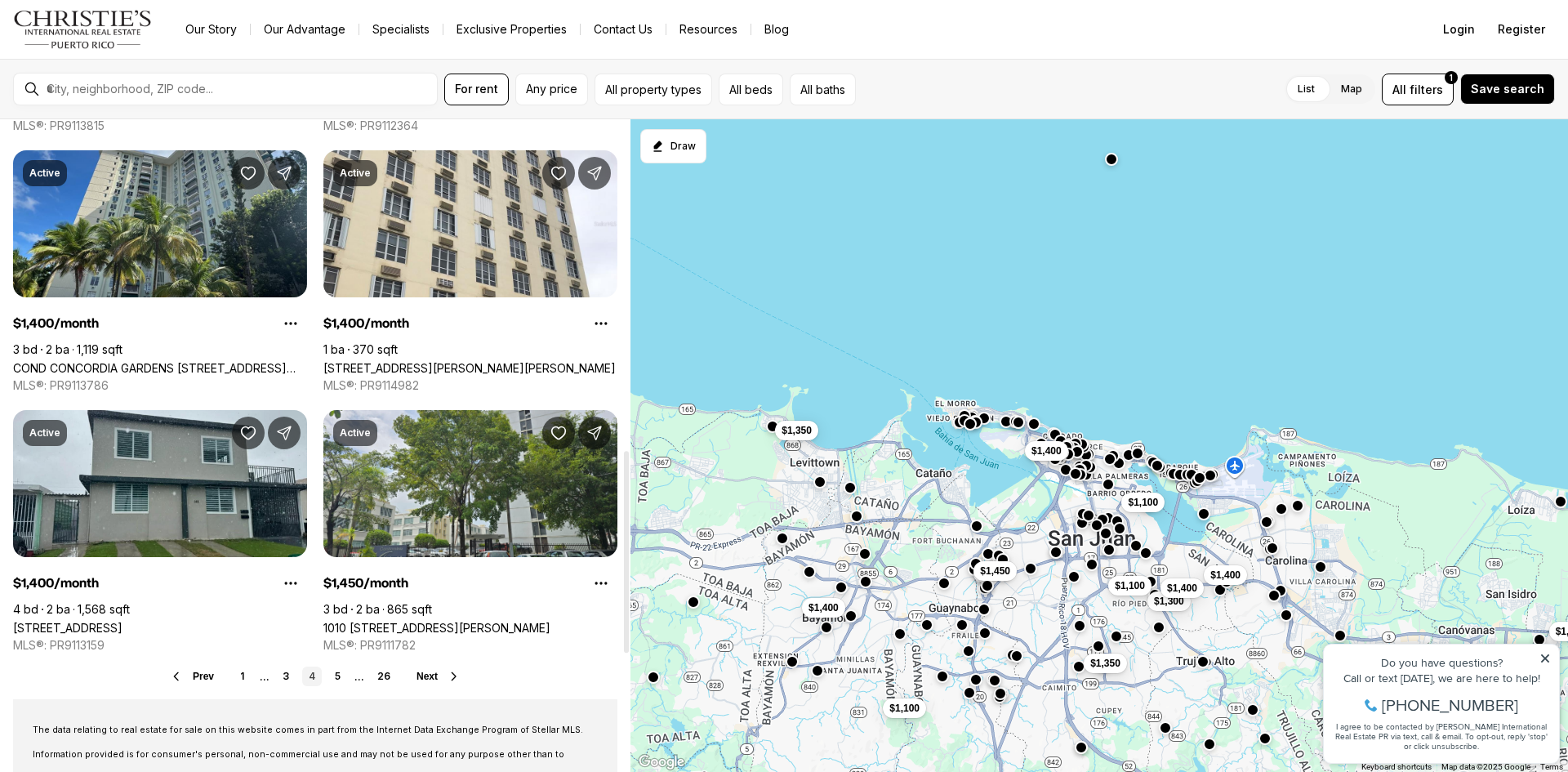
drag, startPoint x: 624, startPoint y: 541, endPoint x: 632, endPoint y: 596, distance: 55.6
click at [629, 600] on div at bounding box center [626, 551] width 5 height 202
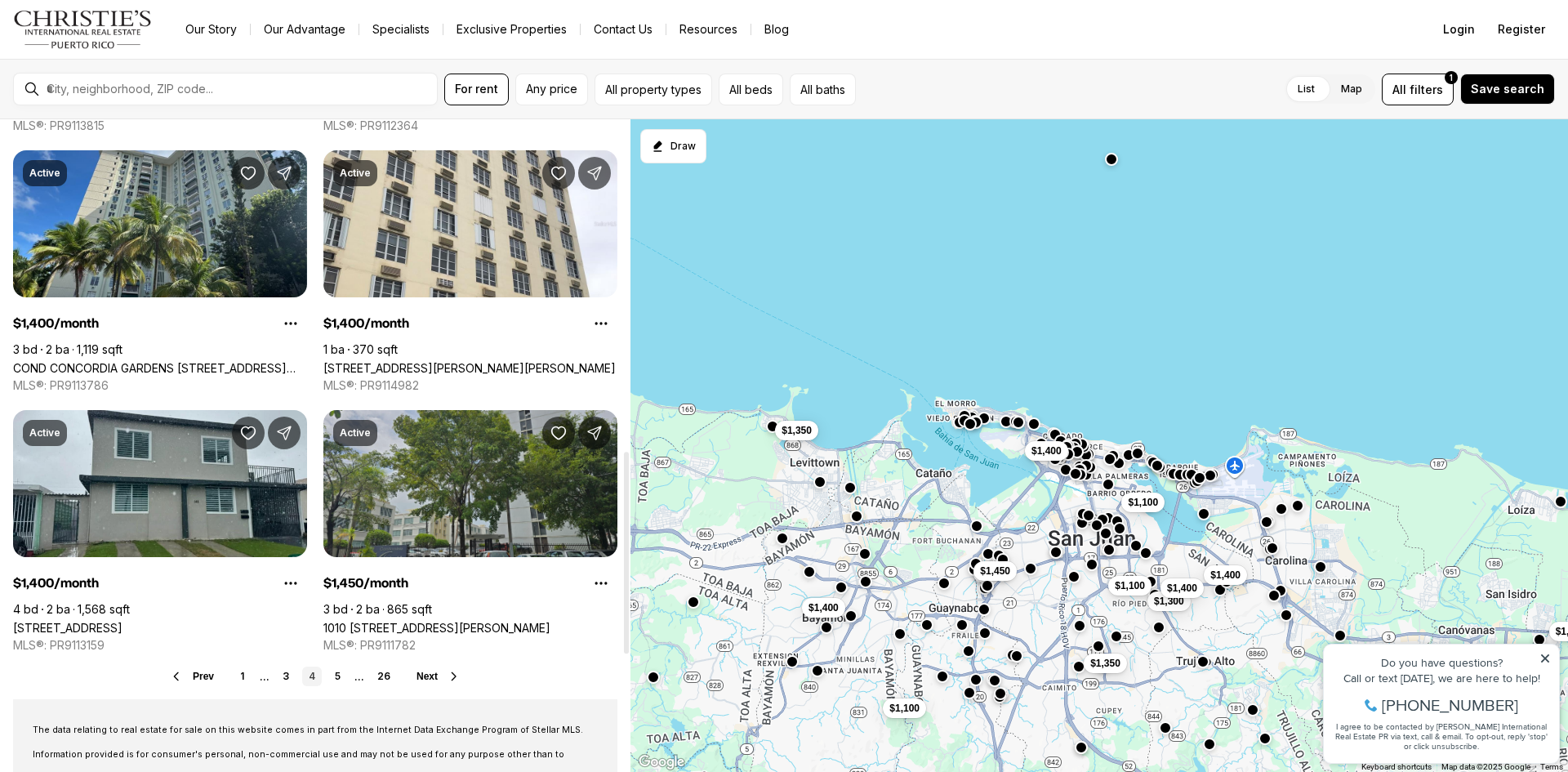
click at [471, 620] on link "1010 [STREET_ADDRESS][PERSON_NAME]" at bounding box center [437, 627] width 227 height 14
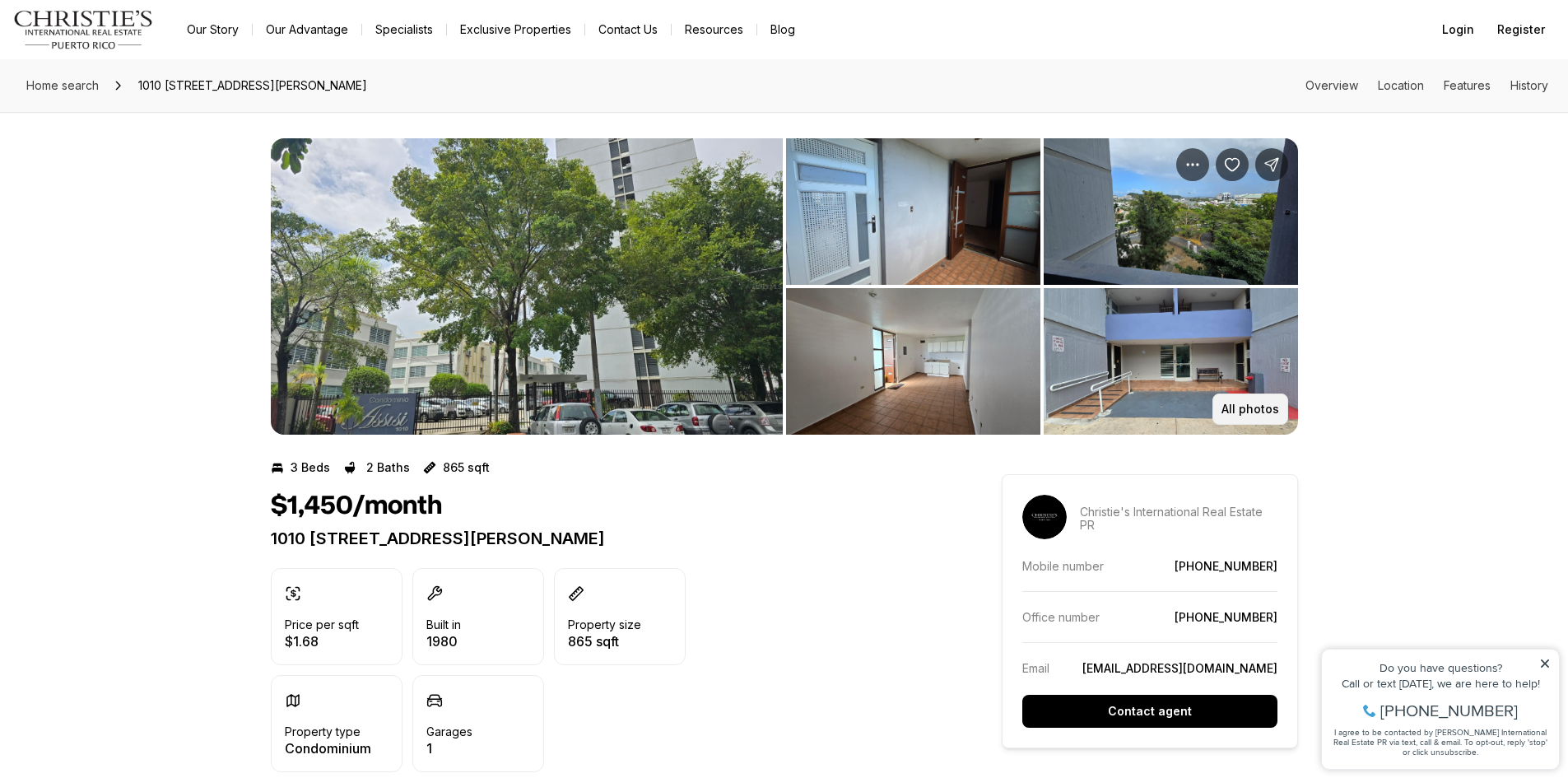
click at [1251, 414] on p "All photos" at bounding box center [1250, 409] width 58 height 13
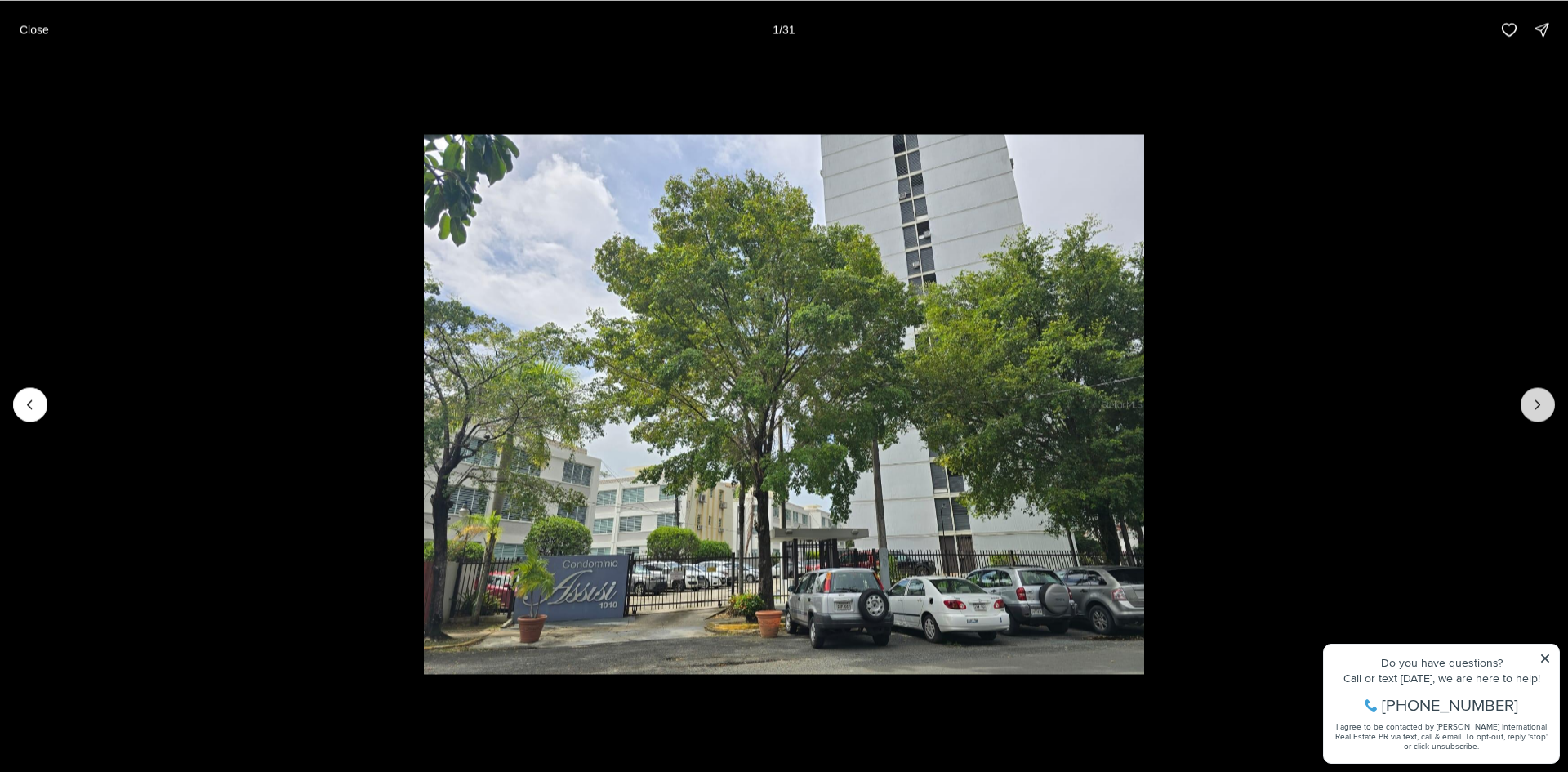
click at [1533, 402] on icon "Next slide" at bounding box center [1537, 403] width 16 height 16
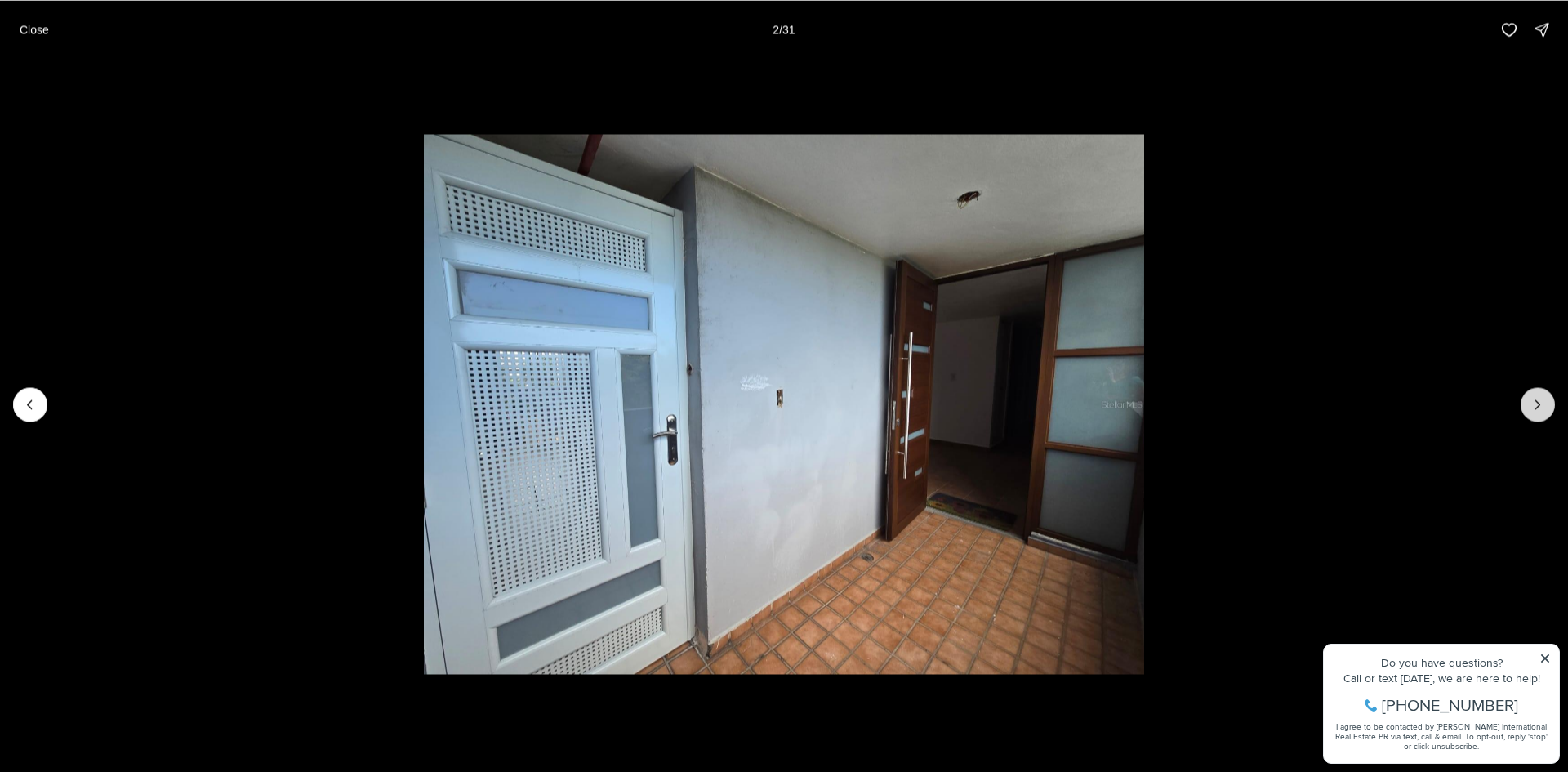
click at [1533, 402] on icon "Next slide" at bounding box center [1537, 403] width 16 height 16
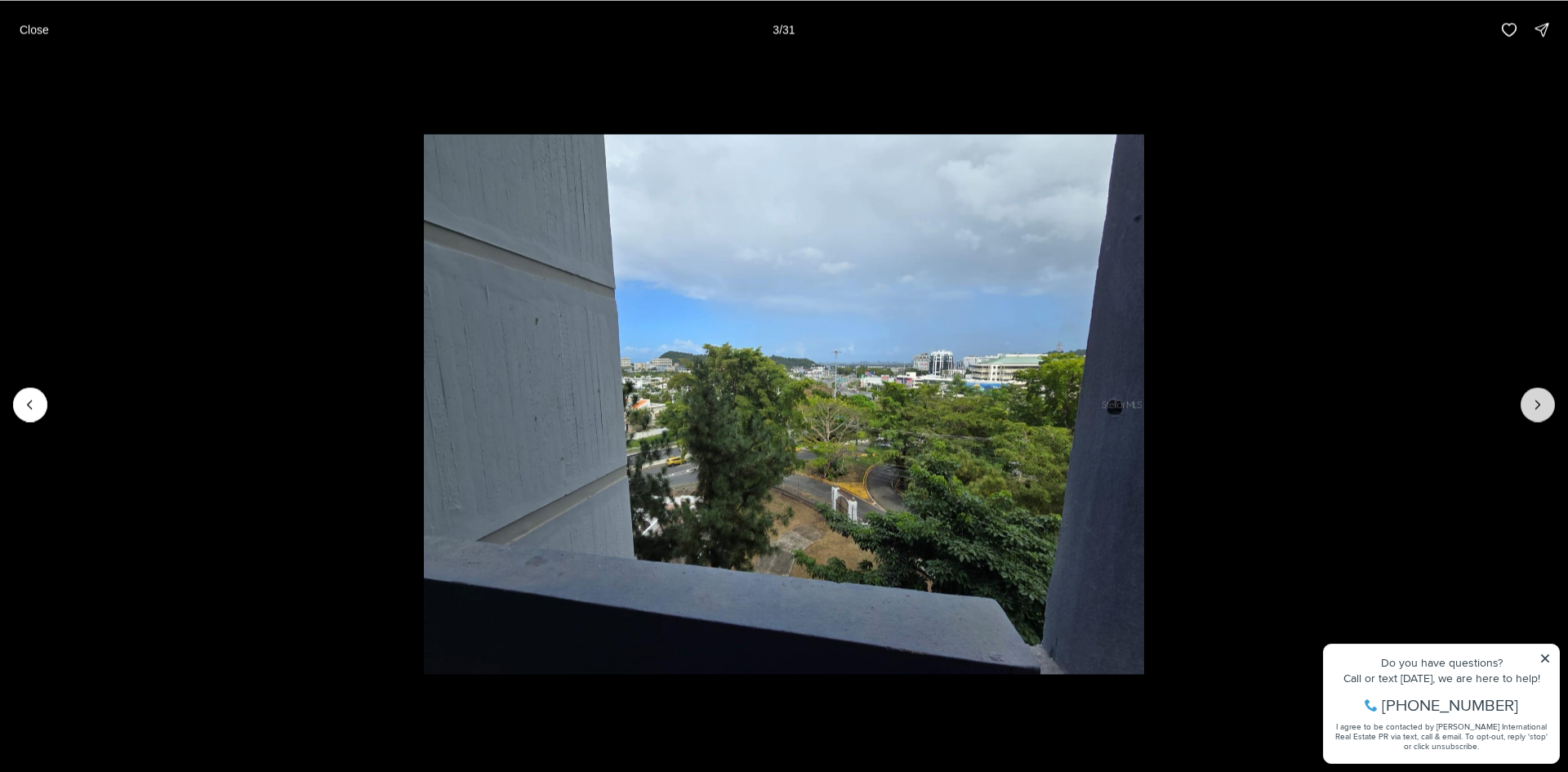
click at [1533, 402] on icon "Next slide" at bounding box center [1537, 403] width 16 height 16
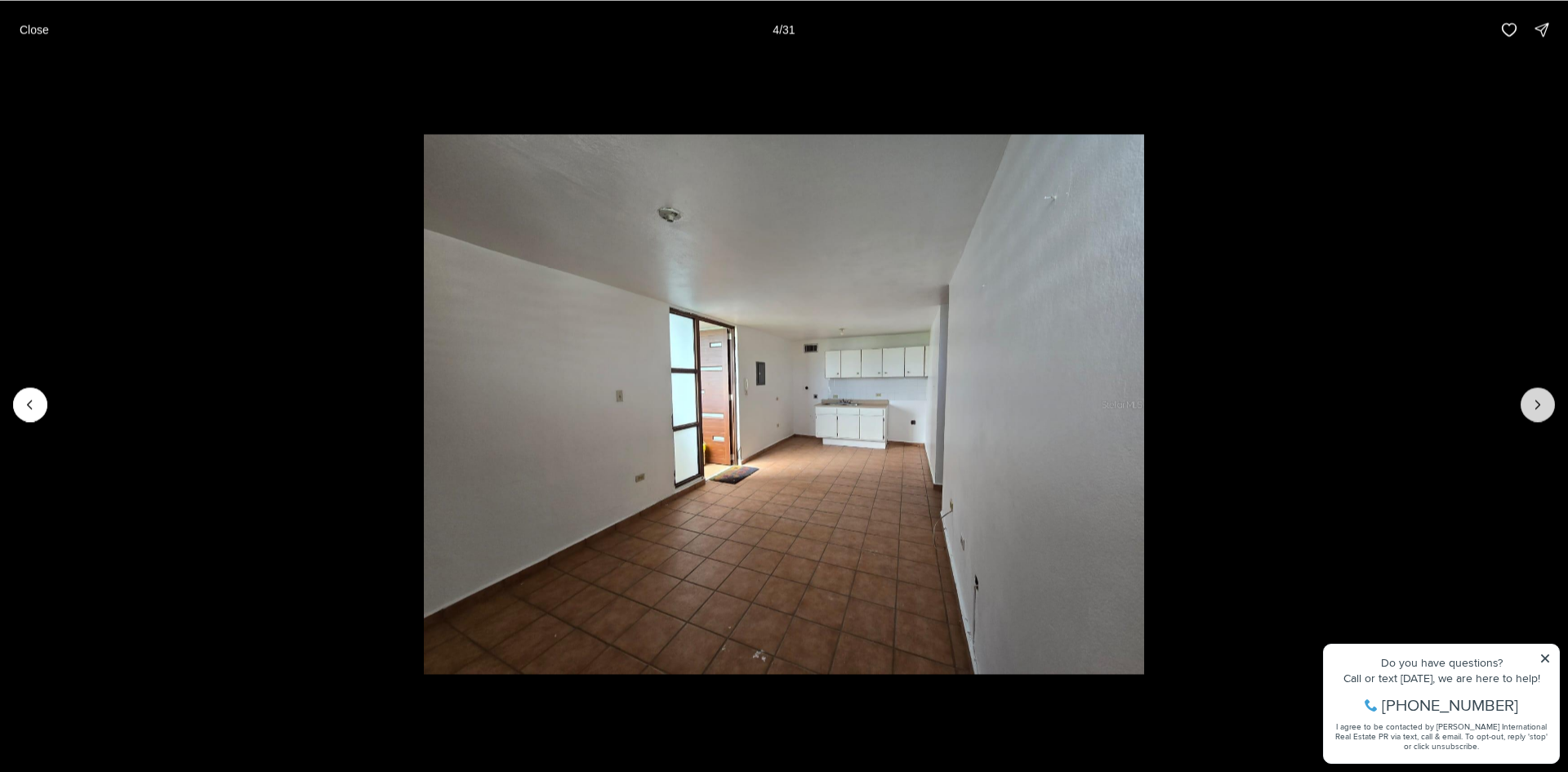
click at [1533, 402] on icon "Next slide" at bounding box center [1537, 403] width 16 height 16
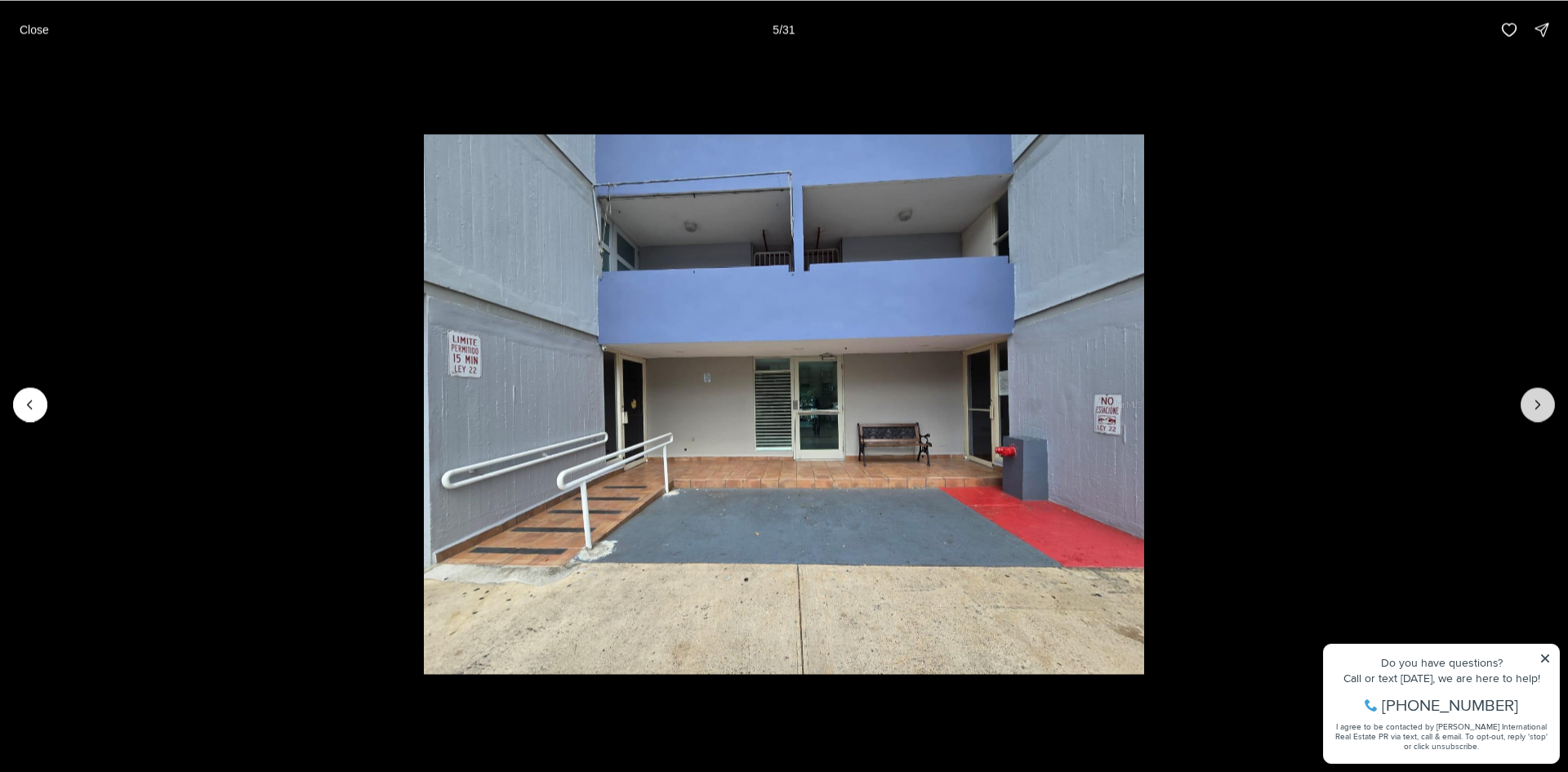
click at [1533, 402] on icon "Next slide" at bounding box center [1537, 403] width 16 height 16
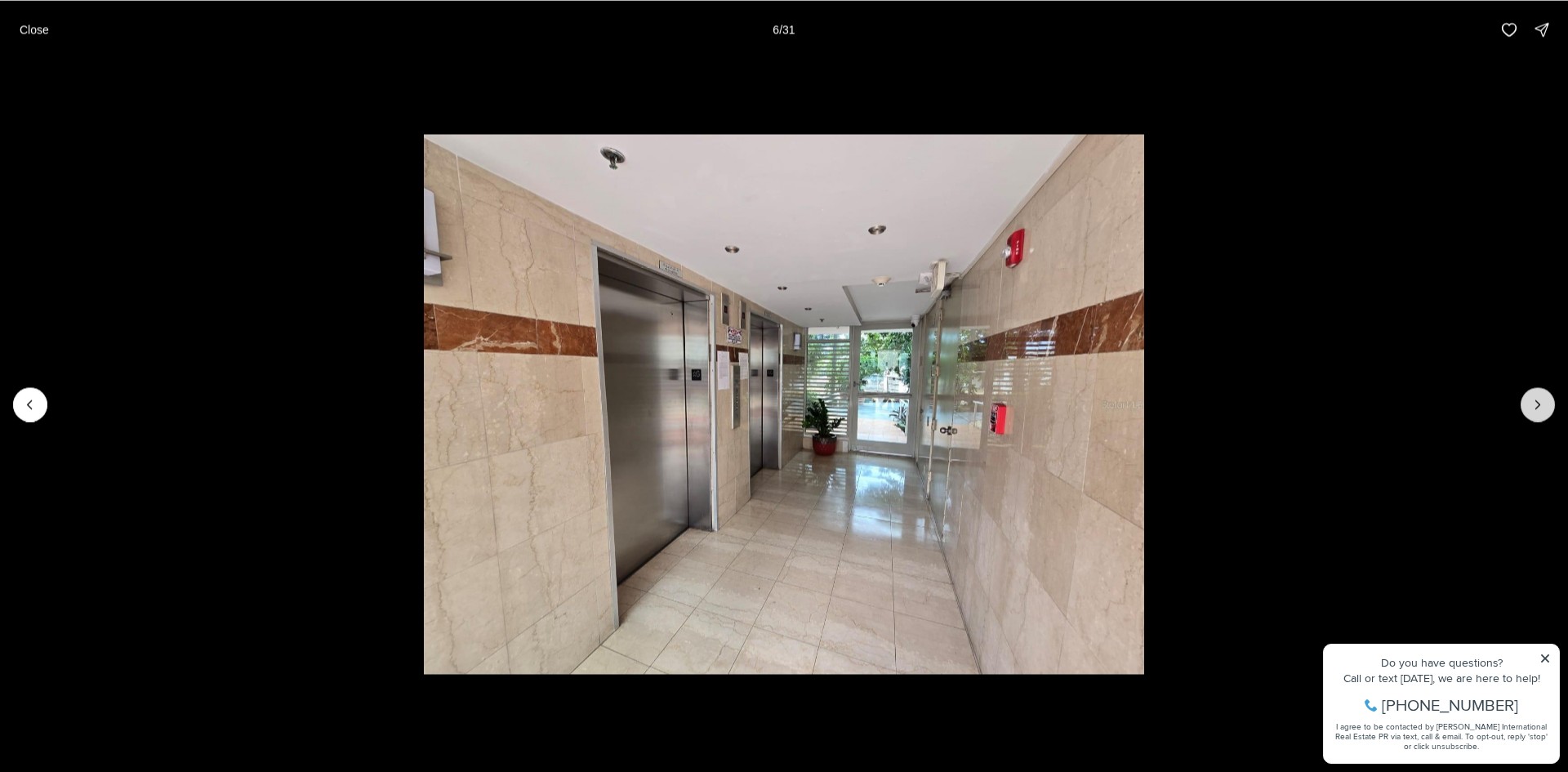
click at [1533, 402] on icon "Next slide" at bounding box center [1537, 403] width 16 height 16
